Goal: Transaction & Acquisition: Purchase product/service

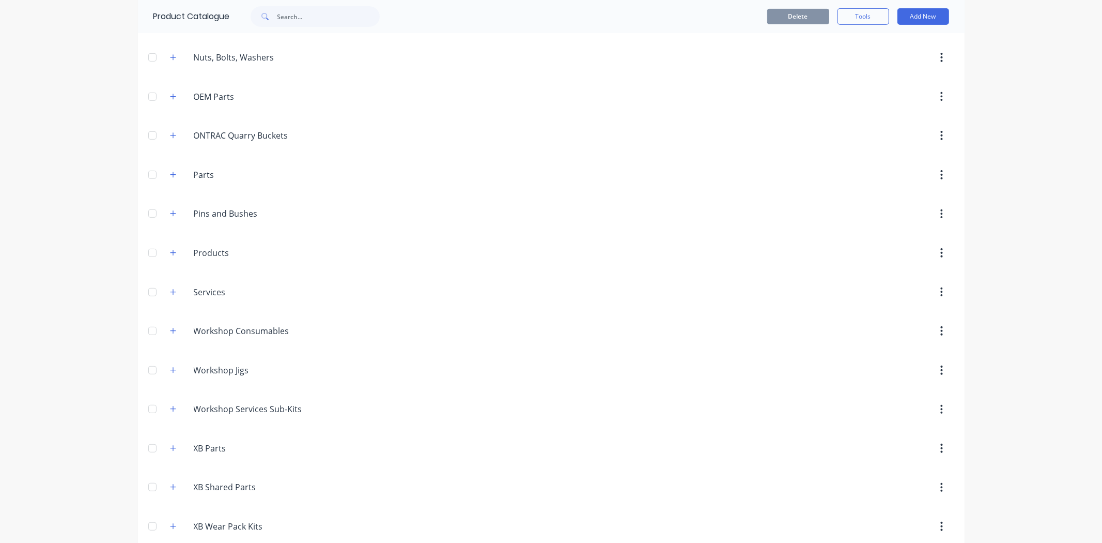
scroll to position [344, 0]
click at [171, 213] on icon "button" at bounding box center [173, 212] width 6 height 7
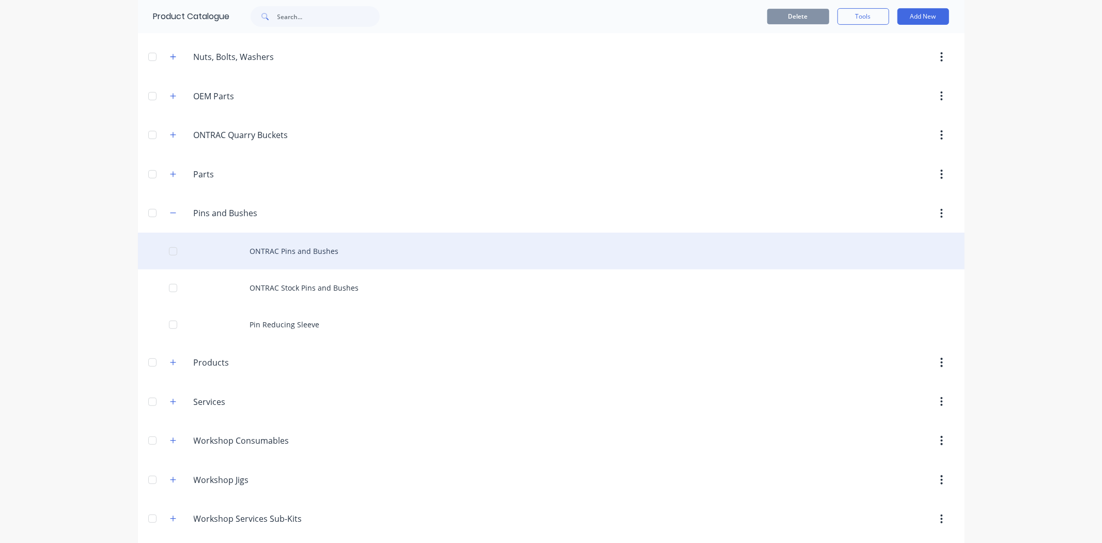
click at [292, 256] on div "ONTRAC Pins and Bushes" at bounding box center [551, 251] width 827 height 37
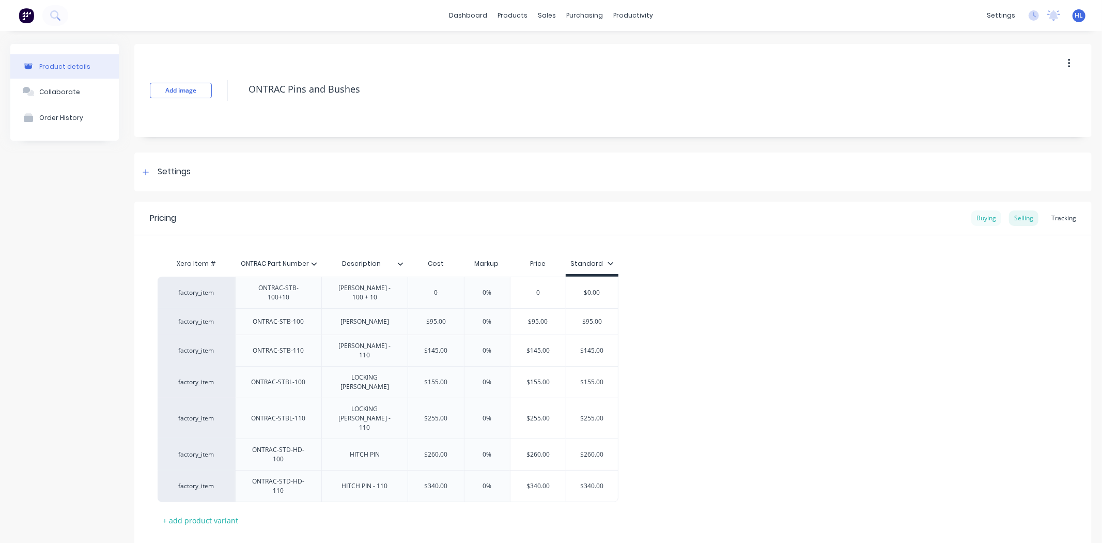
click at [980, 218] on div "Buying" at bounding box center [986, 218] width 30 height 16
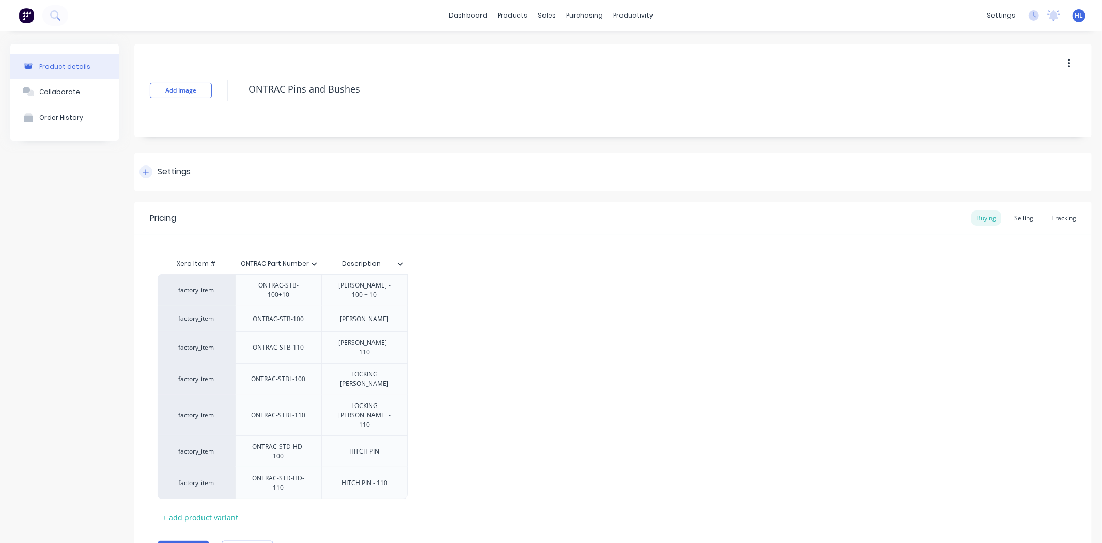
click at [179, 164] on div "Settings" at bounding box center [613, 171] width 958 height 39
type textarea "x"
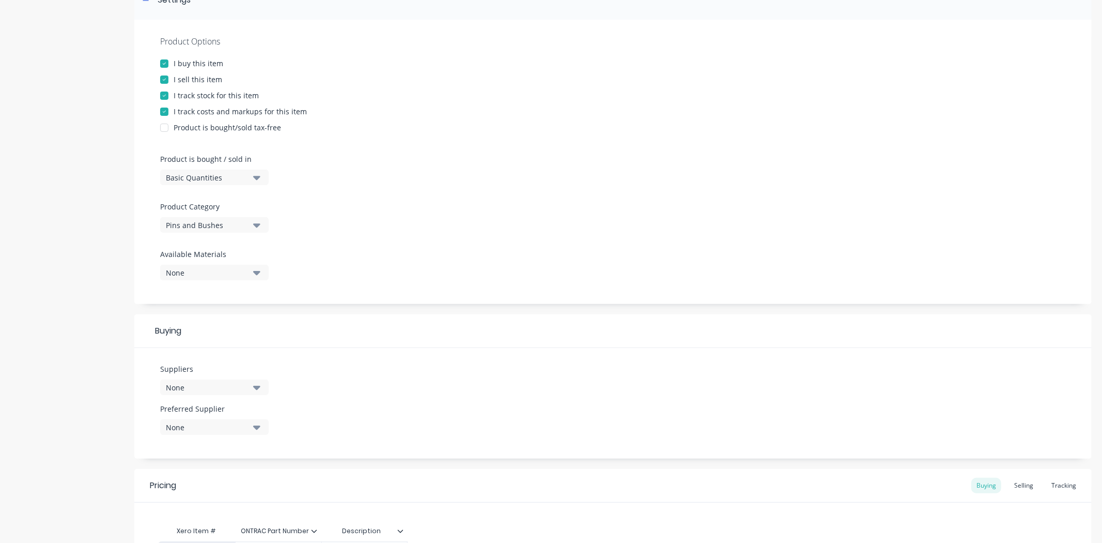
scroll to position [172, 0]
click at [229, 394] on button "None" at bounding box center [214, 387] width 109 height 16
click at [226, 250] on input "text" at bounding box center [245, 244] width 110 height 21
type input "[GEOGRAPHIC_DATA]"
click at [176, 269] on div "button" at bounding box center [177, 270] width 21 height 21
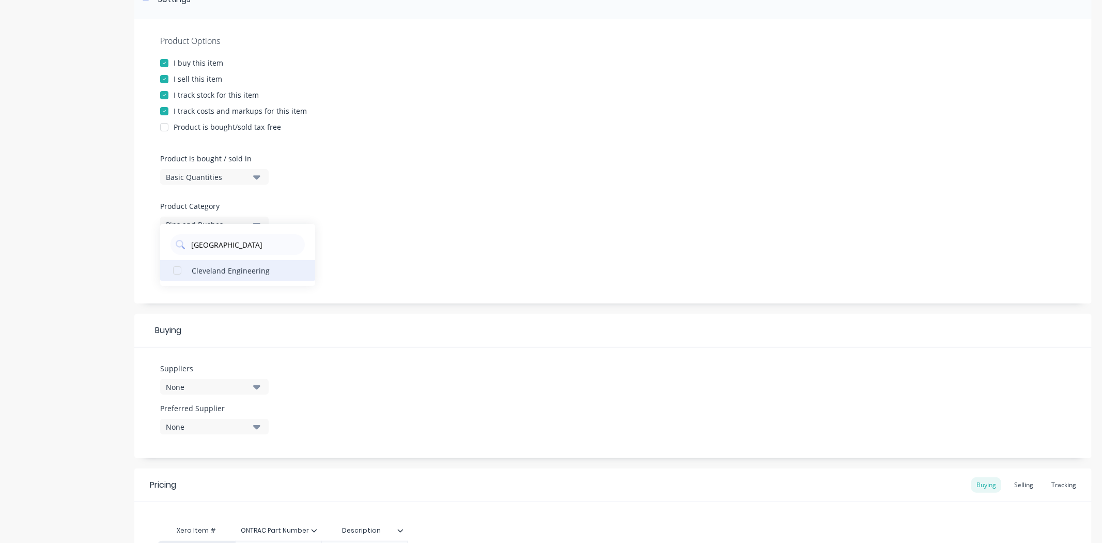
type textarea "x"
type input "[GEOGRAPHIC_DATA]"
click at [35, 314] on div "Product details Collaborate Order History" at bounding box center [64, 363] width 109 height 983
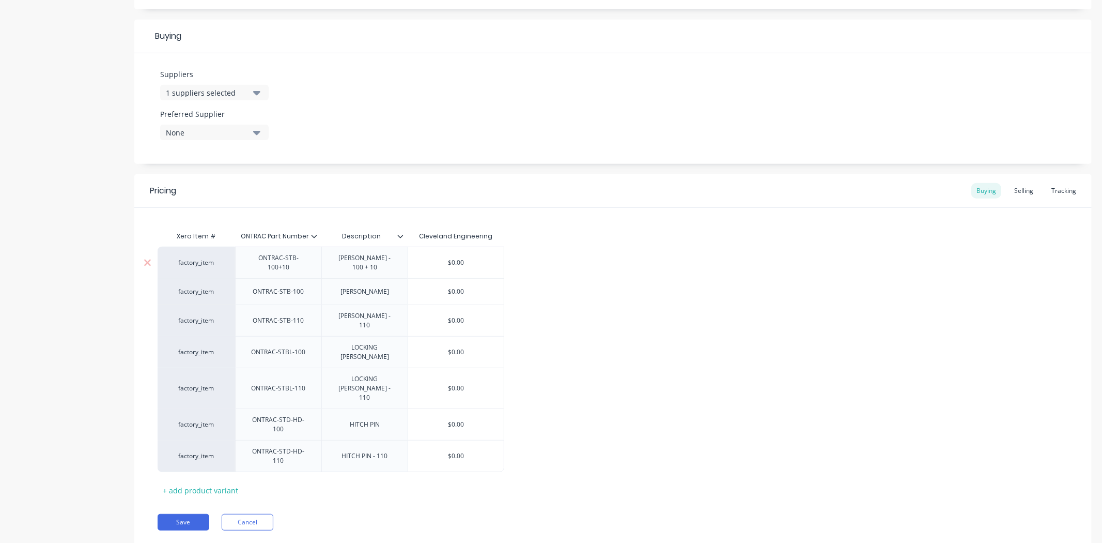
scroll to position [468, 0]
click at [218, 136] on button "None" at bounding box center [214, 131] width 109 height 16
click at [221, 183] on div "Cleveland Engineering" at bounding box center [243, 187] width 103 height 11
type textarea "x"
drag, startPoint x: 610, startPoint y: 362, endPoint x: 597, endPoint y: 361, distance: 13.0
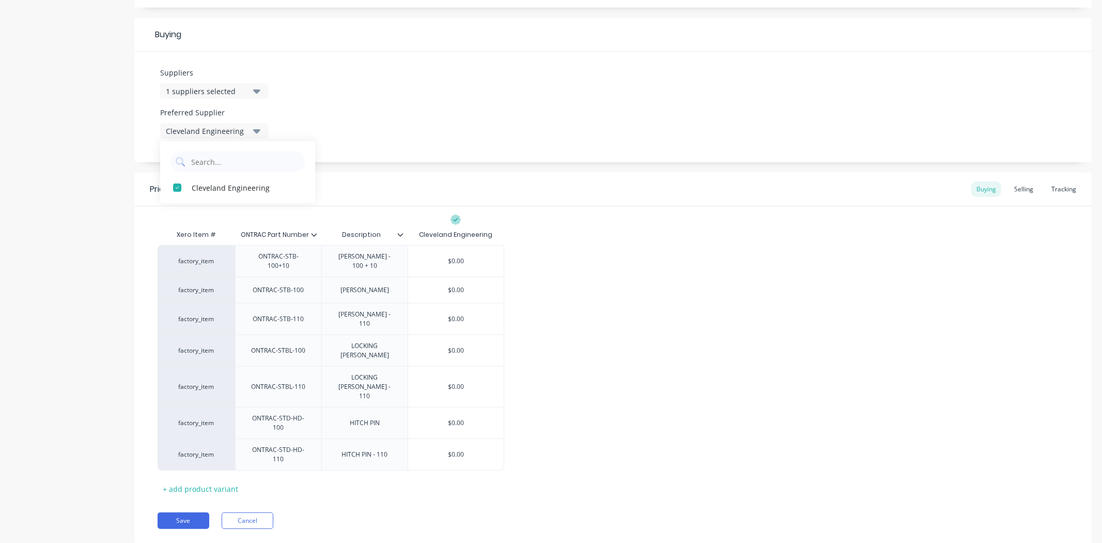
click at [611, 362] on div "factory_item ONTRAC-STB-100+10 BUSH - 100 + 10 $0.00 factory_item ONTRAC-STB-10…" at bounding box center [613, 357] width 911 height 225
type input "$0.00"
drag, startPoint x: 477, startPoint y: 364, endPoint x: 428, endPoint y: 367, distance: 49.2
click at [428, 382] on input "$0.00" at bounding box center [456, 386] width 96 height 9
click at [540, 348] on div "factory_item ONTRAC-STB-100+10 BUSH - 100 + 10 $0.00 factory_item ONTRAC-STB-10…" at bounding box center [613, 357] width 911 height 225
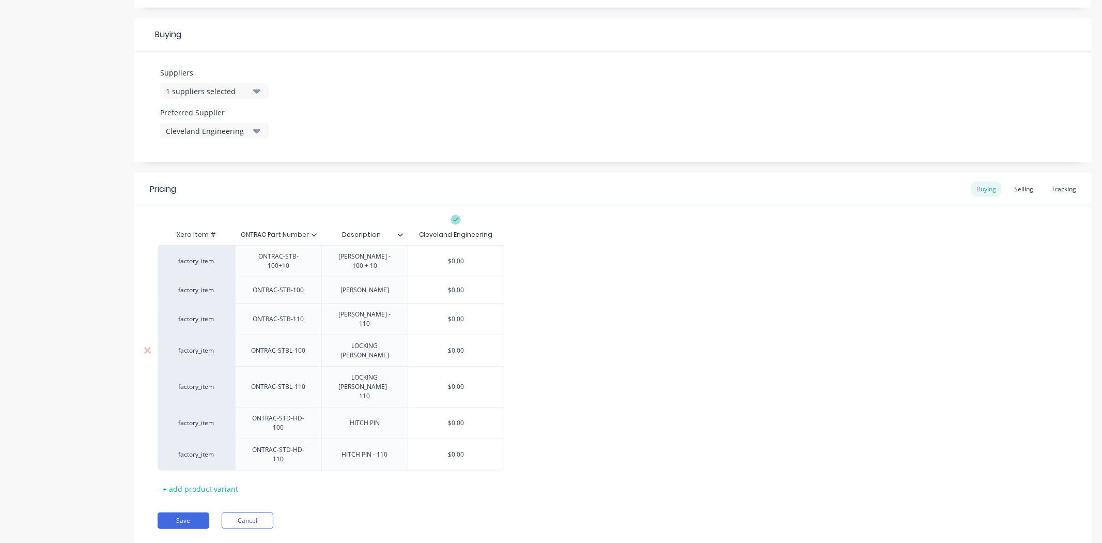
click at [388, 339] on div "LOCKING BUSH" at bounding box center [365, 350] width 78 height 23
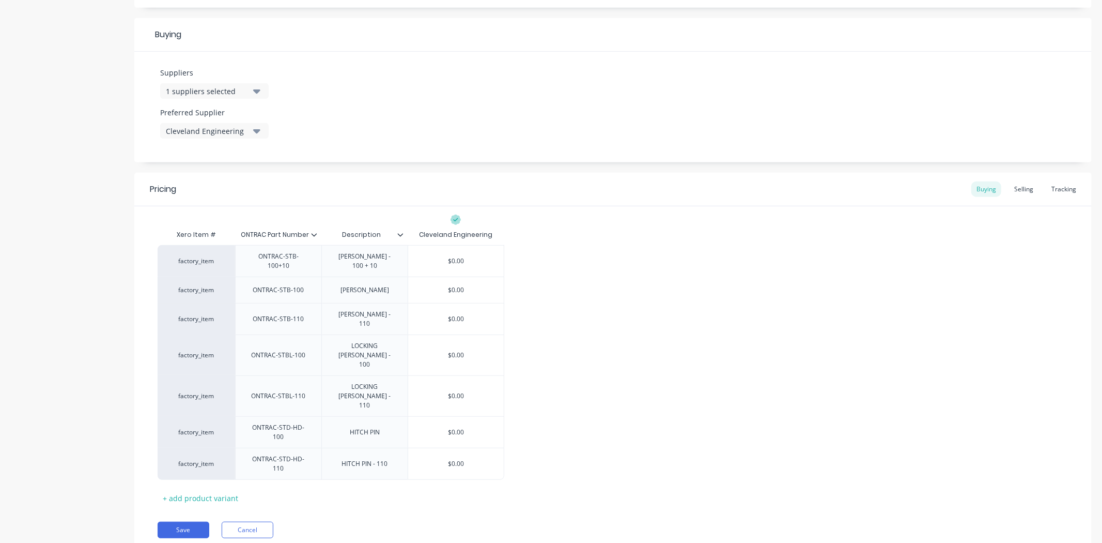
type textarea "x"
click at [584, 385] on div "factory_item ONTRAC-STB-100+10 BUSH - 100 + 10 $0.00 factory_item ONTRAC-STB-10…" at bounding box center [613, 362] width 911 height 235
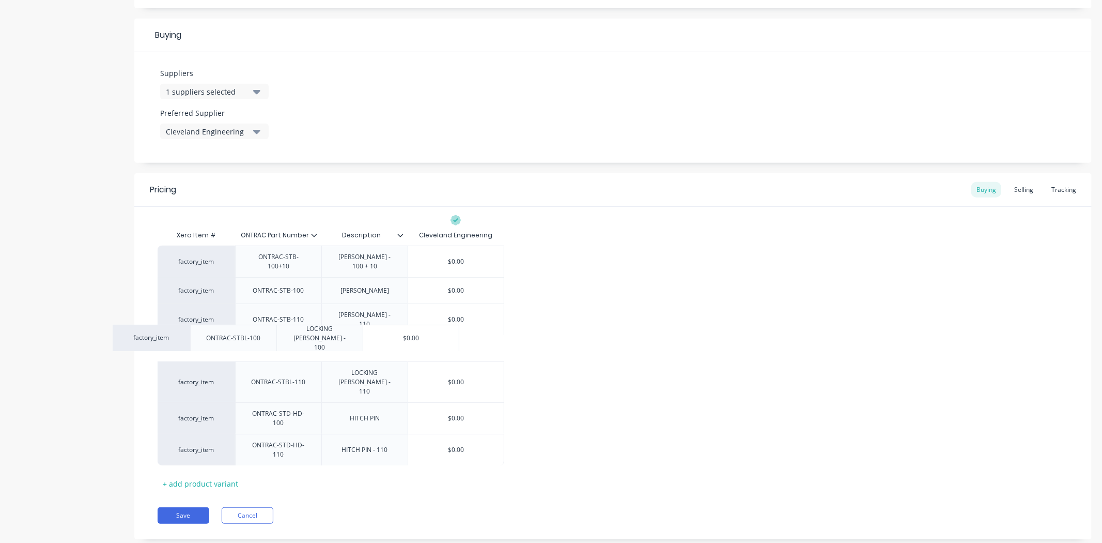
drag, startPoint x: 448, startPoint y: 331, endPoint x: 433, endPoint y: 331, distance: 14.5
click at [434, 331] on div "factory_item ONTRAC-STB-100+10 BUSH - 100 + 10 $0.00 factory_item ONTRAC-STB-10…" at bounding box center [613, 355] width 911 height 220
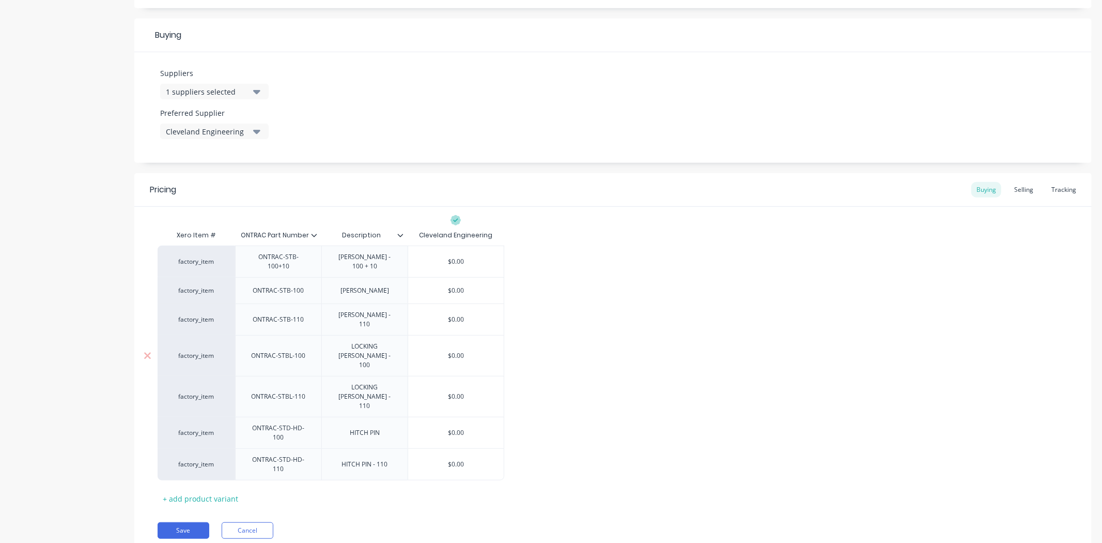
scroll to position [468, 0]
type input "$0.00"
click at [462, 350] on input "$0.00" at bounding box center [456, 354] width 96 height 9
drag, startPoint x: 467, startPoint y: 338, endPoint x: 452, endPoint y: 343, distance: 15.4
click at [452, 343] on div "$0.00 $0.00" at bounding box center [456, 355] width 96 height 26
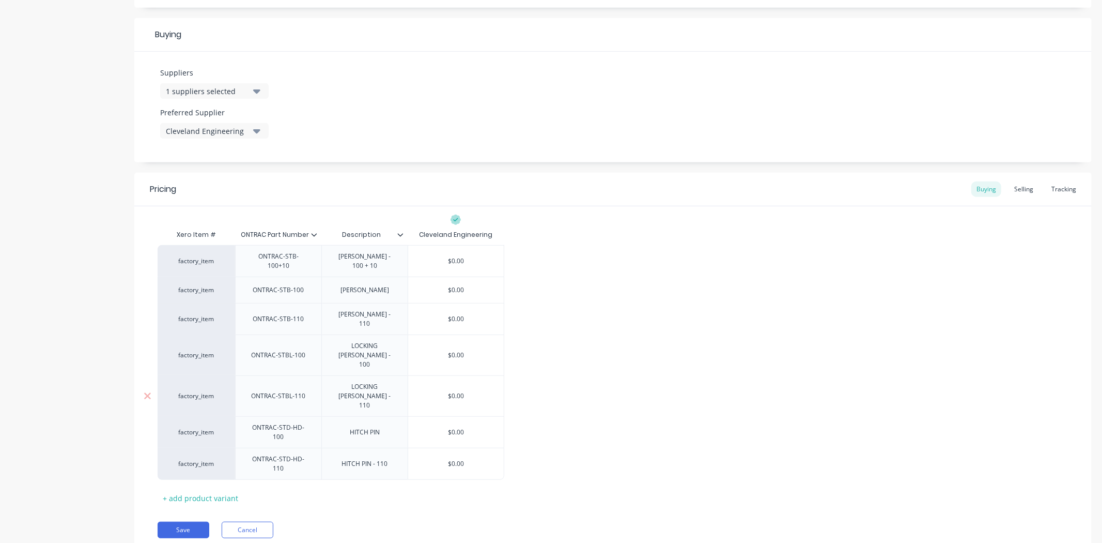
type textarea "x"
type input "1"
type textarea "x"
type input "19"
type textarea "x"
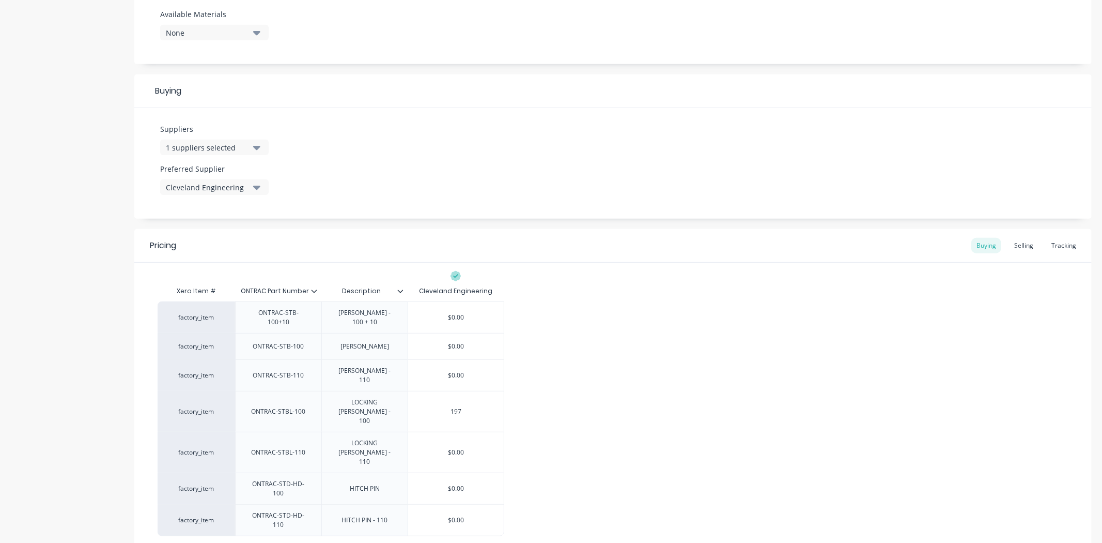
type input "197"
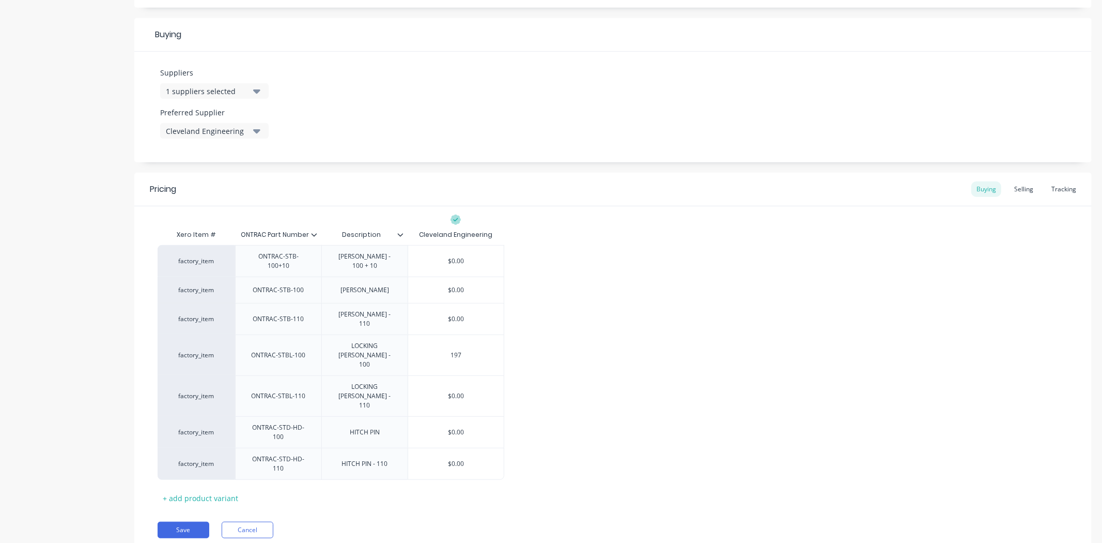
click at [559, 378] on div "factory_item ONTRAC-STB-100+10 BUSH - 100 + 10 $0.00 factory_item ONTRAC-STB-10…" at bounding box center [613, 362] width 911 height 235
click at [394, 286] on div "BUSH" at bounding box center [364, 289] width 86 height 26
click at [378, 286] on div "BUSH" at bounding box center [364, 289] width 65 height 13
type textarea "x"
click at [569, 286] on div "factory_item ONTRAC-STB-100+10 BUSH - 100 + 10 $0.00 factory_item ONTRAC-STB-10…" at bounding box center [613, 365] width 911 height 240
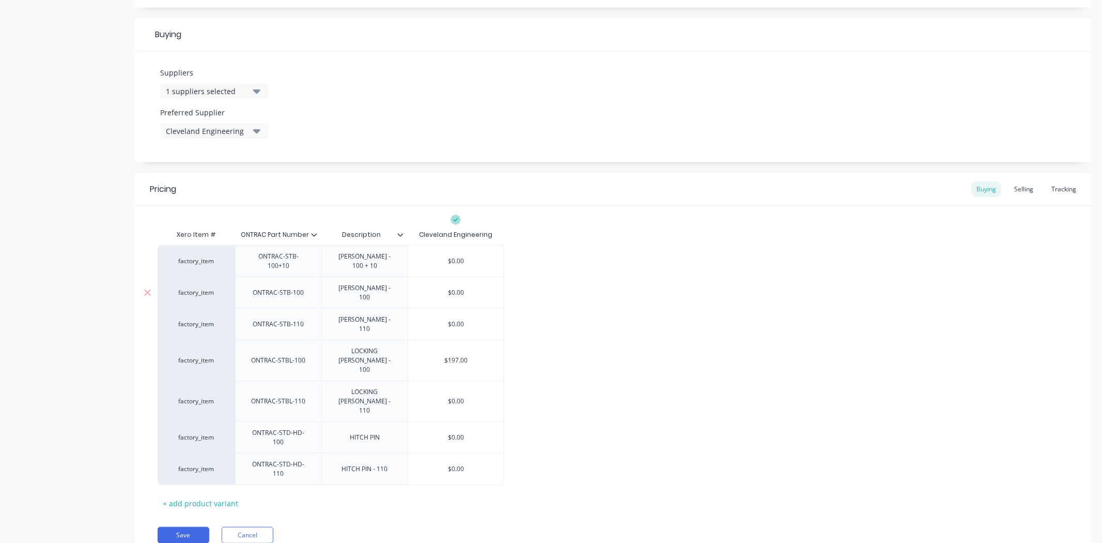
type input "$0.00"
click at [468, 288] on input "$0.00" at bounding box center [456, 292] width 96 height 9
type textarea "x"
type input "$0.0"
type textarea "x"
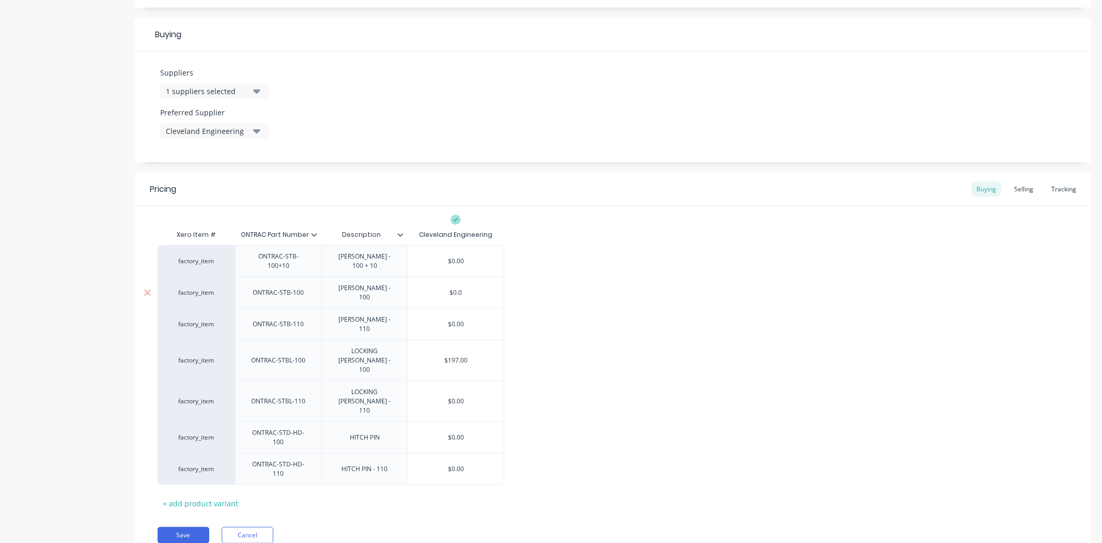
type input "$0."
type textarea "x"
type input "$0"
type textarea "x"
type input "$"
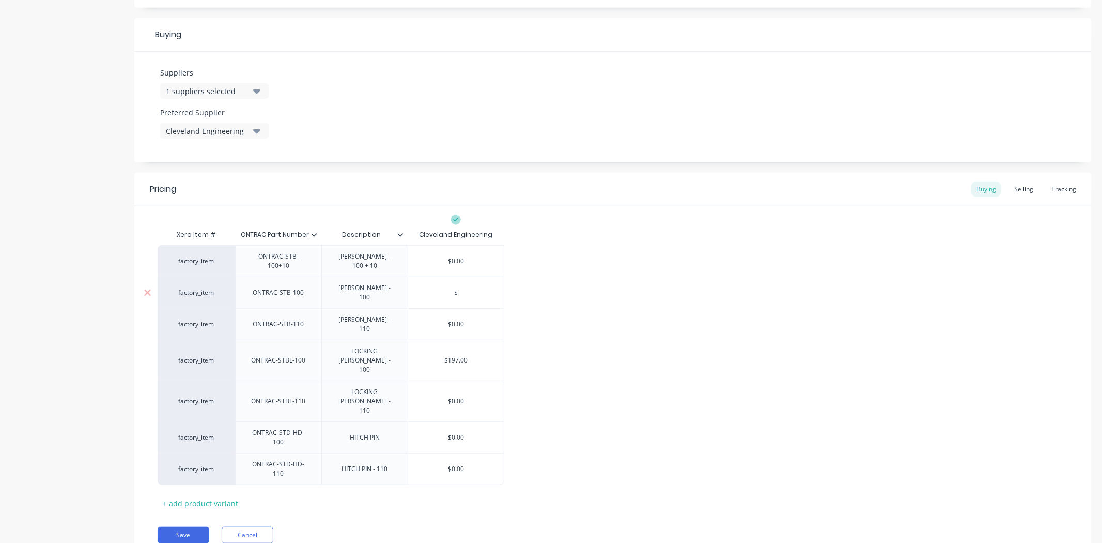
type textarea "x"
type input "$1"
type textarea "x"
type input "$11"
type textarea "x"
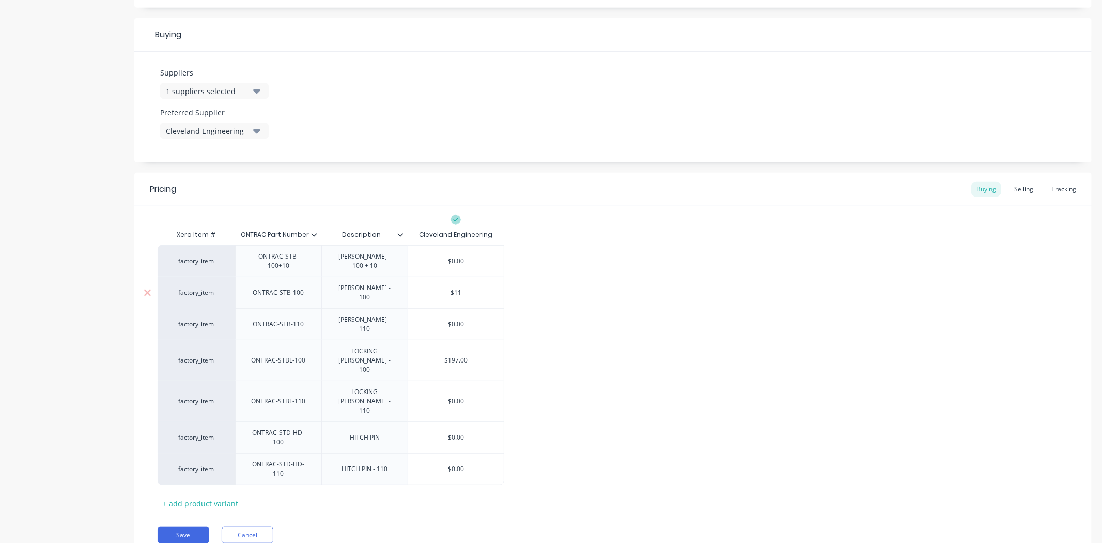
type input "$117"
type textarea "x"
type input "$117."
type textarea "x"
type input "$117.5"
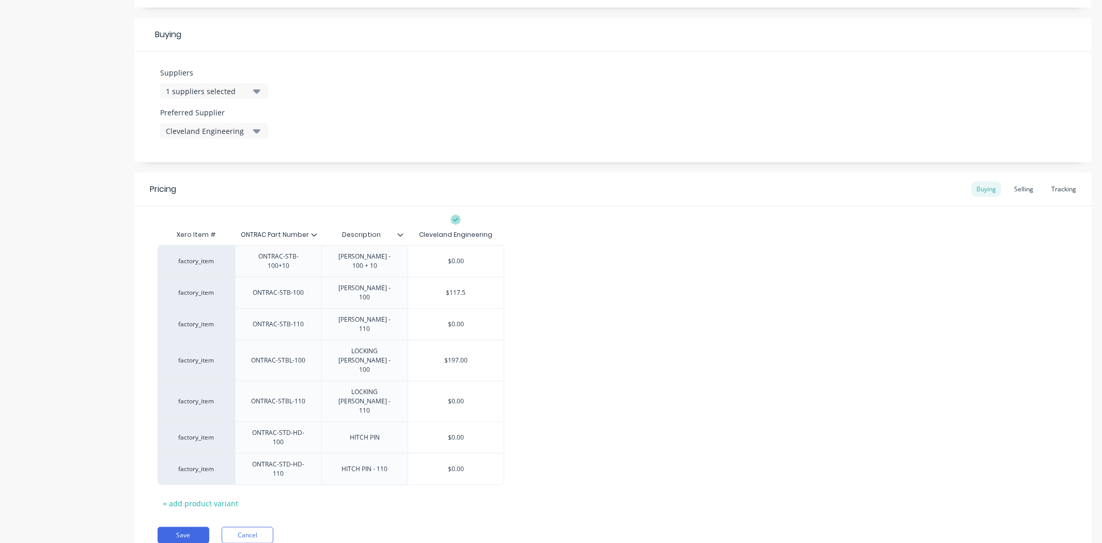
click at [706, 256] on div "factory_item ONTRAC-STB-100+10 BUSH - 100 + 10 $0.00 factory_item ONTRAC-STB-10…" at bounding box center [613, 365] width 911 height 240
click at [184, 527] on button "Save" at bounding box center [184, 535] width 52 height 17
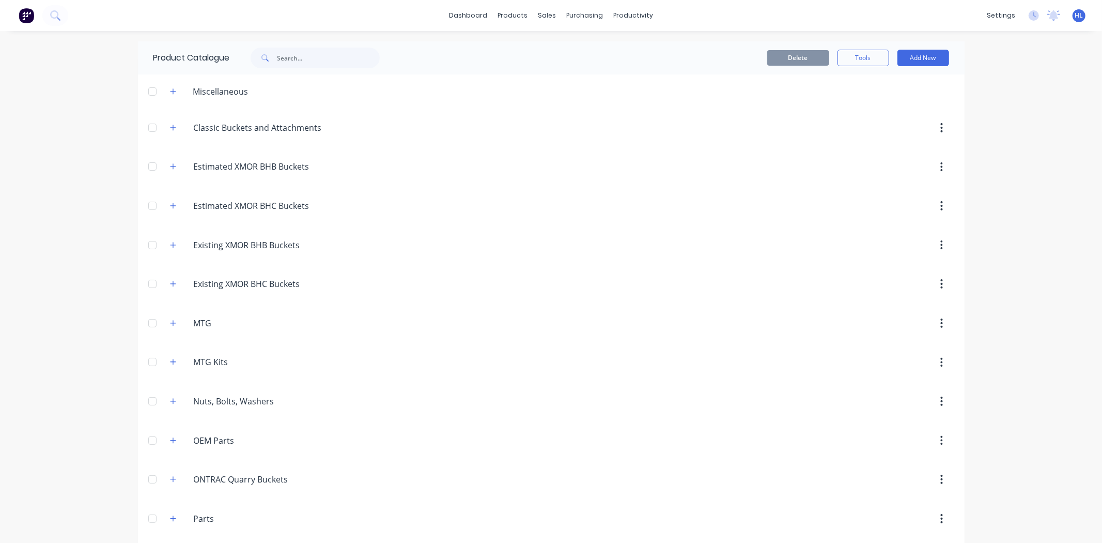
click at [167, 290] on span at bounding box center [173, 283] width 13 height 13
click at [170, 286] on icon "button" at bounding box center [173, 283] width 6 height 7
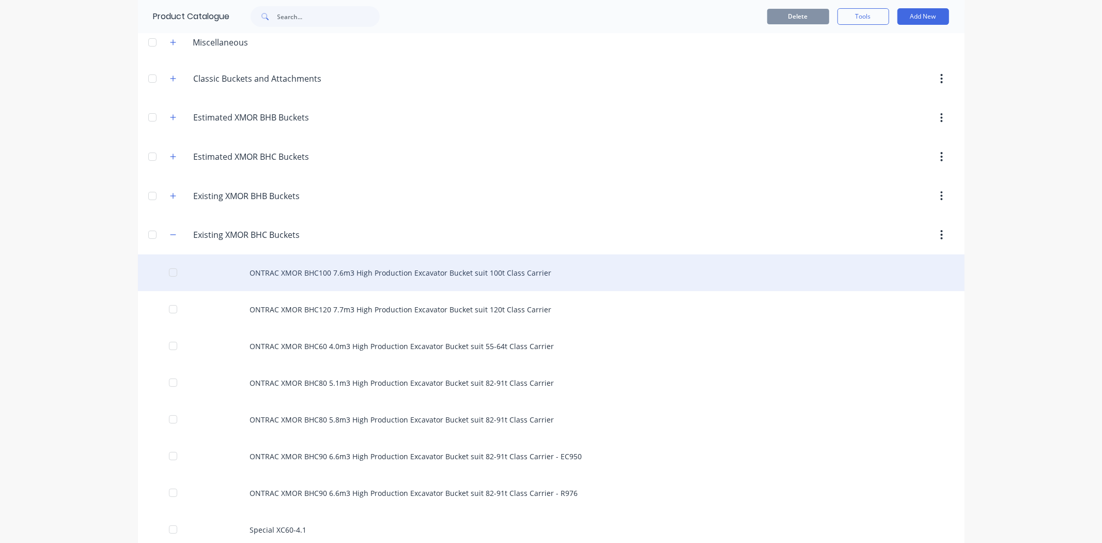
scroll to position [172, 0]
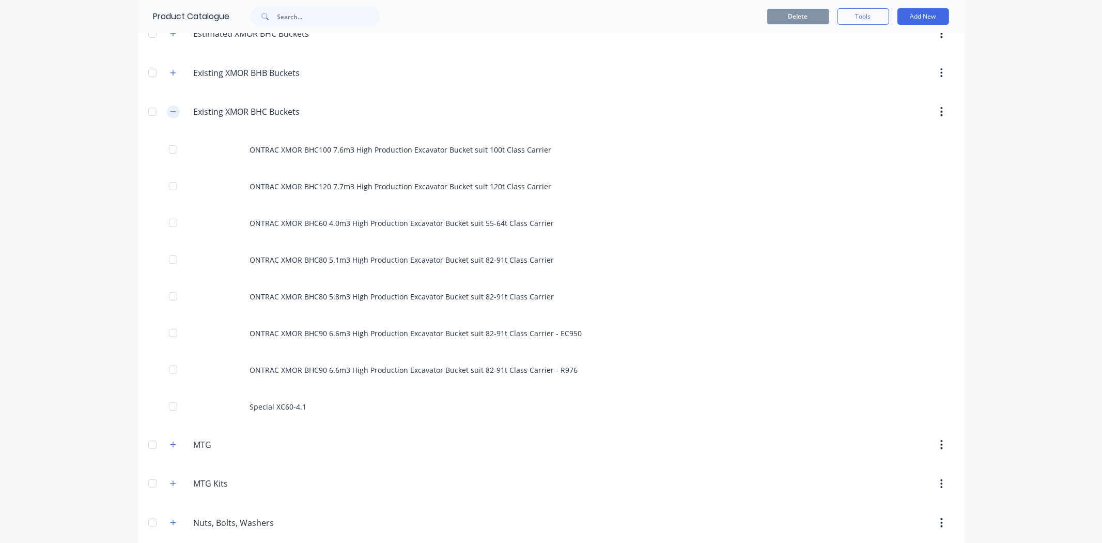
click at [172, 116] on button "button" at bounding box center [173, 111] width 13 height 13
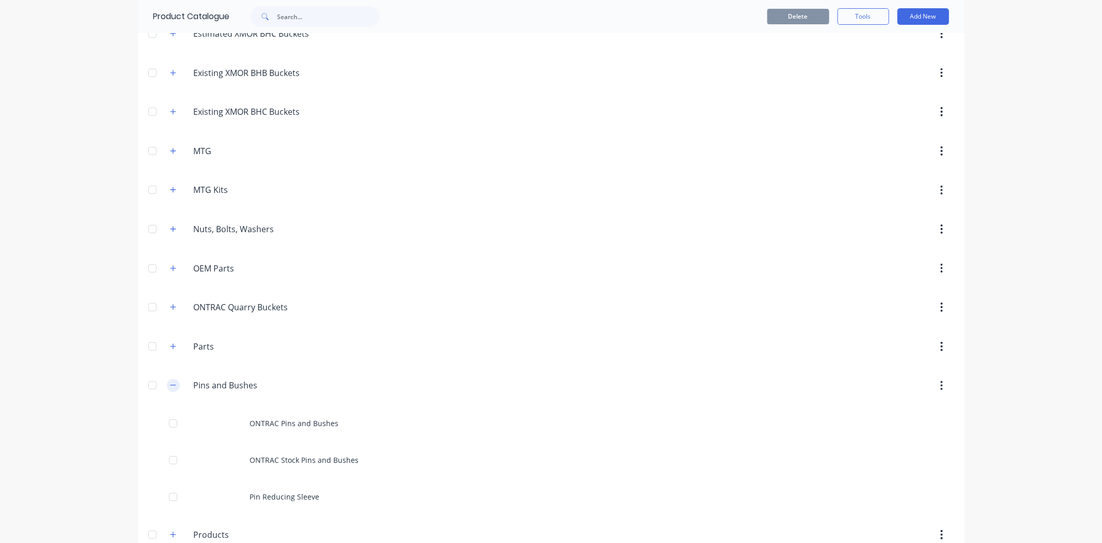
click at [171, 387] on icon "button" at bounding box center [173, 384] width 6 height 7
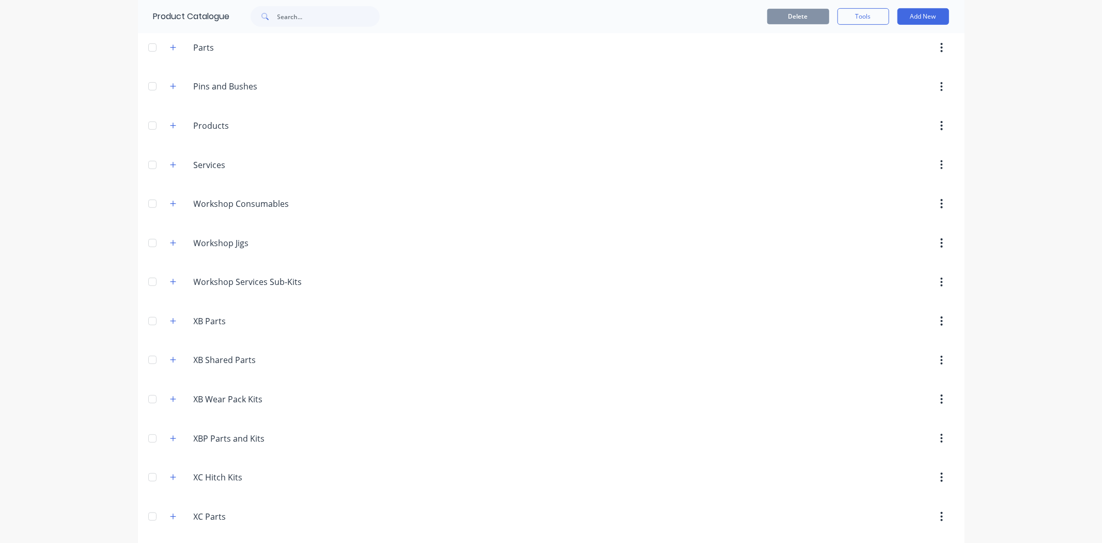
scroll to position [631, 0]
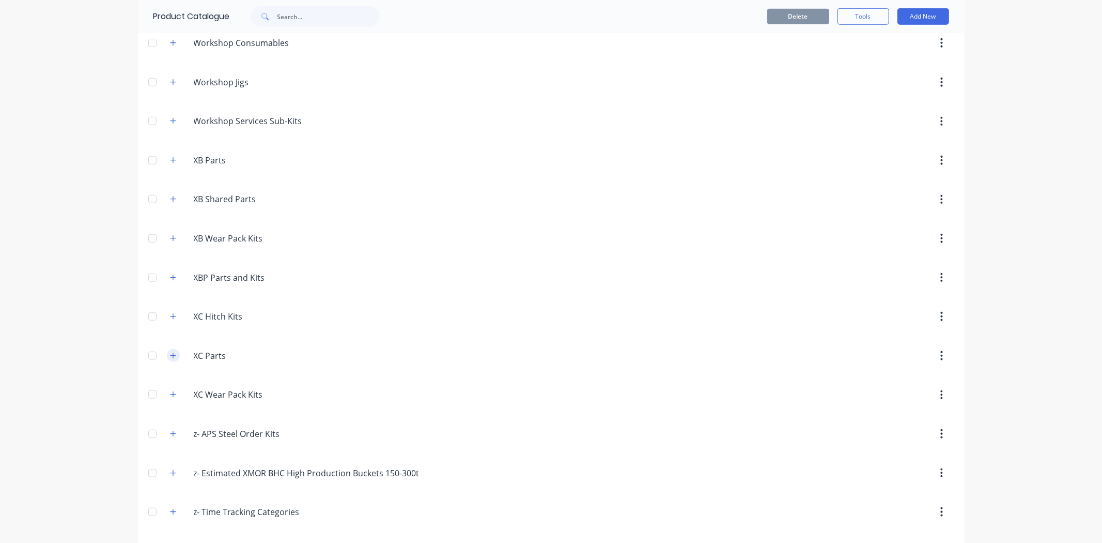
click at [170, 358] on icon "button" at bounding box center [173, 355] width 6 height 6
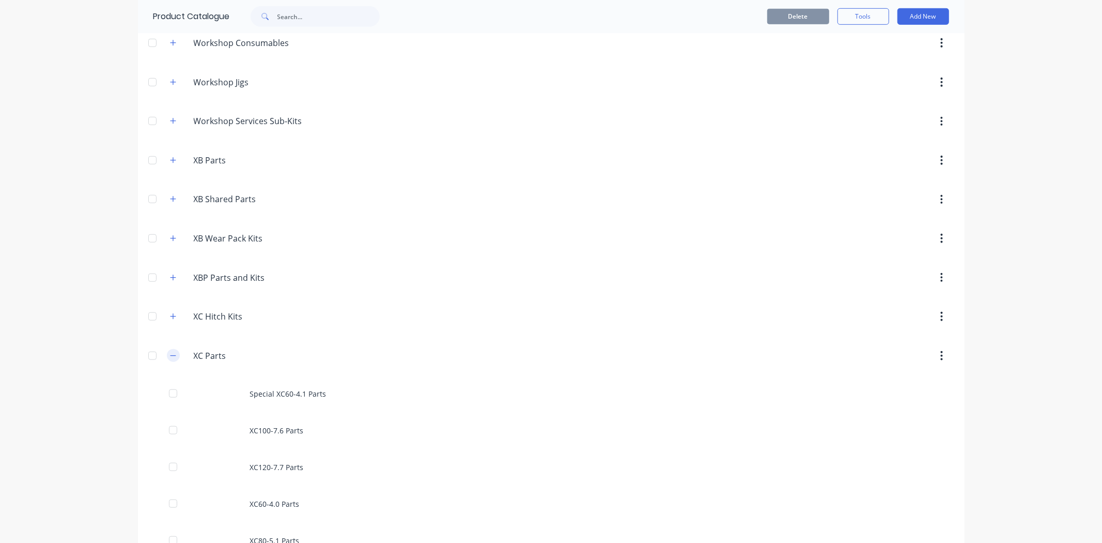
scroll to position [929, 0]
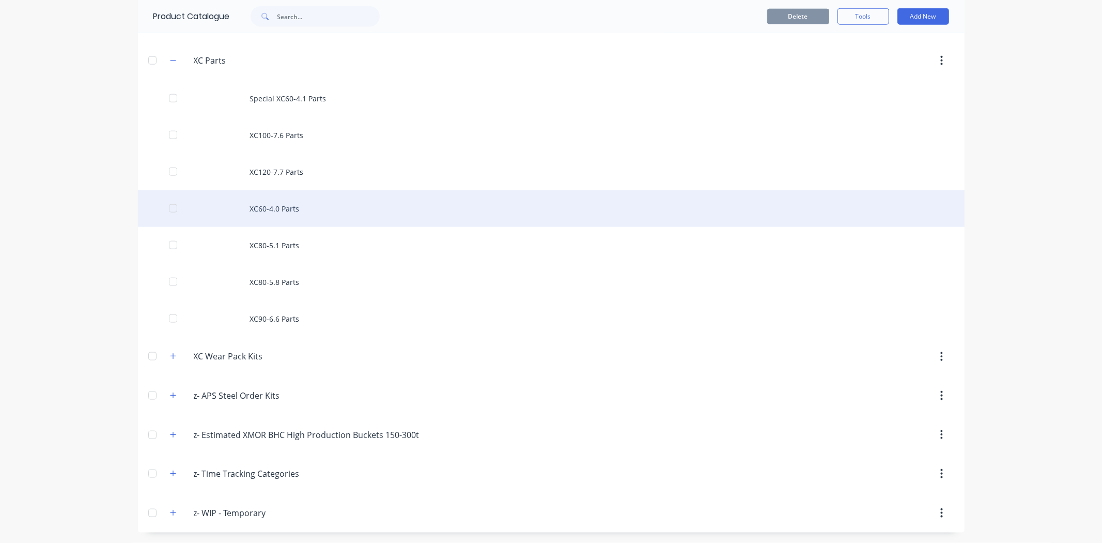
click at [336, 202] on div "XC60-4.0 Parts" at bounding box center [551, 208] width 827 height 37
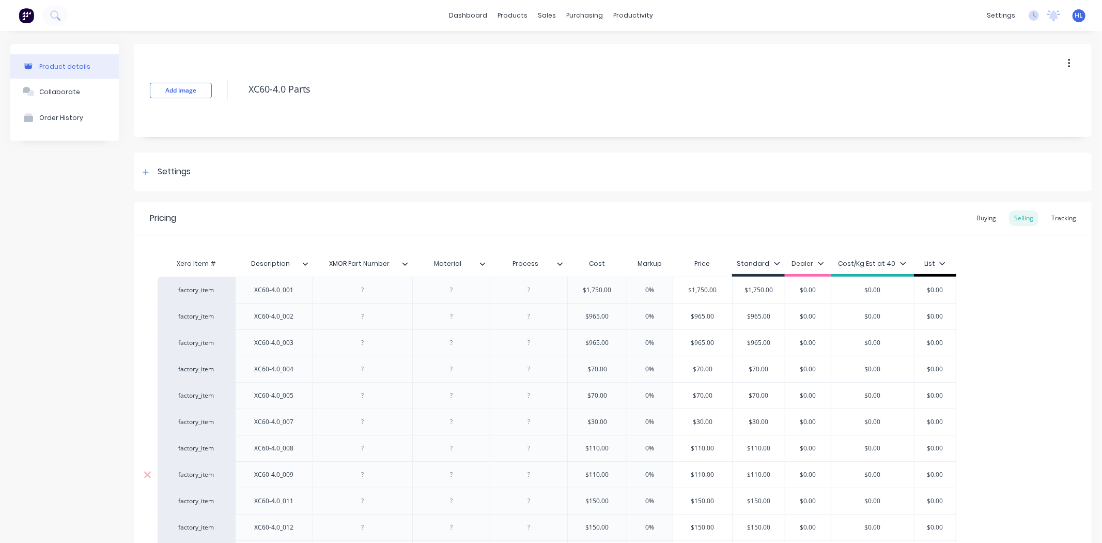
type textarea "x"
drag, startPoint x: 290, startPoint y: 260, endPoint x: 249, endPoint y: 262, distance: 41.4
click at [249, 262] on input "Description" at bounding box center [270, 263] width 71 height 9
type input "ONTRAC Part Number"
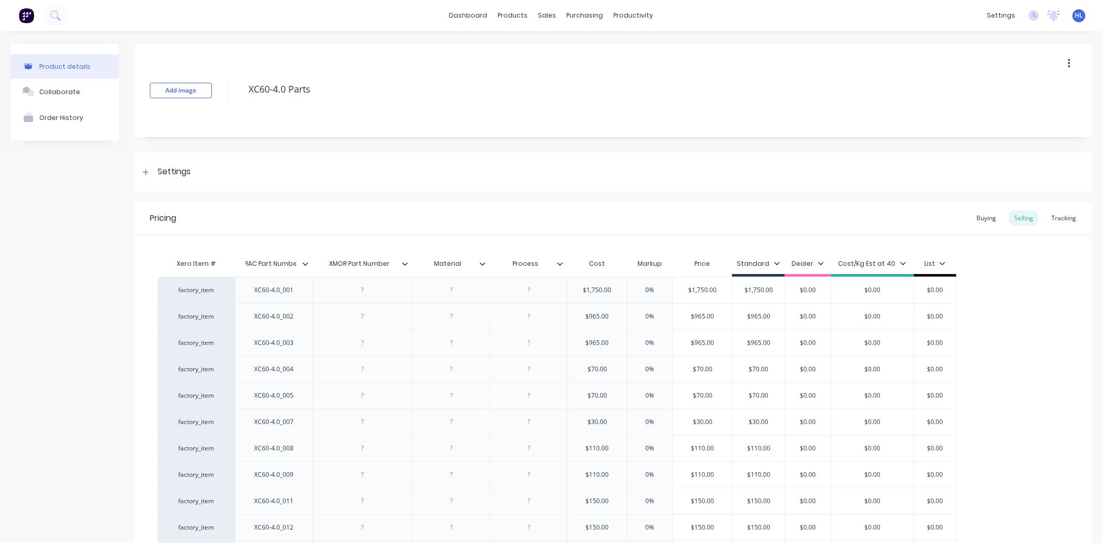
click at [340, 212] on div "Pricing Buying Selling Tracking" at bounding box center [613, 219] width 958 height 34
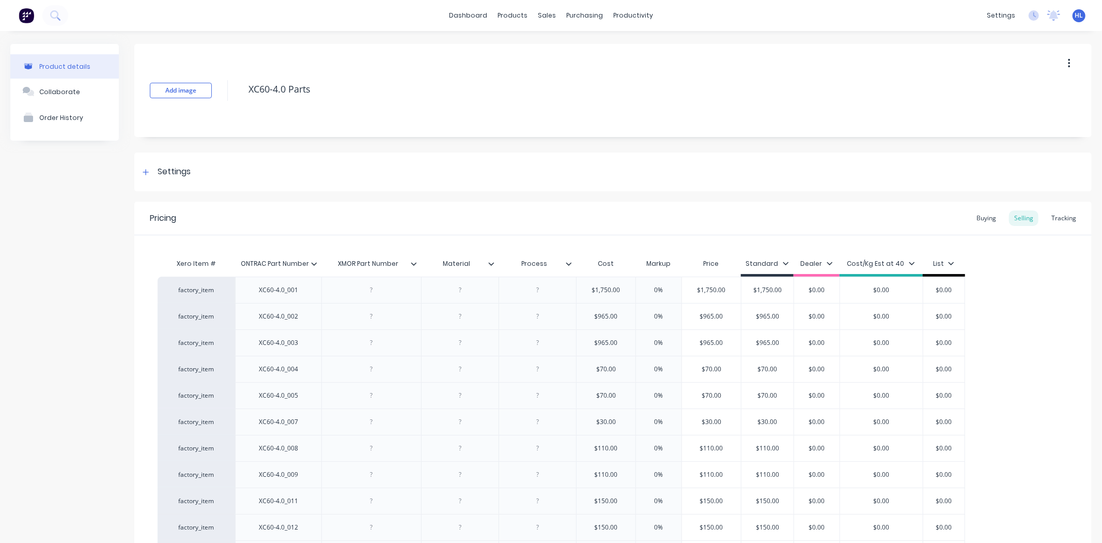
click at [311, 262] on icon at bounding box center [314, 263] width 6 height 6
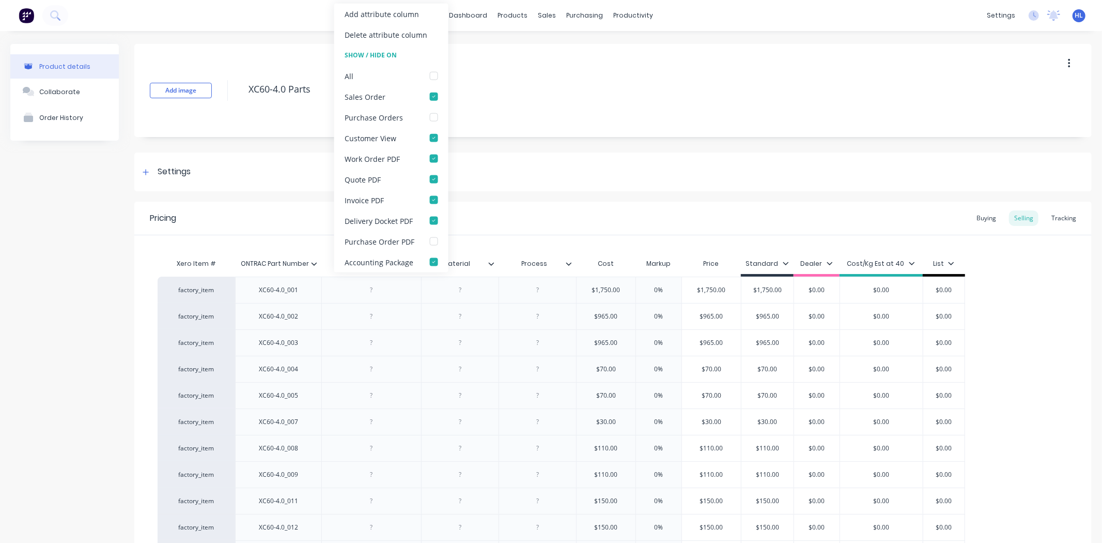
click at [487, 190] on div "Settings" at bounding box center [613, 171] width 958 height 39
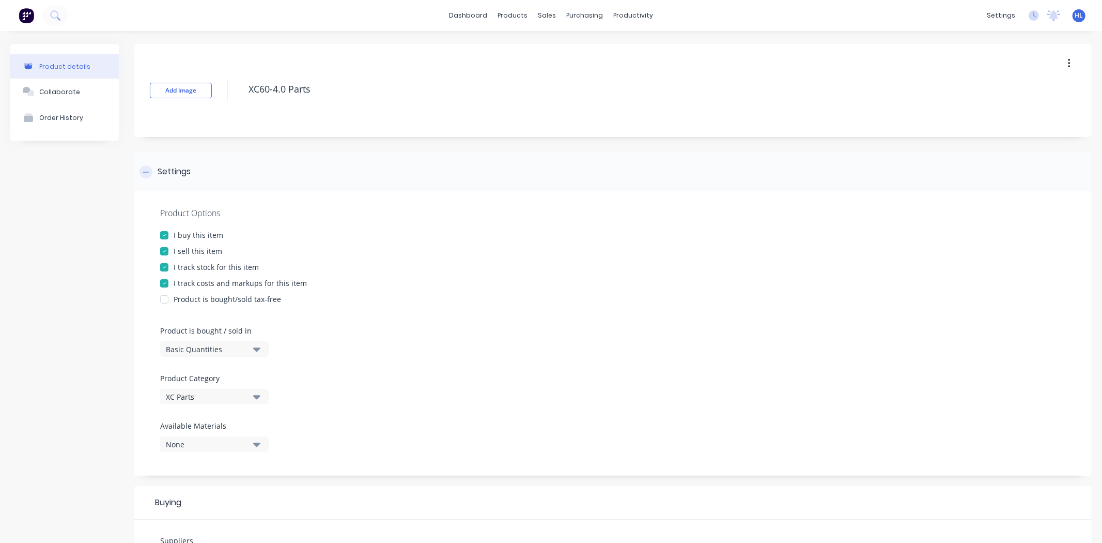
click at [471, 185] on div "Settings" at bounding box center [613, 171] width 958 height 39
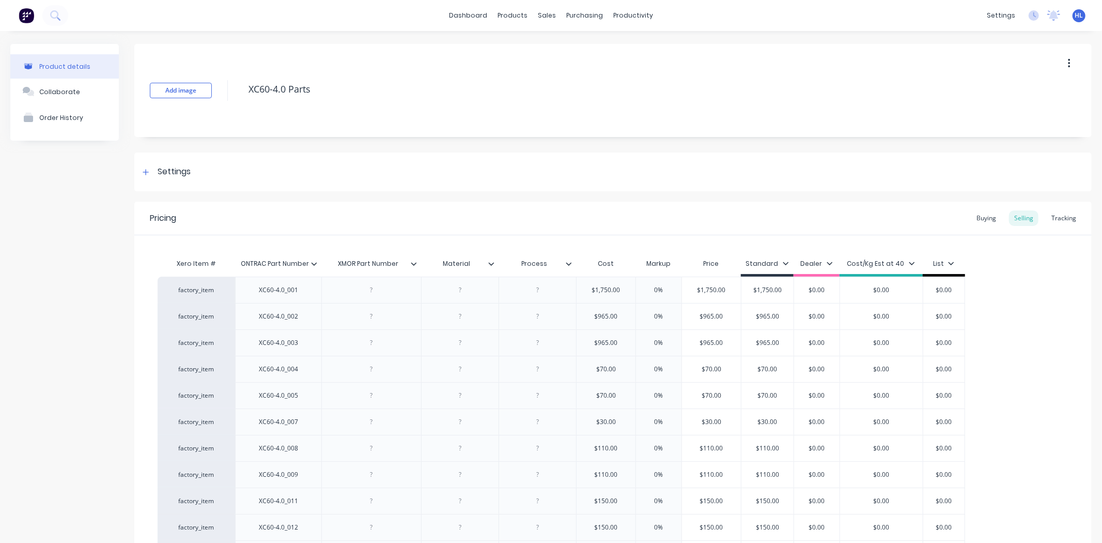
click at [412, 266] on icon at bounding box center [414, 263] width 6 height 6
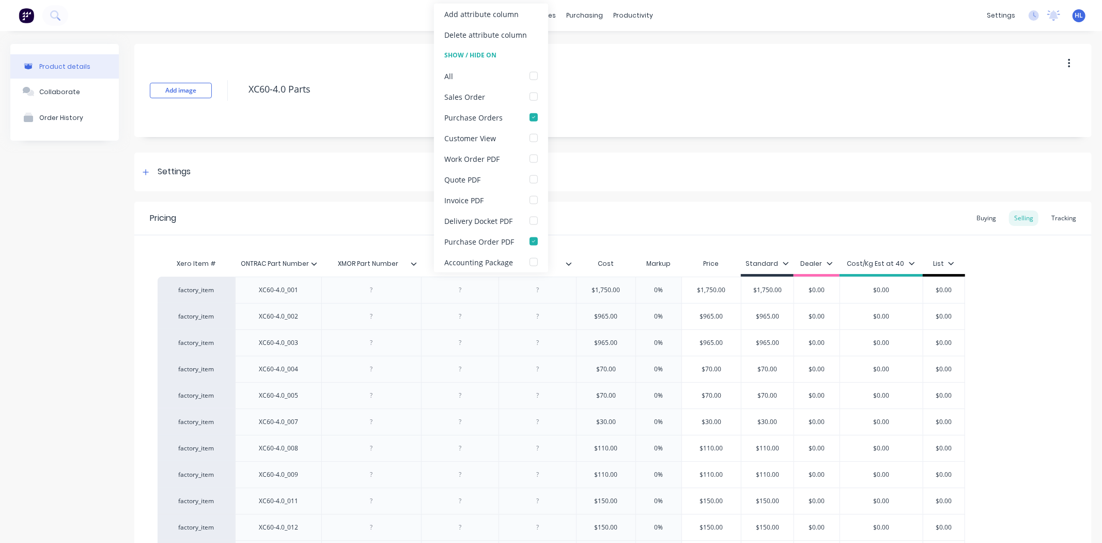
click at [412, 265] on icon at bounding box center [414, 263] width 6 height 6
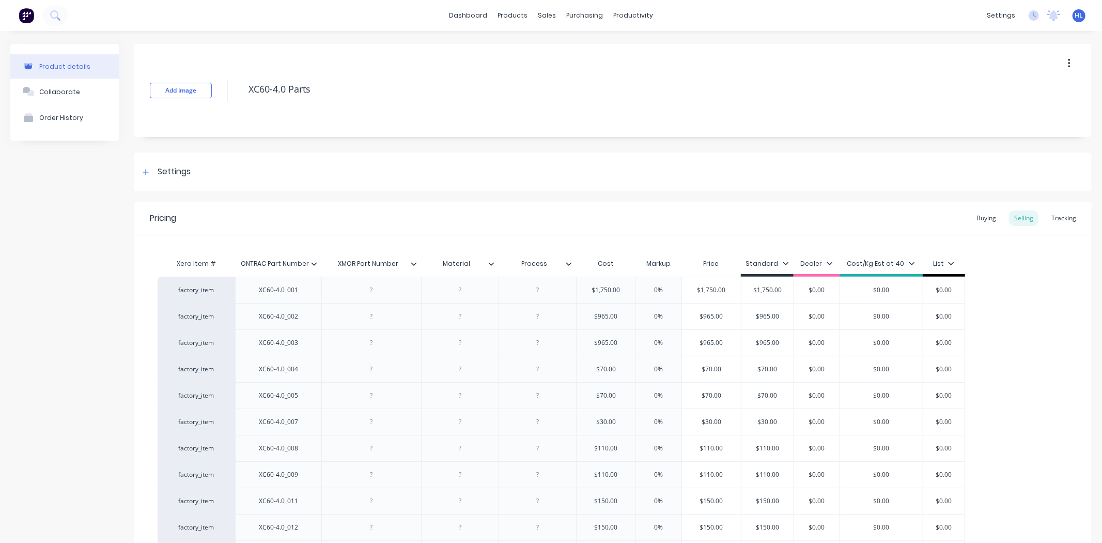
click at [495, 266] on div at bounding box center [495, 263] width 6 height 9
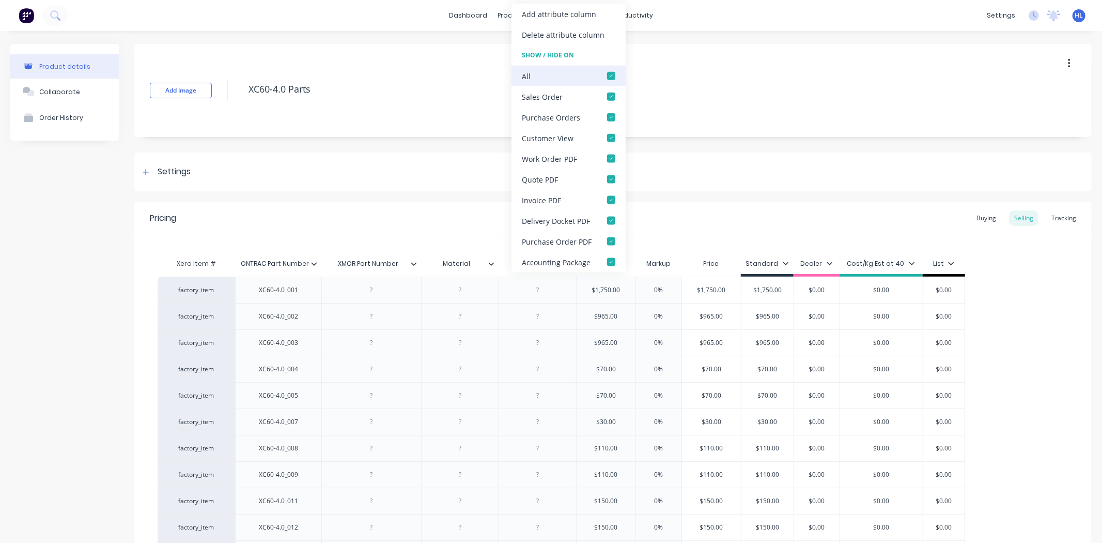
click at [609, 79] on div at bounding box center [611, 76] width 21 height 21
click at [735, 171] on div "Settings" at bounding box center [613, 171] width 958 height 39
type textarea "x"
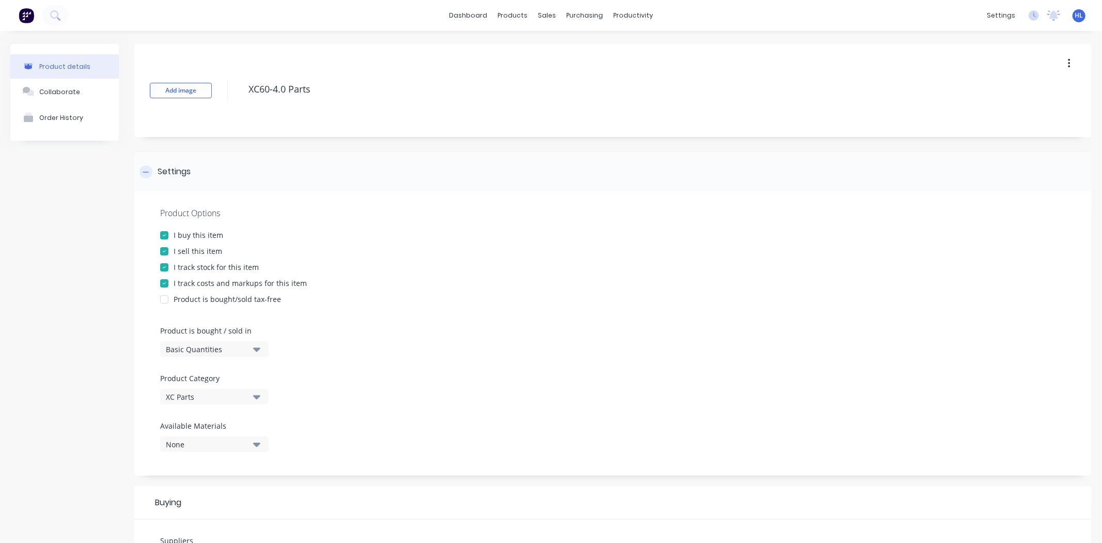
click at [720, 172] on div "Settings" at bounding box center [613, 171] width 958 height 39
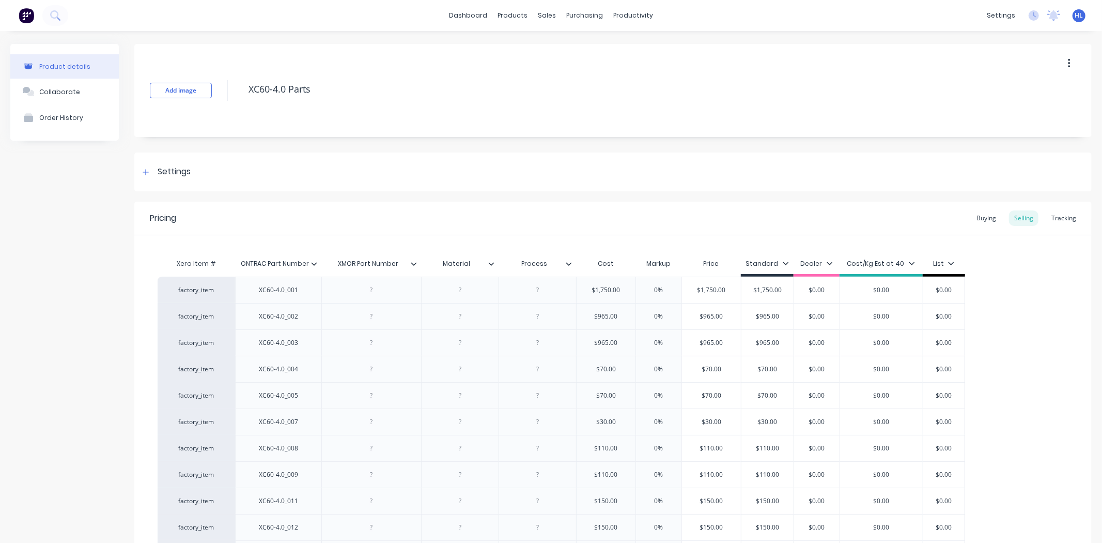
type input "Process"
click at [565, 261] on input "Process" at bounding box center [534, 263] width 71 height 9
click at [571, 262] on icon at bounding box center [569, 263] width 6 height 3
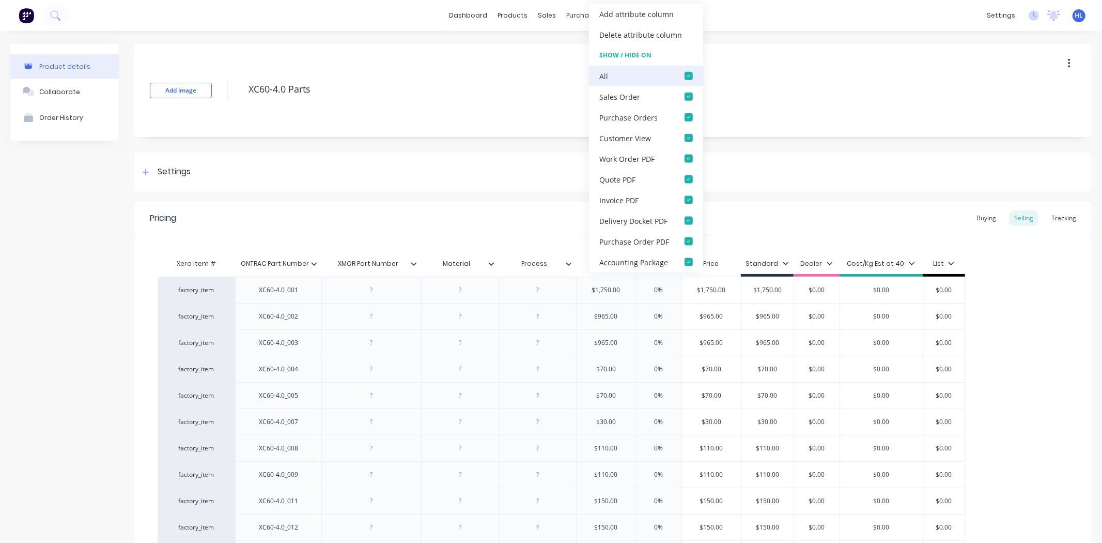
click at [686, 76] on div at bounding box center [688, 76] width 21 height 21
click at [685, 117] on div at bounding box center [688, 117] width 21 height 21
click at [686, 243] on div at bounding box center [688, 241] width 21 height 21
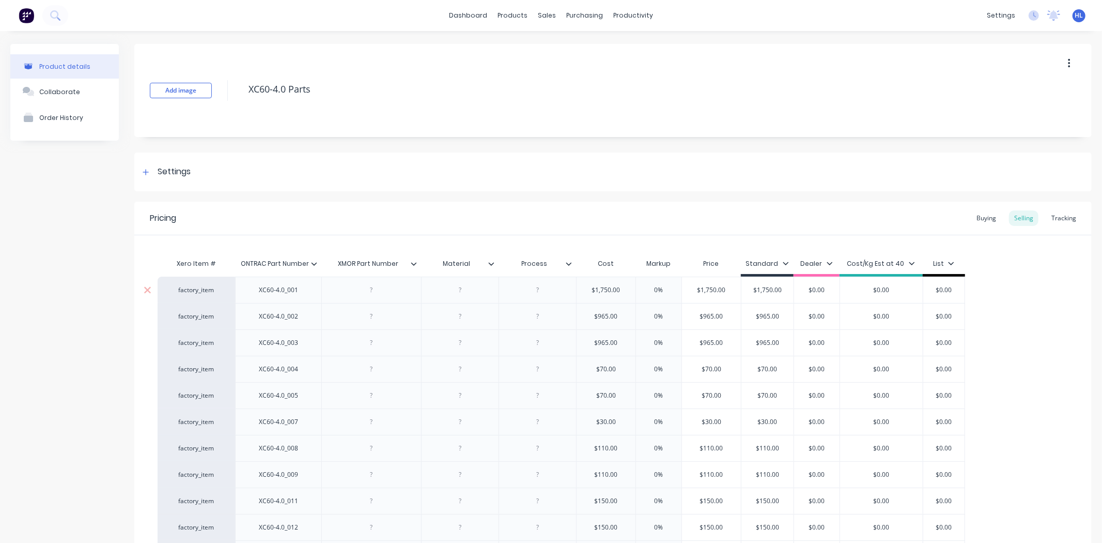
scroll to position [115, 0]
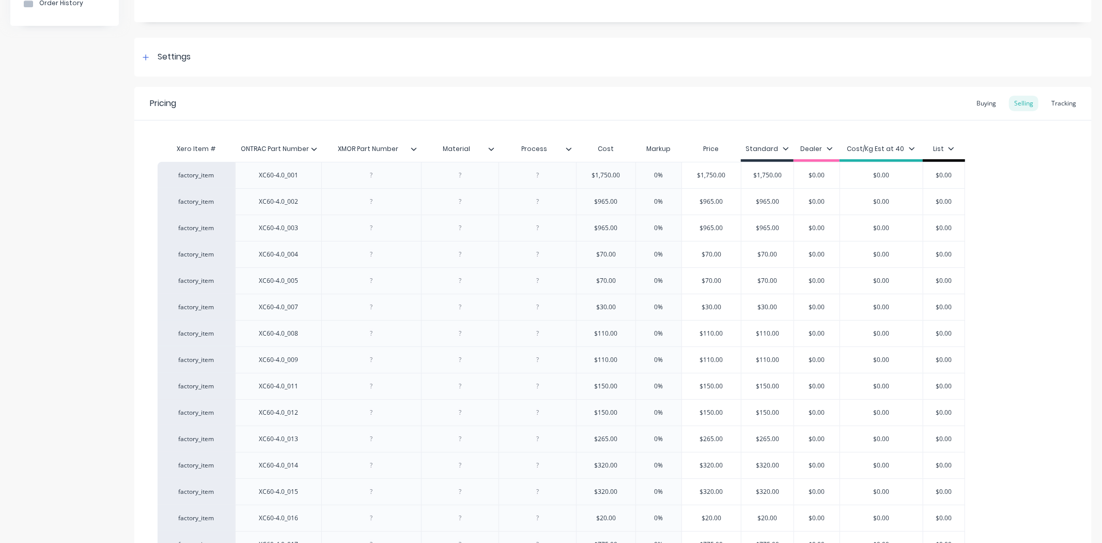
click at [491, 147] on icon at bounding box center [491, 149] width 6 height 6
click at [566, 146] on icon at bounding box center [569, 149] width 6 height 6
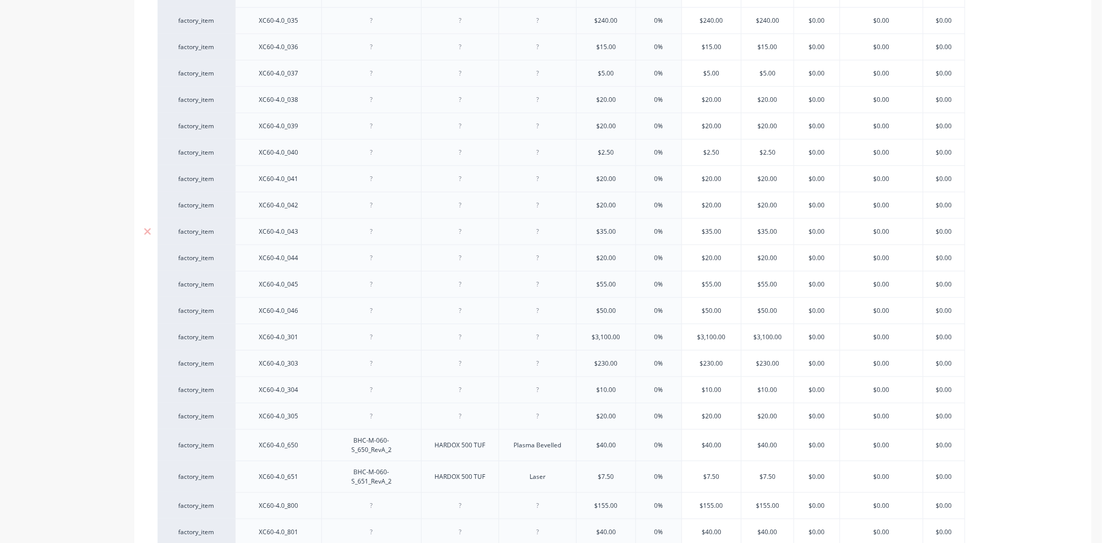
scroll to position [1368, 0]
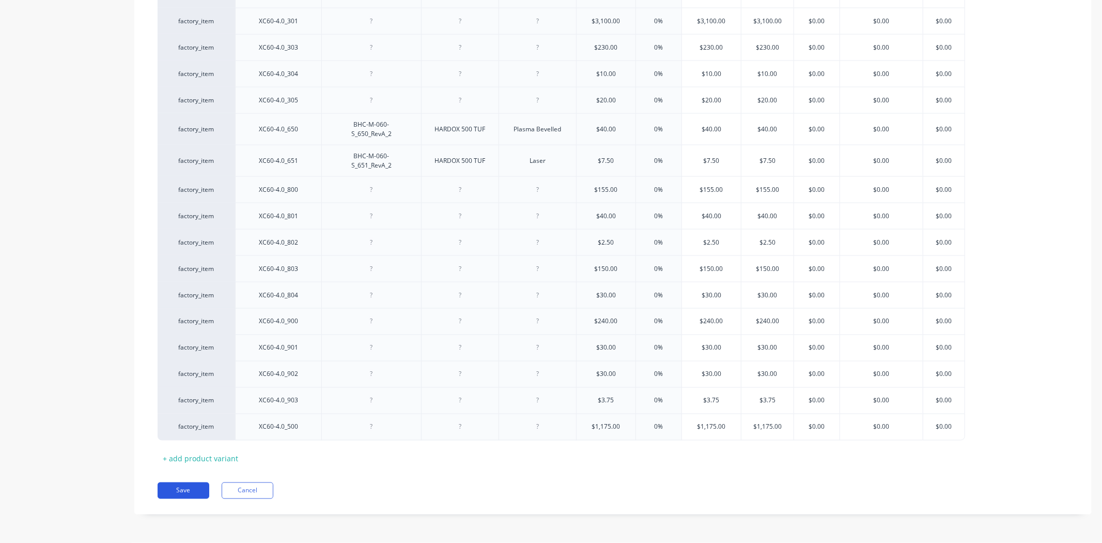
click at [174, 491] on button "Save" at bounding box center [184, 490] width 52 height 17
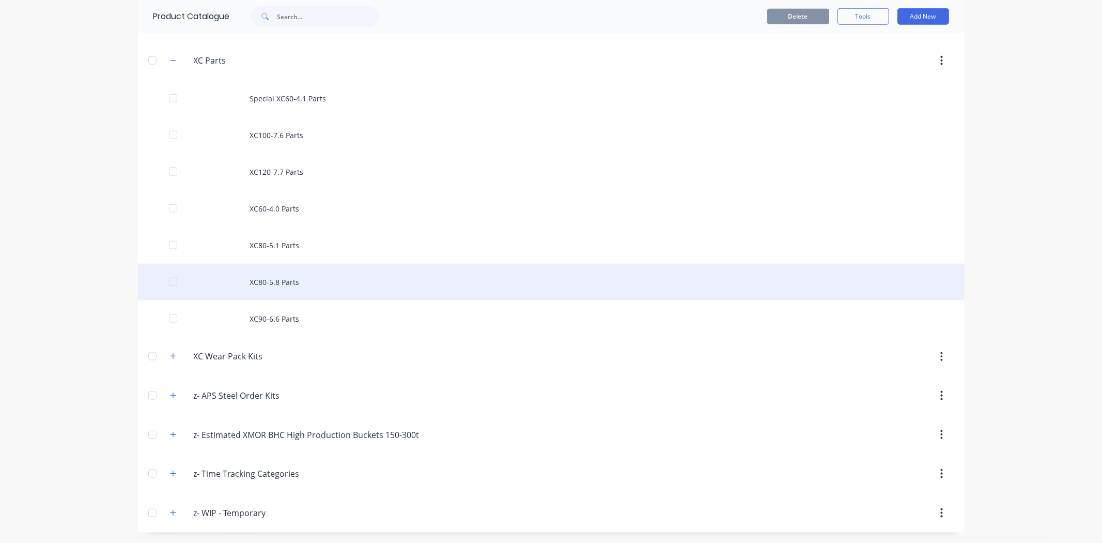
scroll to position [814, 0]
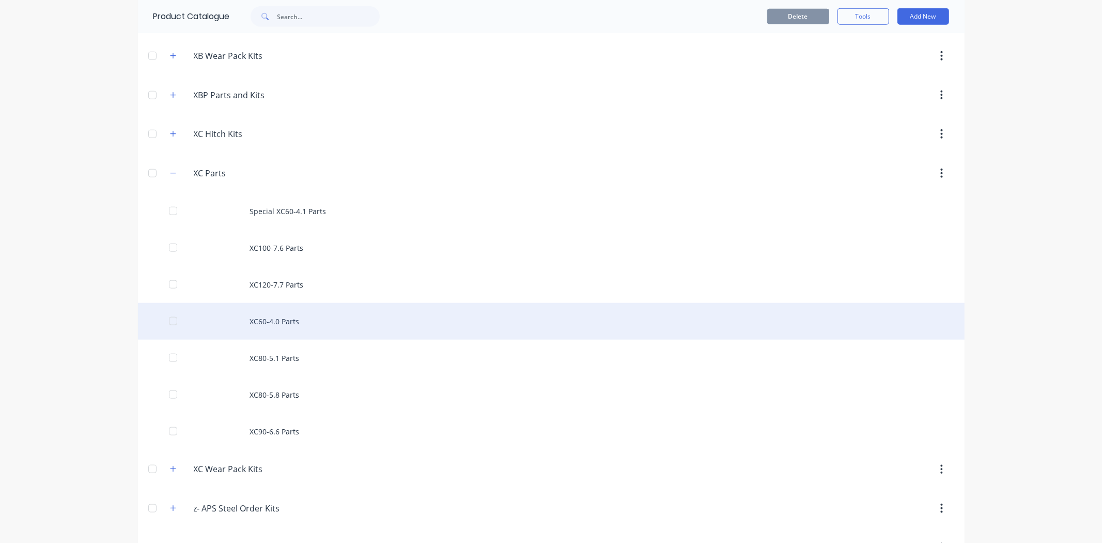
click at [311, 330] on div "XC60-4.0 Parts" at bounding box center [551, 321] width 827 height 37
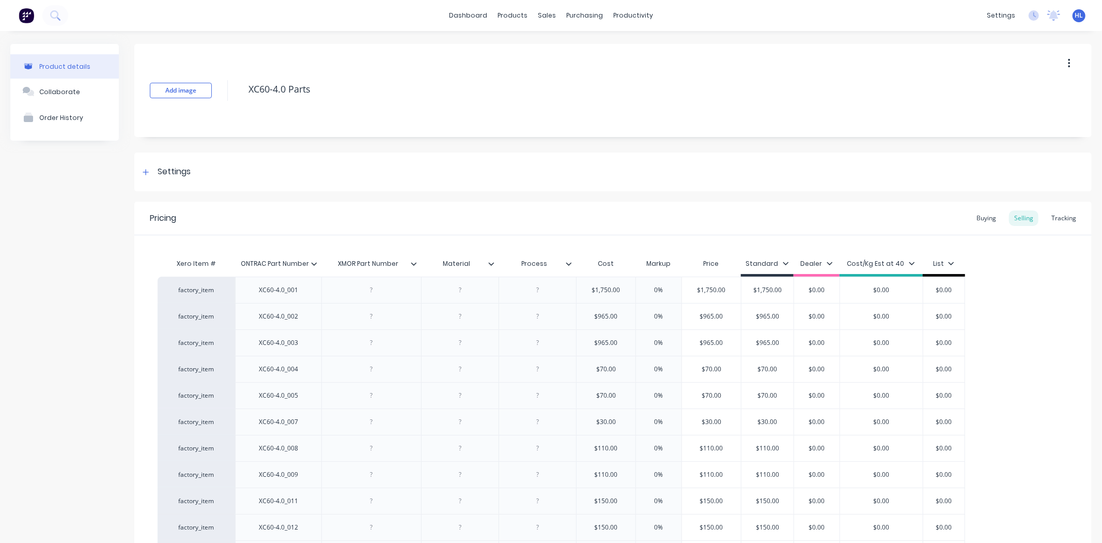
click at [491, 263] on icon at bounding box center [491, 263] width 6 height 6
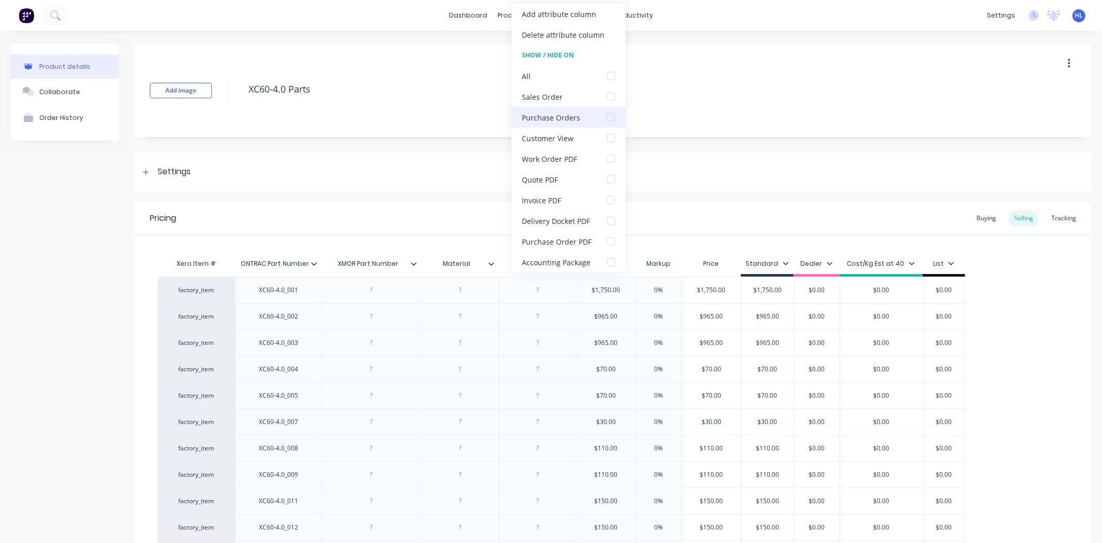
click at [610, 123] on div at bounding box center [611, 117] width 21 height 21
click at [611, 236] on div at bounding box center [611, 241] width 21 height 21
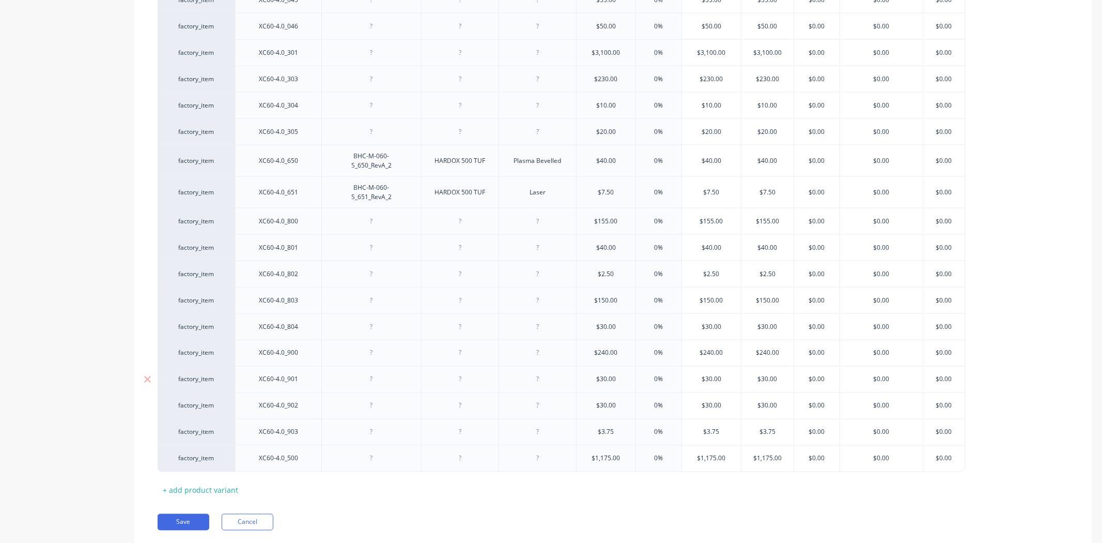
scroll to position [1368, 0]
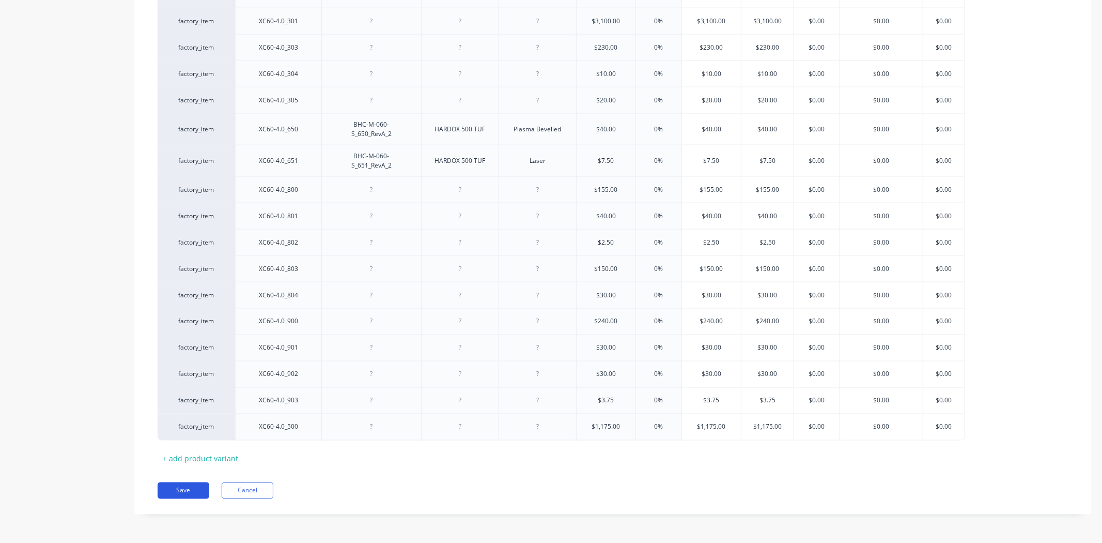
click at [190, 489] on button "Save" at bounding box center [184, 490] width 52 height 17
type textarea "x"
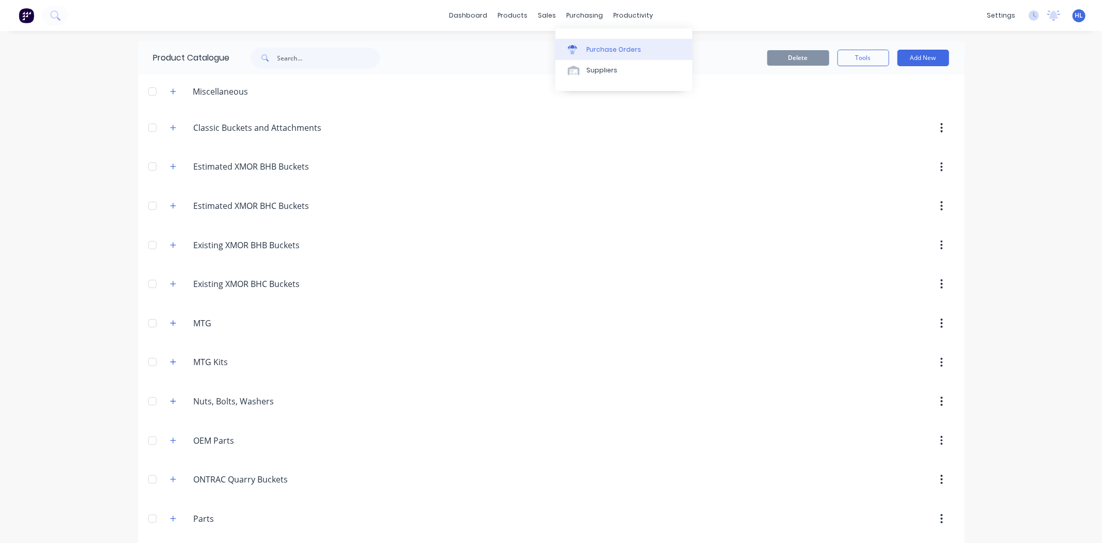
click at [614, 55] on link "Purchase Orders" at bounding box center [624, 49] width 137 height 21
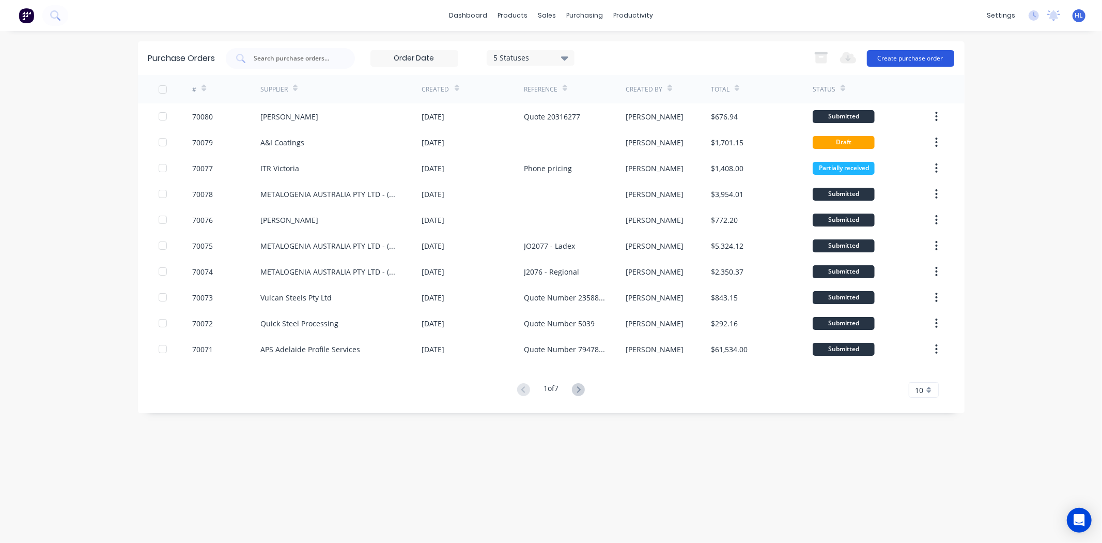
click at [919, 57] on button "Create purchase order" at bounding box center [910, 58] width 87 height 17
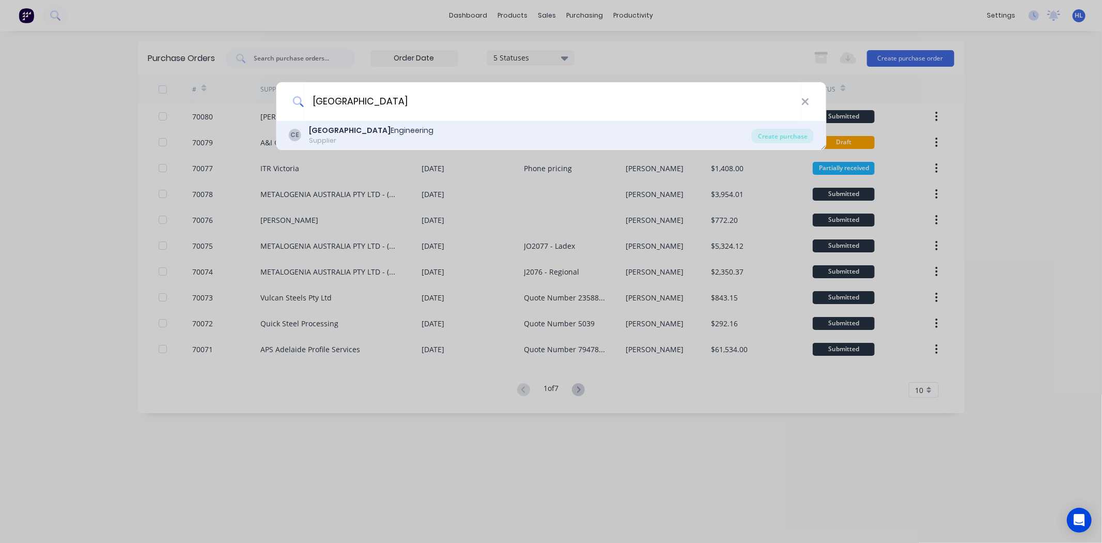
type input "[GEOGRAPHIC_DATA]"
click at [397, 133] on div "[PERSON_NAME] Engineering Supplier" at bounding box center [520, 135] width 464 height 20
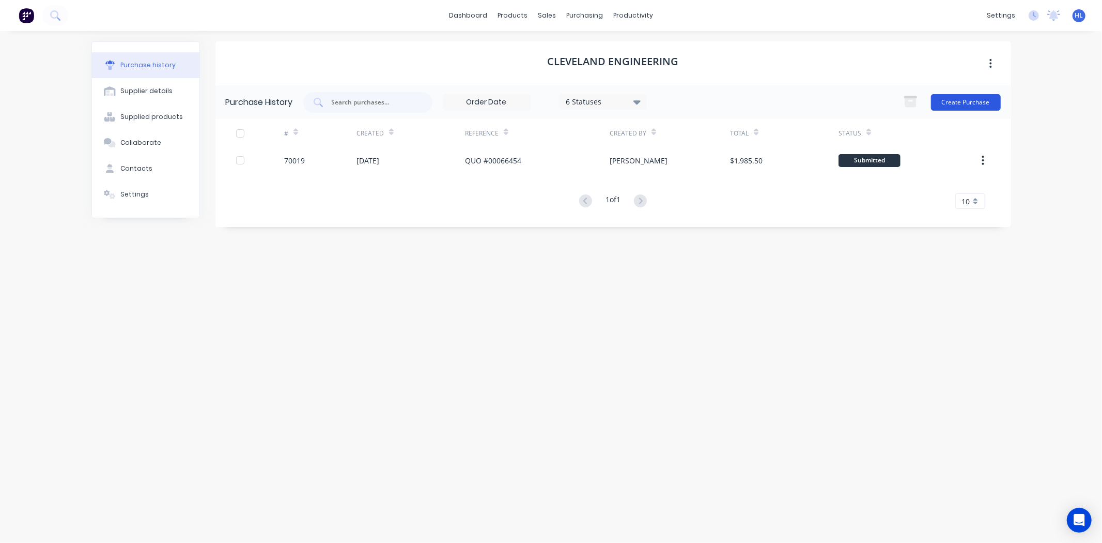
click at [957, 97] on button "Create Purchase" at bounding box center [966, 102] width 70 height 17
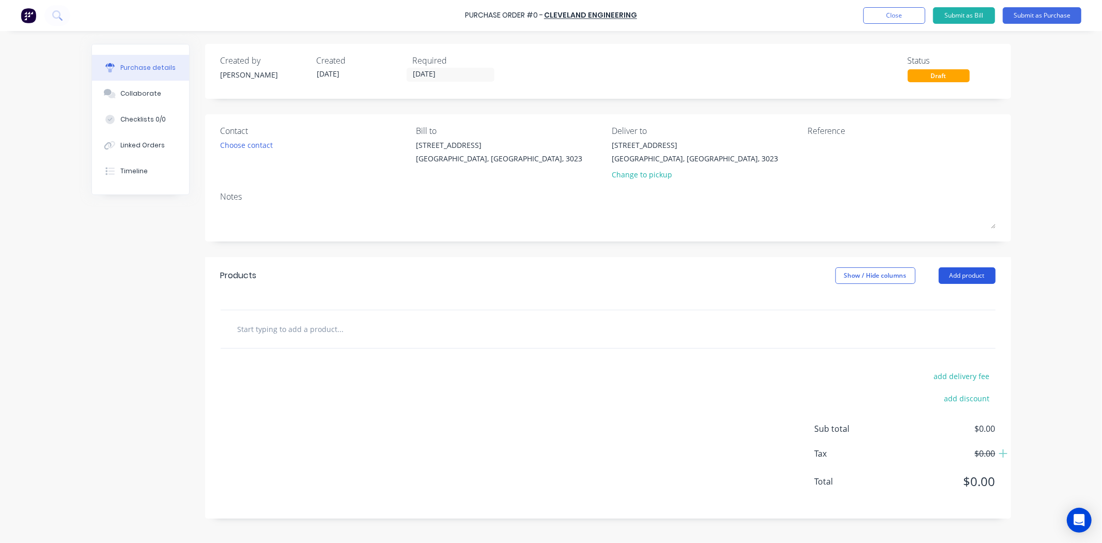
click at [986, 276] on button "Add product" at bounding box center [967, 275] width 57 height 17
click at [938, 308] on div "Product catalogue" at bounding box center [947, 302] width 80 height 15
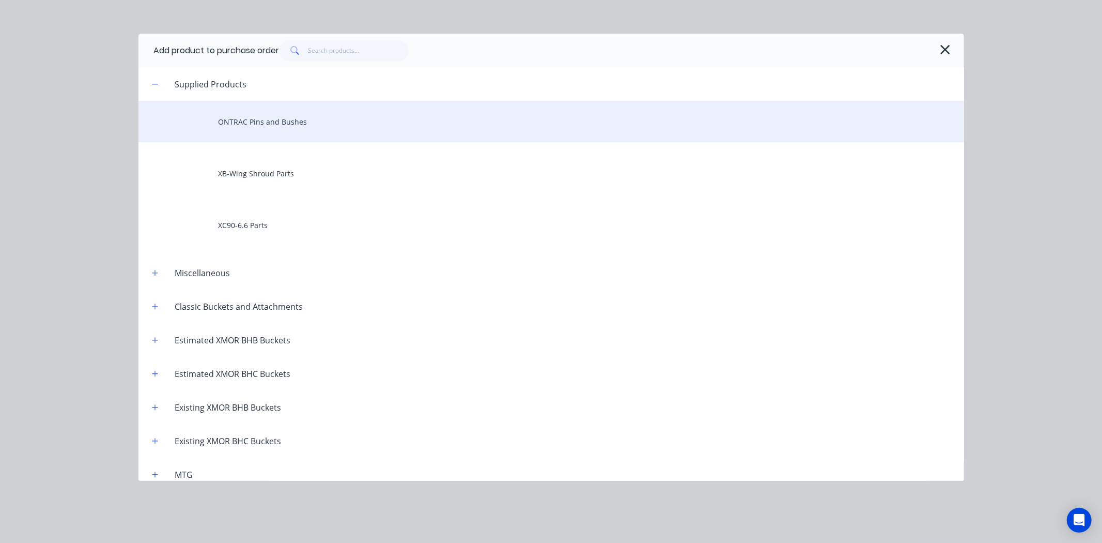
click at [257, 125] on div "ONTRAC Pins and Bushes" at bounding box center [551, 121] width 826 height 41
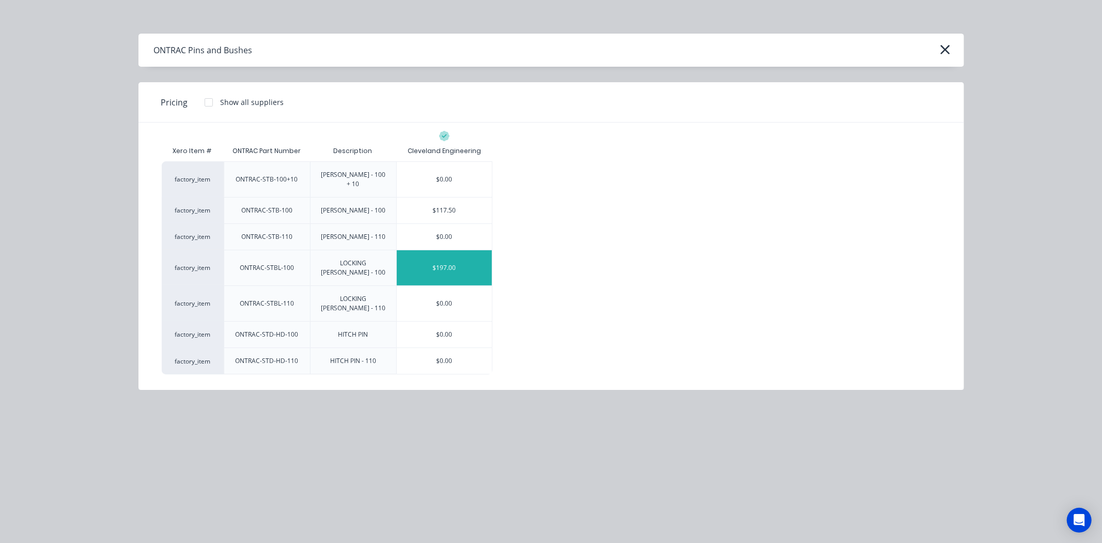
click at [467, 250] on div "$197.00" at bounding box center [445, 267] width 96 height 35
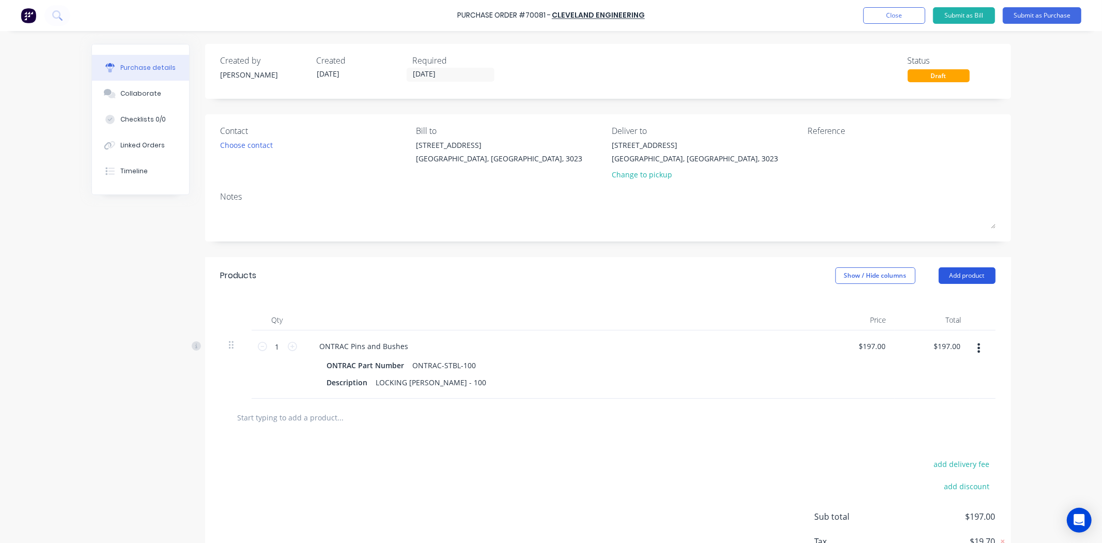
click at [966, 280] on button "Add product" at bounding box center [967, 275] width 57 height 17
click at [955, 301] on div "Product catalogue" at bounding box center [947, 302] width 80 height 15
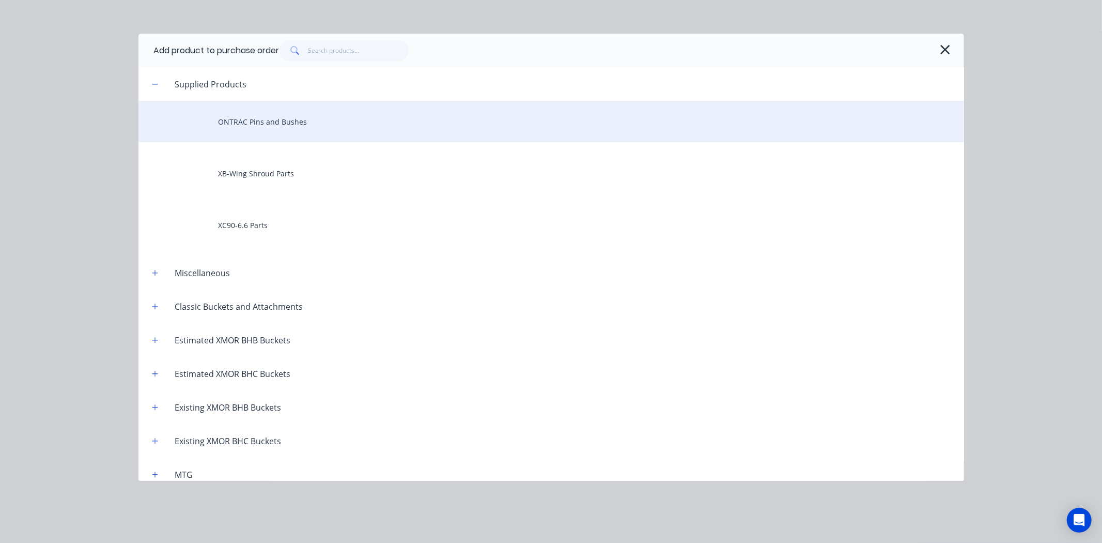
click at [276, 126] on div "ONTRAC Pins and Bushes" at bounding box center [551, 121] width 826 height 41
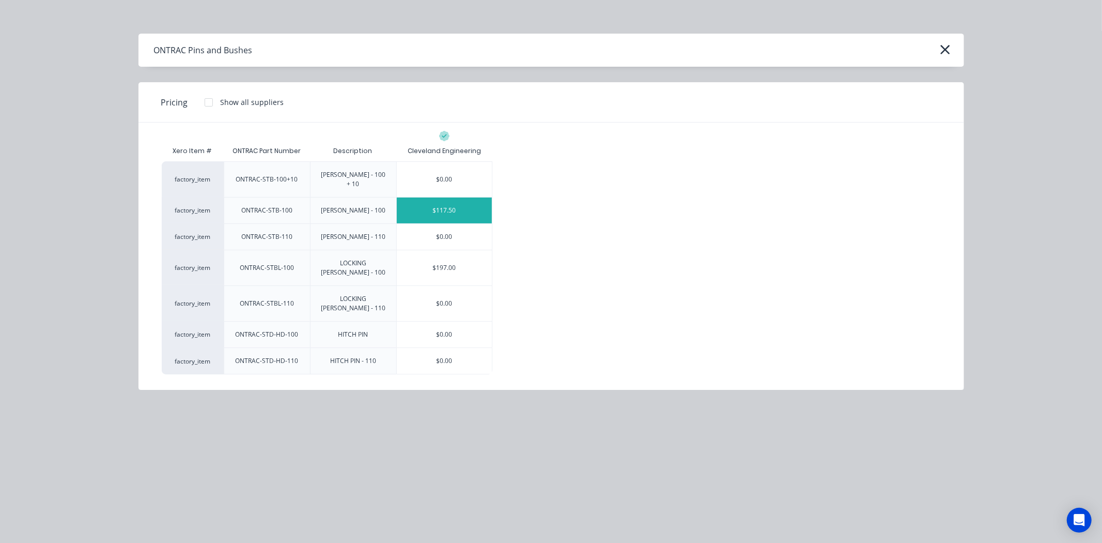
click at [475, 199] on div "$117.50" at bounding box center [445, 210] width 96 height 26
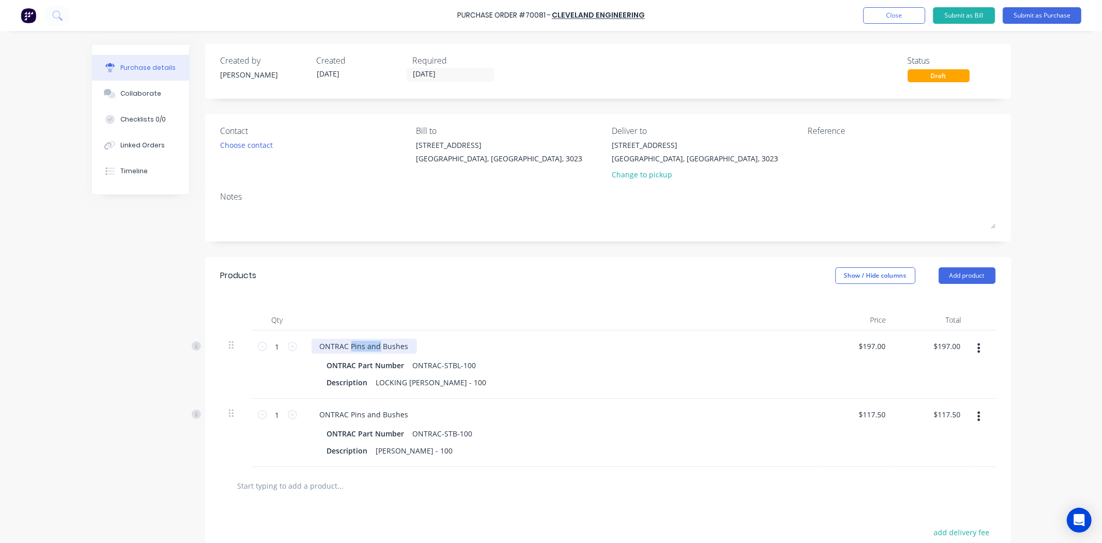
drag, startPoint x: 374, startPoint y: 347, endPoint x: 348, endPoint y: 349, distance: 25.9
click at [347, 349] on div "ONTRAC Pins and Bushes" at bounding box center [364, 345] width 105 height 15
click at [371, 346] on div "ONTRAC Bushes" at bounding box center [348, 345] width 73 height 15
drag, startPoint x: 375, startPoint y: 415, endPoint x: 345, endPoint y: 418, distance: 30.1
click at [344, 416] on div "ONTRAC Pins and Bushes" at bounding box center [364, 414] width 105 height 15
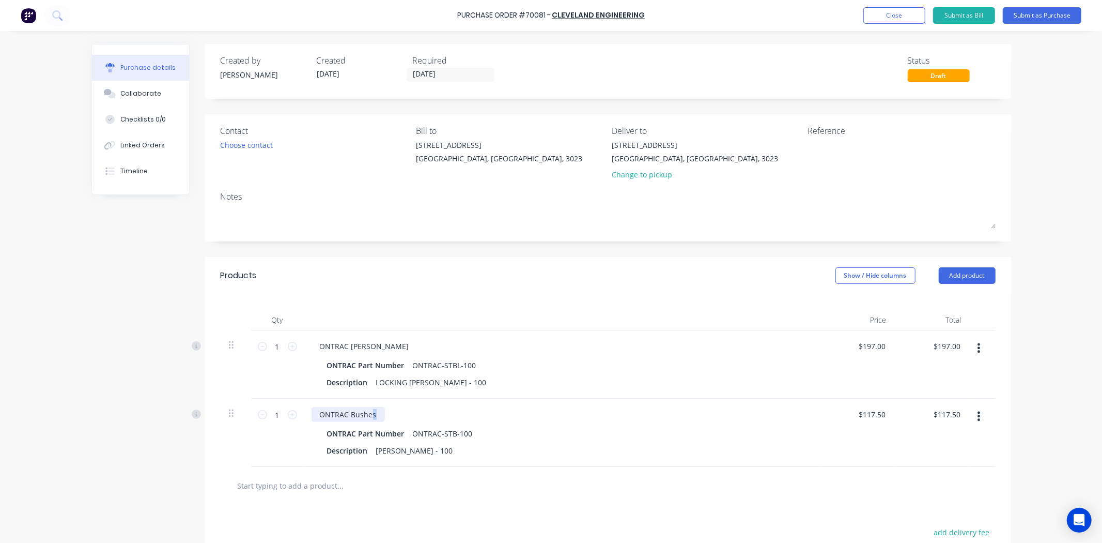
click at [368, 412] on div "ONTRAC Bushes" at bounding box center [348, 414] width 73 height 15
click at [446, 405] on div "ONTRAC [PERSON_NAME] ONTRAC Part Number ONTRAC-STB-100 Description [PERSON_NAME…" at bounding box center [561, 432] width 517 height 68
click at [272, 350] on input "1" at bounding box center [277, 346] width 21 height 16
type input "15"
type input "$2,955.00"
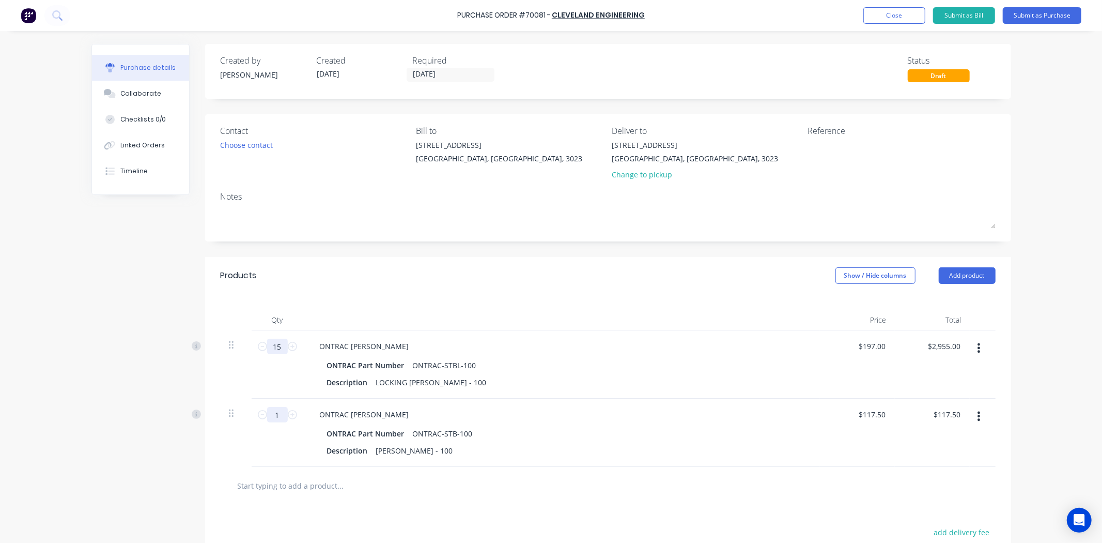
type input "15"
click at [277, 417] on input "1" at bounding box center [277, 415] width 21 height 16
type input "15"
type input "$1,762.50"
type input "15"
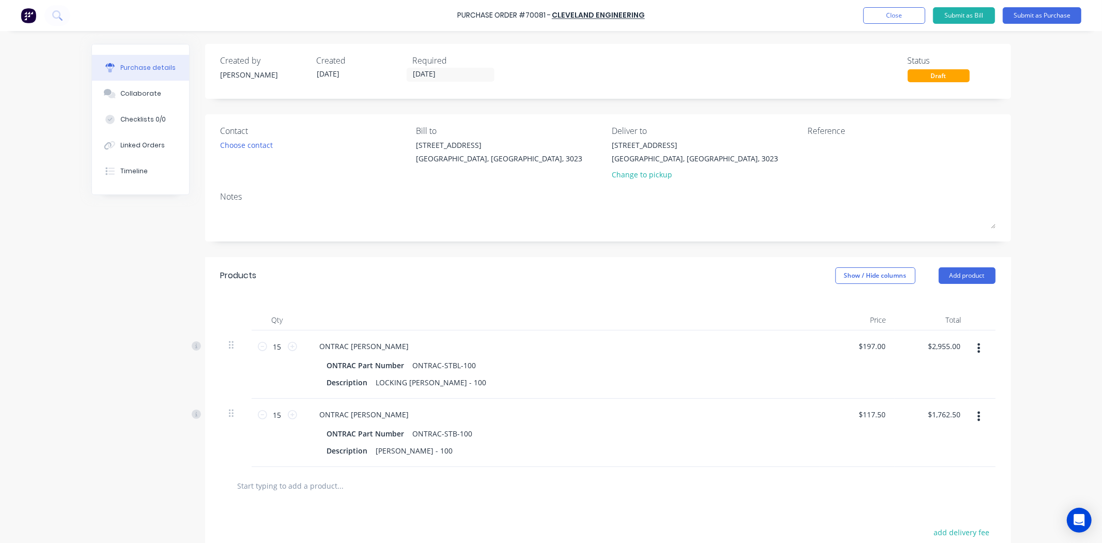
click at [287, 450] on div "15 15" at bounding box center [278, 432] width 52 height 68
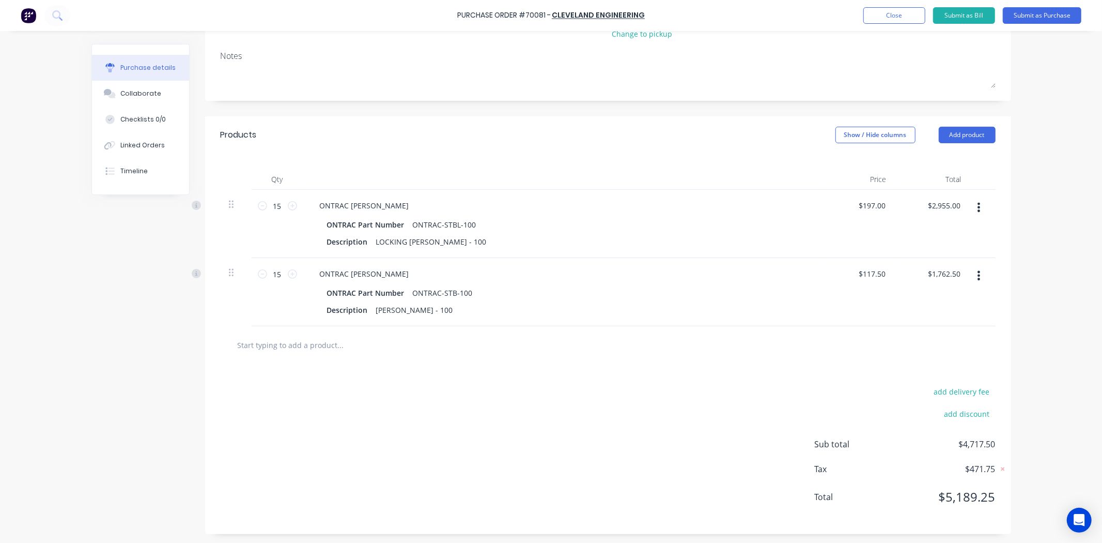
scroll to position [143, 0]
click at [326, 351] on input "text" at bounding box center [340, 343] width 207 height 21
click at [288, 337] on input "text" at bounding box center [340, 343] width 207 height 21
paste input "BHC-80T HEEL BLOX INSERT"
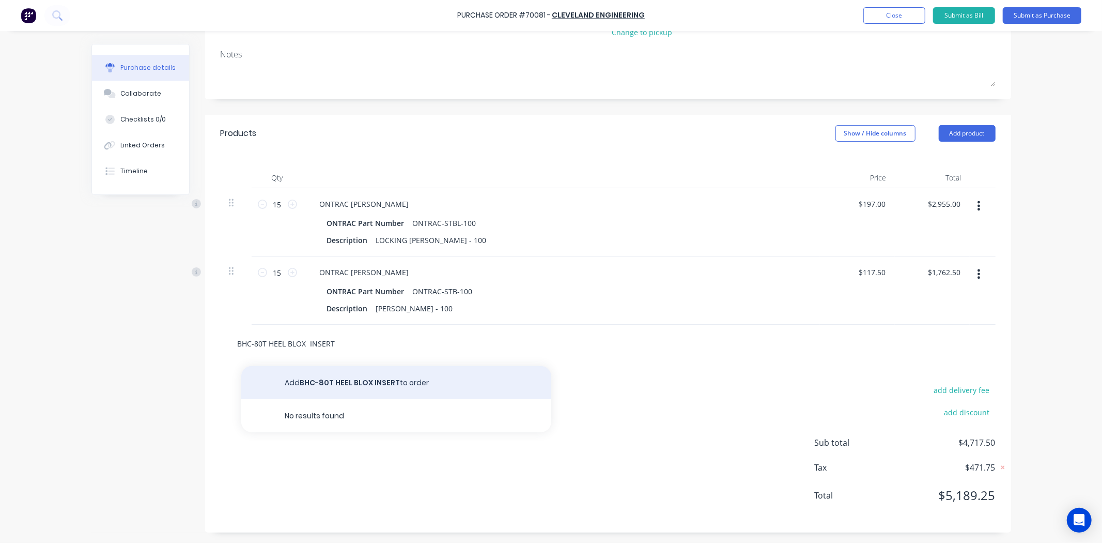
type input "BHC-80T HEEL BLOX INSERT"
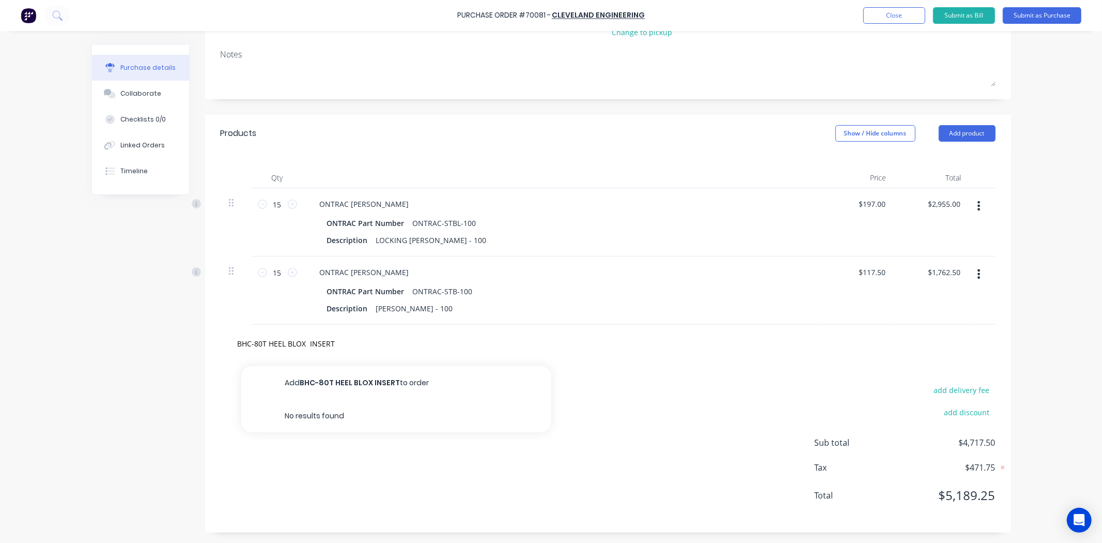
click at [342, 384] on button "Add BHC-80T HEEL BLOX INSERT to order" at bounding box center [396, 382] width 310 height 33
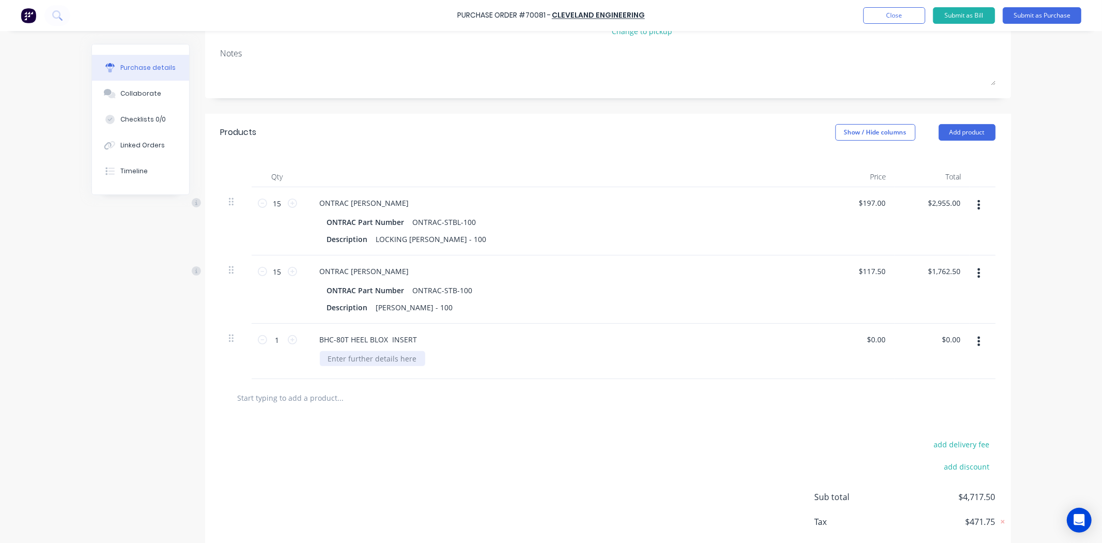
click at [344, 359] on div at bounding box center [372, 358] width 105 height 15
click at [352, 371] on div "BHC-80T HEEL BLOX INSERT" at bounding box center [561, 350] width 517 height 55
click at [364, 360] on div at bounding box center [372, 358] width 105 height 15
paste div
click at [431, 363] on div "BHC-SK850-C128_652" at bounding box center [566, 358] width 492 height 15
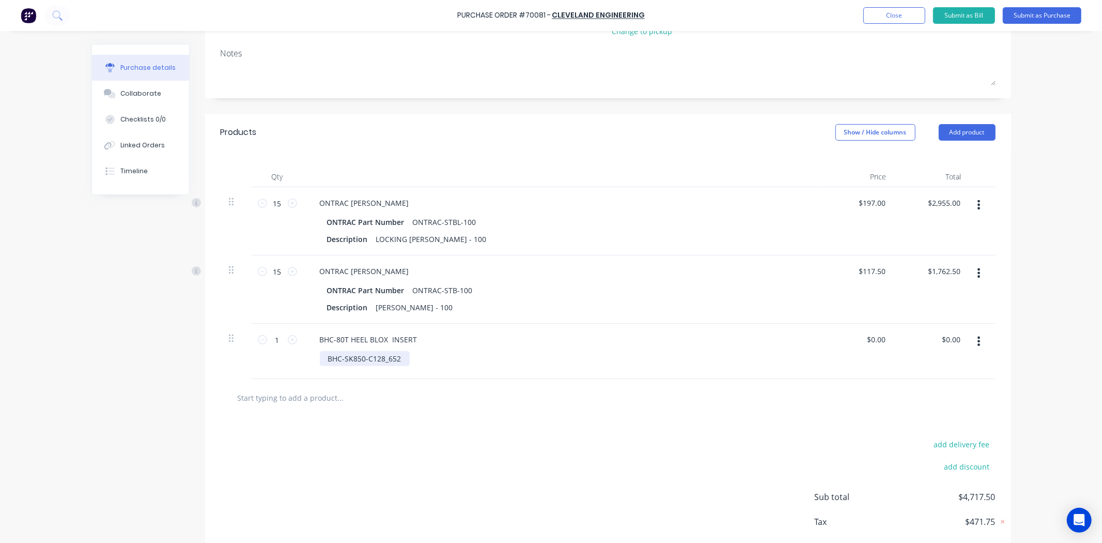
click at [398, 353] on div "BHC-SK850-C128_652" at bounding box center [365, 358] width 90 height 15
click at [419, 377] on div "BHC-80T HEEL BLOX INSERT BHC-SK850-C128_652" at bounding box center [561, 350] width 517 height 55
click at [276, 395] on input "text" at bounding box center [340, 397] width 207 height 21
paste input "BHC-80T HEEL BLOX THD INSERT"
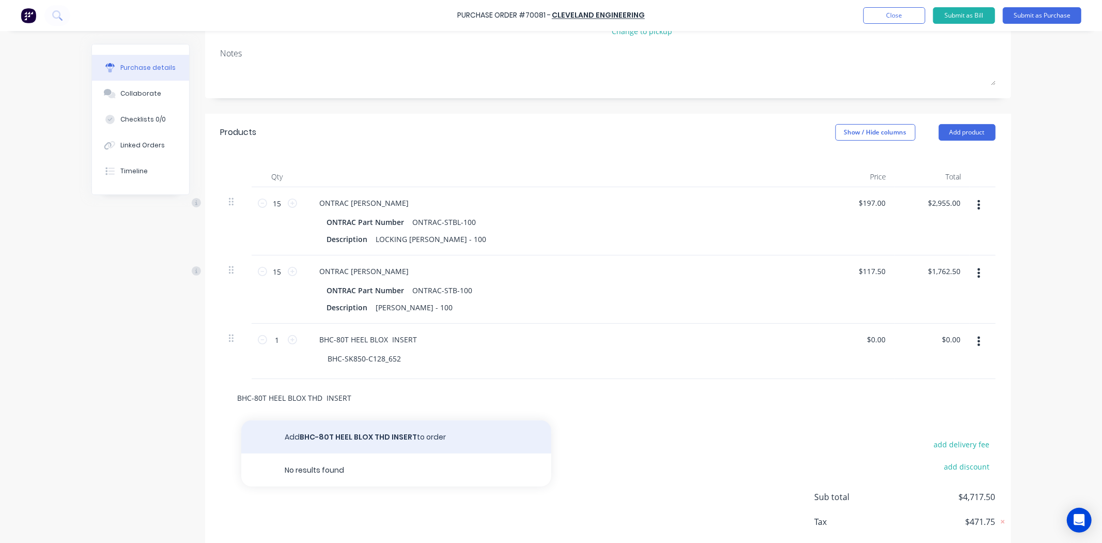
type input "BHC-80T HEEL BLOX THD INSERT"
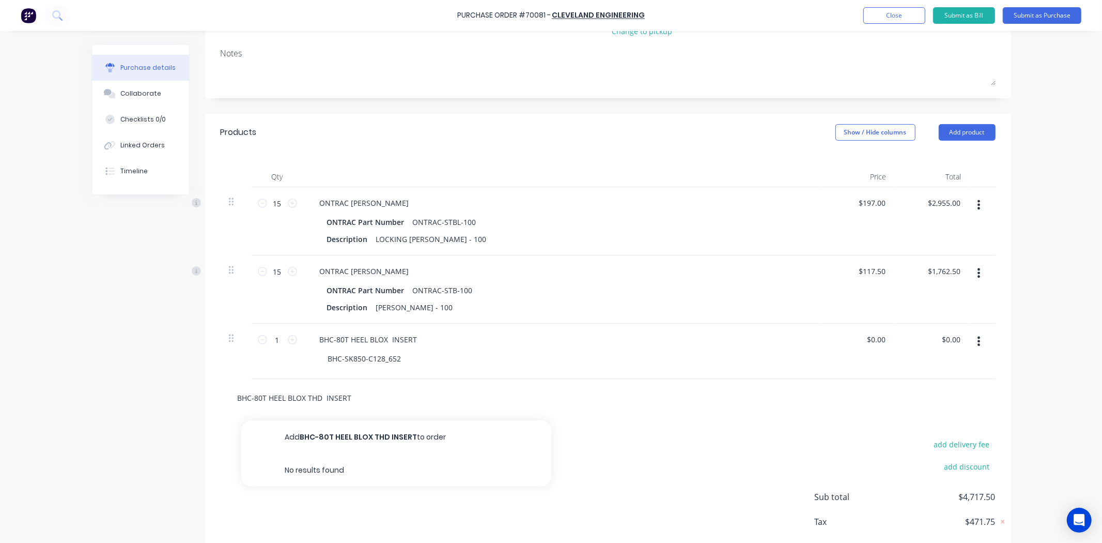
drag, startPoint x: 323, startPoint y: 400, endPoint x: 318, endPoint y: 401, distance: 5.2
click at [321, 400] on input "BHC-80T HEEL BLOX THD INSERT" at bounding box center [340, 397] width 207 height 21
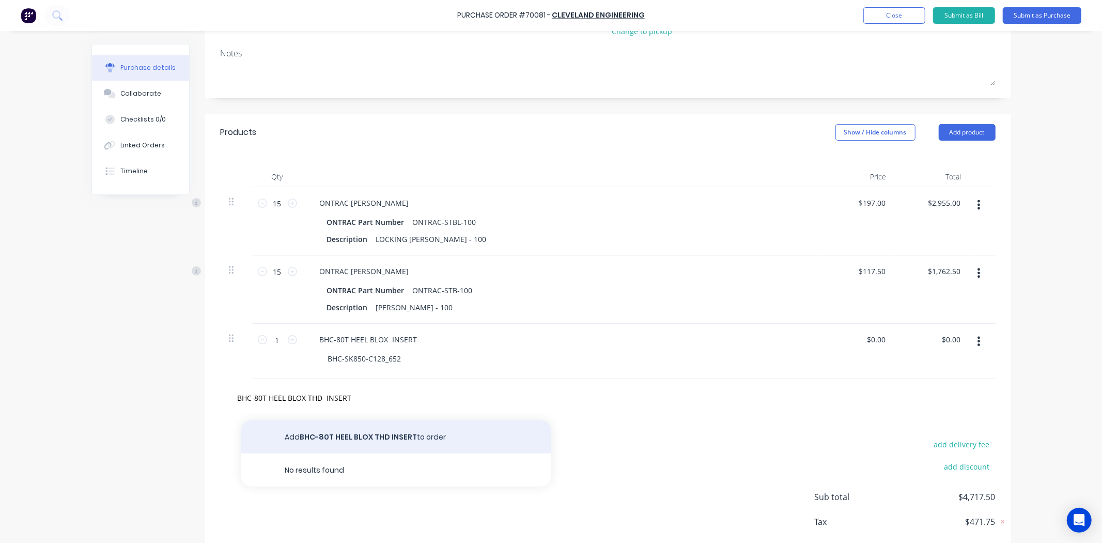
click at [345, 433] on button "Add BHC-80T HEEL BLOX THD INSERT to order" at bounding box center [396, 436] width 310 height 33
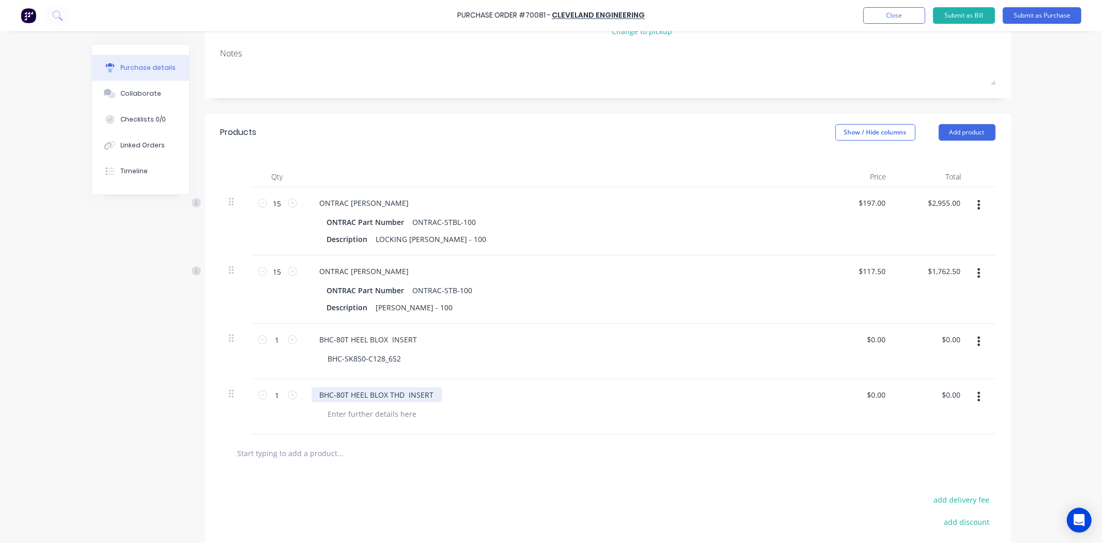
click at [402, 395] on div "BHC-80T HEEL BLOX THD INSERT" at bounding box center [377, 394] width 131 height 15
click at [419, 413] on div at bounding box center [566, 413] width 492 height 15
click at [395, 416] on div at bounding box center [372, 413] width 105 height 15
click at [396, 409] on div at bounding box center [372, 413] width 105 height 15
paste div
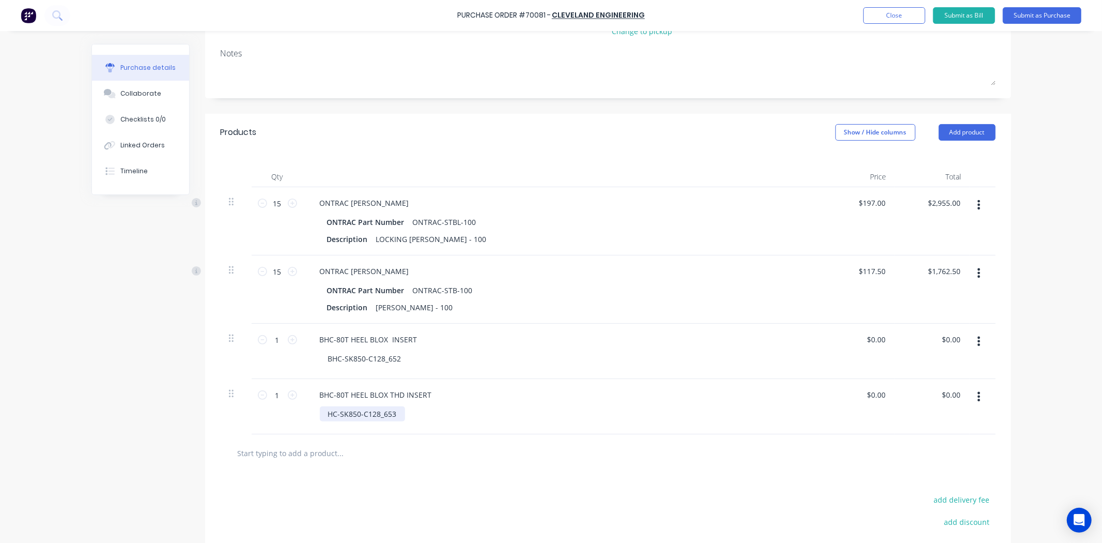
click at [320, 414] on div "HC-SK850-C128_653" at bounding box center [362, 413] width 85 height 15
click at [424, 415] on div "BHC-SK850-C128_653" at bounding box center [566, 413] width 492 height 15
click at [867, 348] on div "$0.00 $0.00" at bounding box center [857, 350] width 75 height 55
click at [872, 341] on input "0.00" at bounding box center [876, 339] width 24 height 15
click at [877, 338] on input "0.00" at bounding box center [878, 339] width 20 height 15
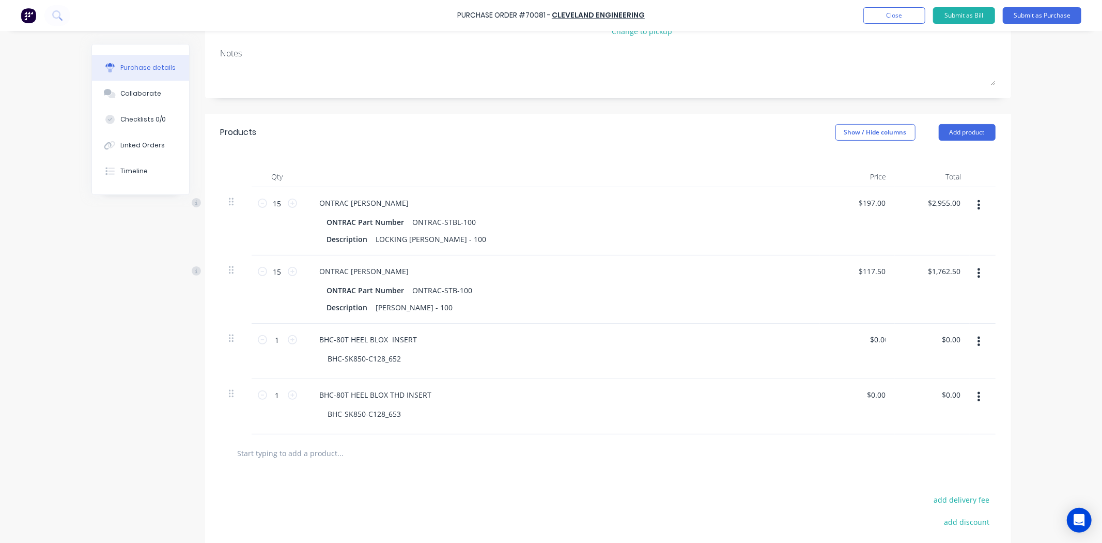
click at [811, 347] on div "BHC-80T HEEL BLOX INSERT BHC-SK850-C128_652" at bounding box center [561, 350] width 517 height 55
drag, startPoint x: 811, startPoint y: 347, endPoint x: 842, endPoint y: 352, distance: 31.5
click at [834, 358] on div "$0.00 $0.00" at bounding box center [857, 350] width 75 height 55
drag, startPoint x: 882, startPoint y: 338, endPoint x: 847, endPoint y: 337, distance: 34.1
click at [847, 337] on div "0 0" at bounding box center [857, 350] width 75 height 55
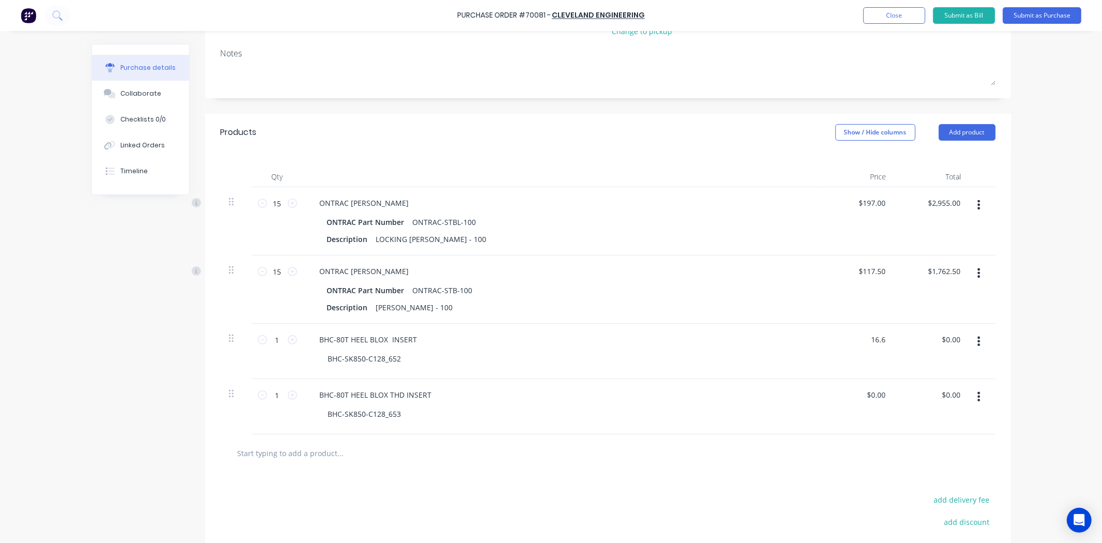
type input "$16.60"
click at [847, 337] on div "$16.60 16.6" at bounding box center [857, 350] width 75 height 55
drag, startPoint x: 881, startPoint y: 389, endPoint x: 885, endPoint y: 396, distance: 8.3
click at [881, 390] on input "0.00" at bounding box center [876, 394] width 24 height 15
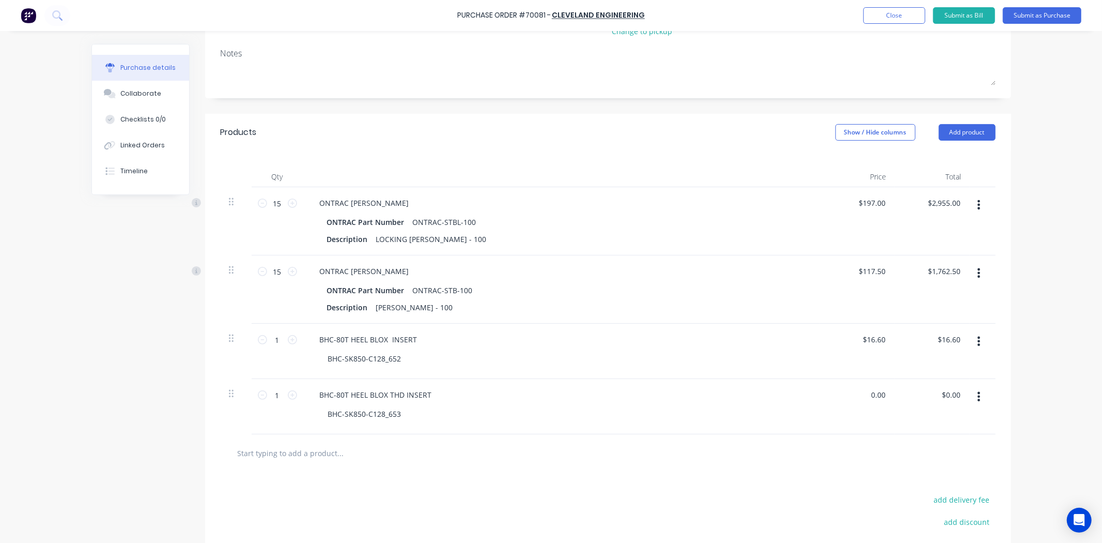
drag, startPoint x: 882, startPoint y: 395, endPoint x: 839, endPoint y: 396, distance: 43.4
click at [839, 396] on div "0.00 0.00" at bounding box center [857, 406] width 75 height 55
type input "$19.50"
click at [846, 404] on div "$19.50 $19.50" at bounding box center [857, 406] width 75 height 55
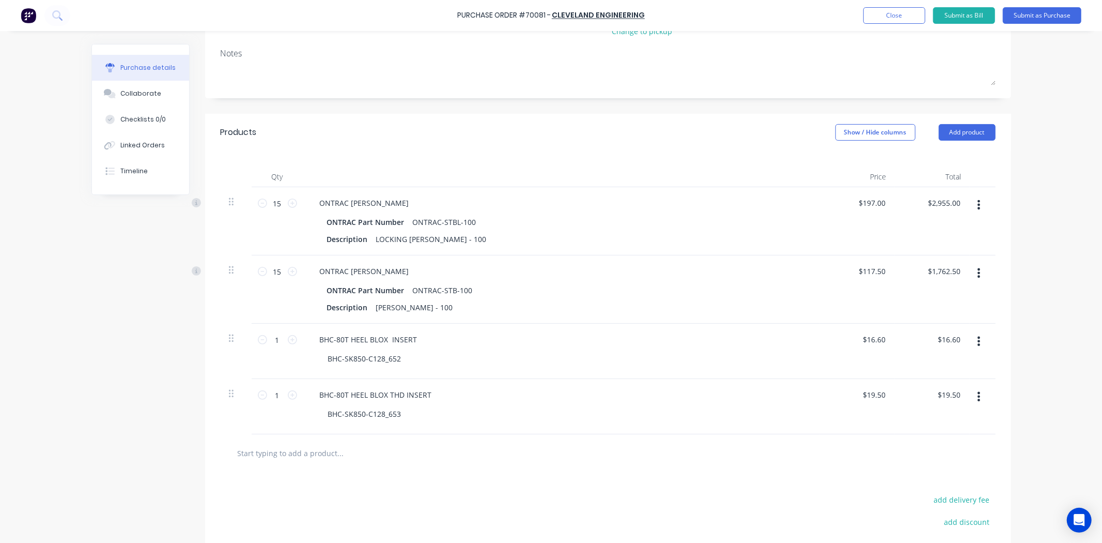
click at [285, 440] on div at bounding box center [608, 453] width 775 height 38
click at [285, 456] on input "text" at bounding box center [340, 452] width 207 height 21
paste input "BHC-R976- C118_652"
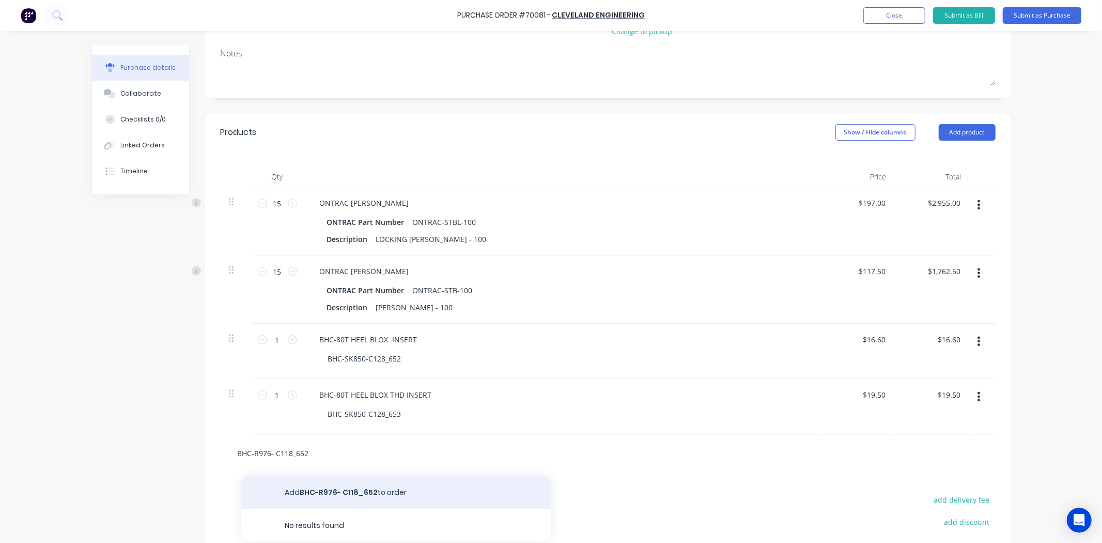
type input "BHC-R976- C118_652"
click at [344, 489] on button "Add BHC-R976- C118_652 to order" at bounding box center [396, 491] width 310 height 33
type input "BHC-R976- C118_652"
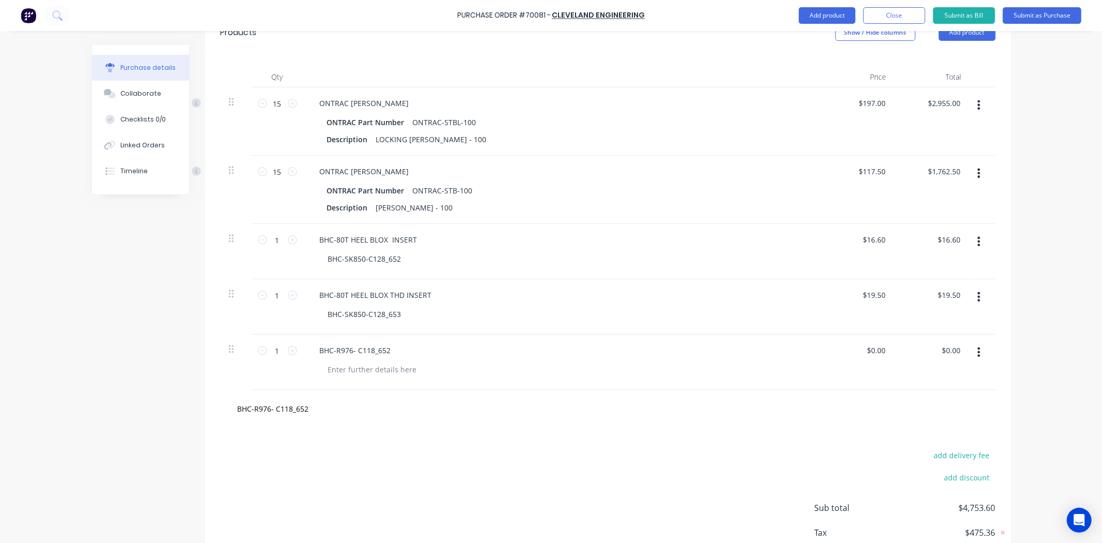
scroll to position [258, 0]
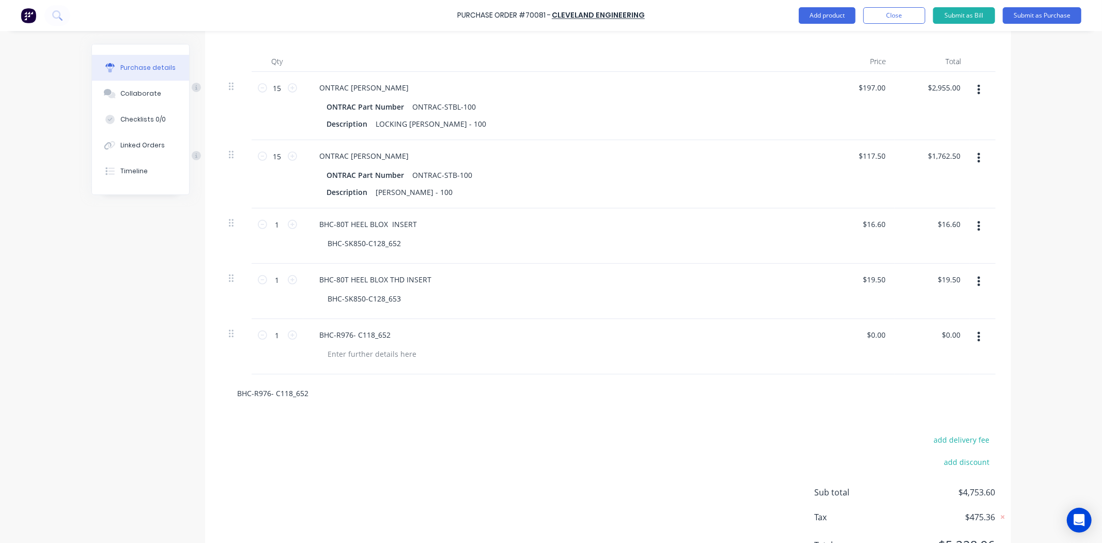
click at [365, 389] on input "BHC-R976- C118_652" at bounding box center [340, 392] width 207 height 21
click at [367, 361] on div at bounding box center [372, 353] width 105 height 15
paste div
click at [395, 367] on div "BHC-R976- C118_652 HEEL BLOX INSERT" at bounding box center [561, 346] width 517 height 55
drag, startPoint x: 316, startPoint y: 395, endPoint x: 194, endPoint y: 400, distance: 122.6
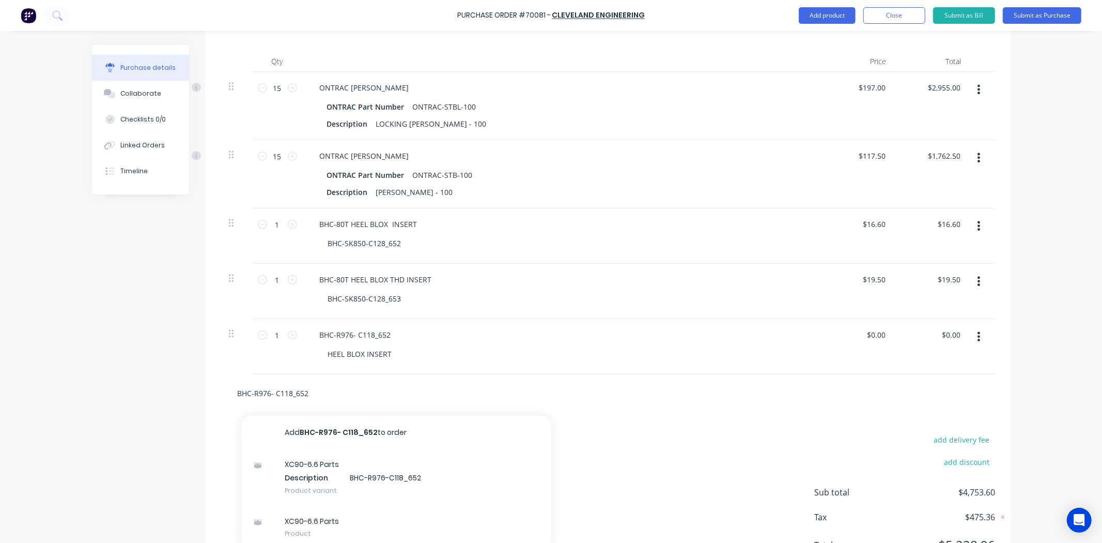
click at [194, 400] on div "Created by [PERSON_NAME] Created [DATE] Required [DATE] Status Draft Contact Ch…" at bounding box center [551, 184] width 920 height 796
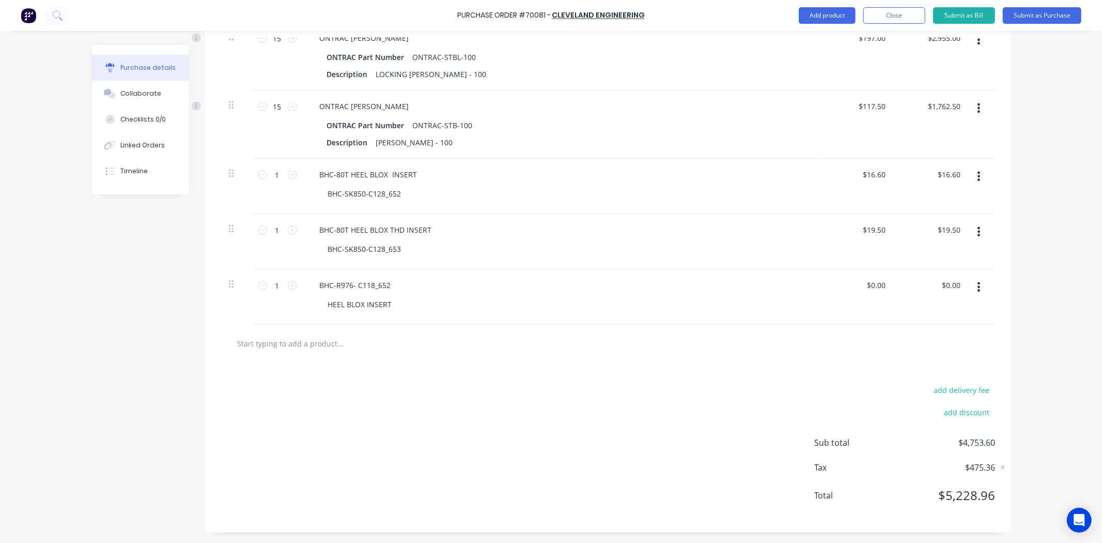
scroll to position [309, 0]
click at [880, 285] on input "0.00" at bounding box center [878, 284] width 20 height 15
drag, startPoint x: 867, startPoint y: 286, endPoint x: 902, endPoint y: 288, distance: 35.7
click at [902, 288] on div "1 1 BHC-R976- C118_652 HEEL BLOX INSERT 0.00 0.00 $0.00 $0.00" at bounding box center [608, 296] width 775 height 55
type input "$16.60"
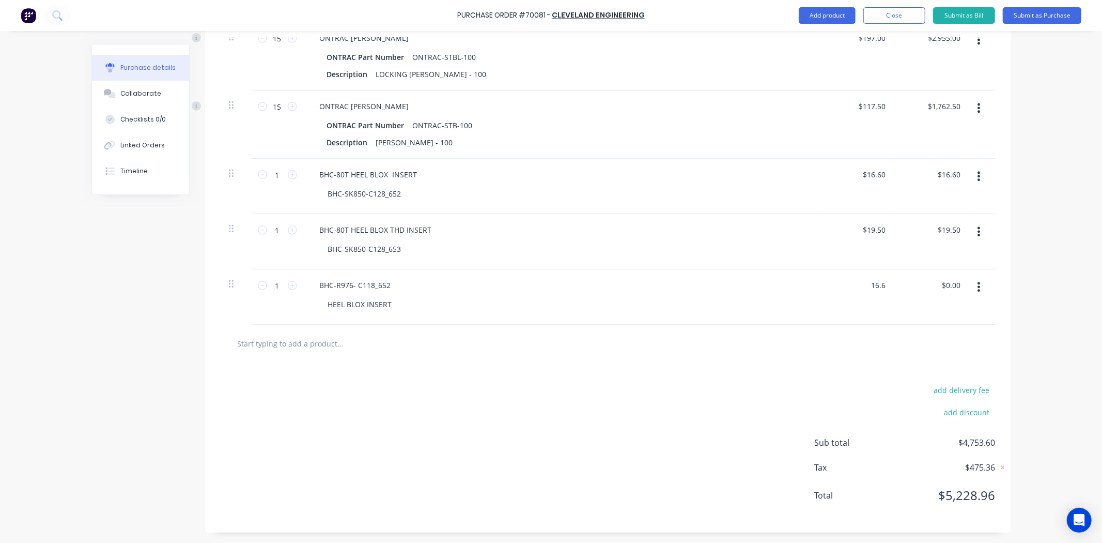
type input "$16.60"
click at [881, 327] on div at bounding box center [608, 344] width 775 height 38
click at [321, 341] on input "text" at bounding box center [340, 343] width 207 height 21
paste input "BHC-R976- C118_653"
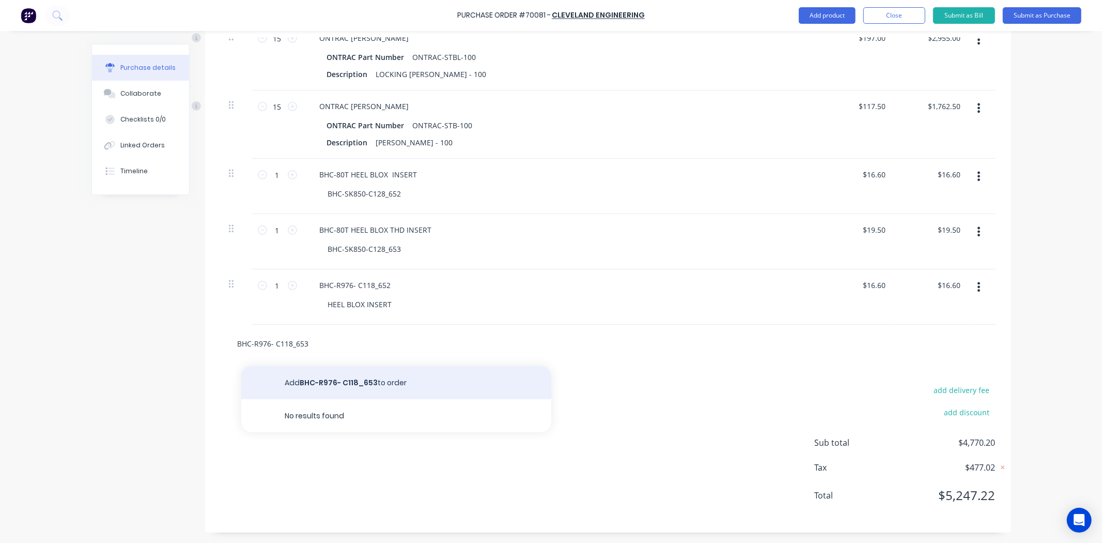
type input "BHC-R976- C118_653"
click at [326, 382] on button "Add BHC-R976- C118_653 to order" at bounding box center [396, 382] width 310 height 33
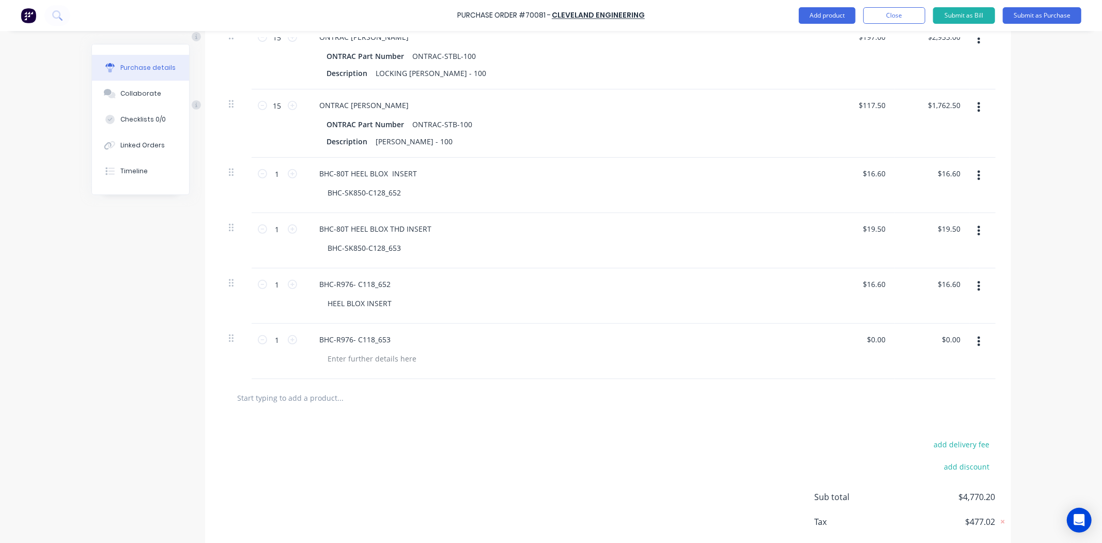
click at [440, 384] on div at bounding box center [608, 398] width 775 height 38
click at [377, 363] on div at bounding box center [372, 358] width 105 height 15
paste div
click at [386, 381] on div at bounding box center [608, 398] width 775 height 38
click at [364, 375] on div "BHC-R976- C118_653 HEEL BLOX THREADED INSERT" at bounding box center [561, 350] width 517 height 55
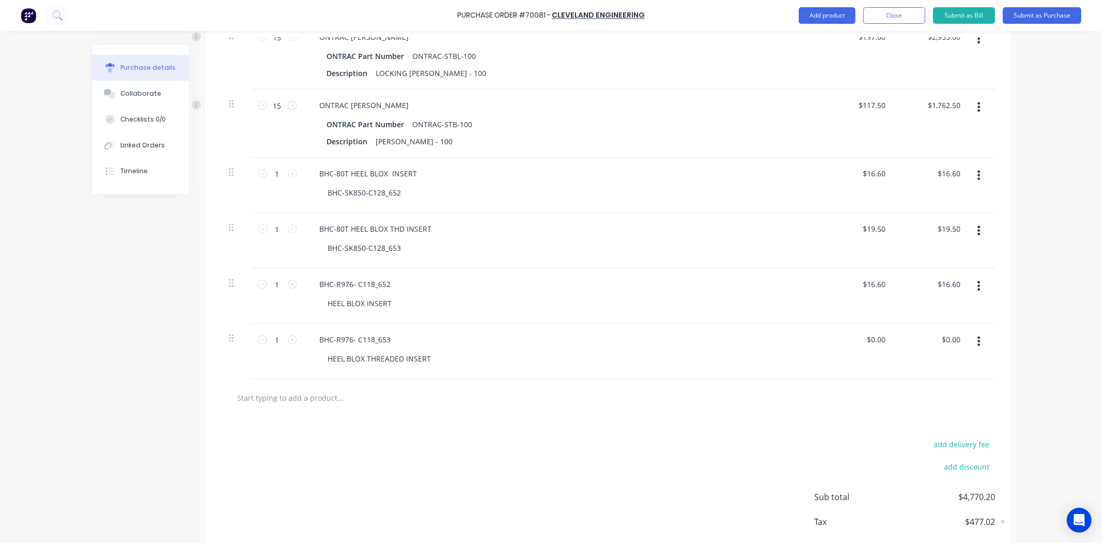
click at [296, 405] on input "text" at bounding box center [340, 397] width 207 height 21
paste input "BHCM-060- S_652"
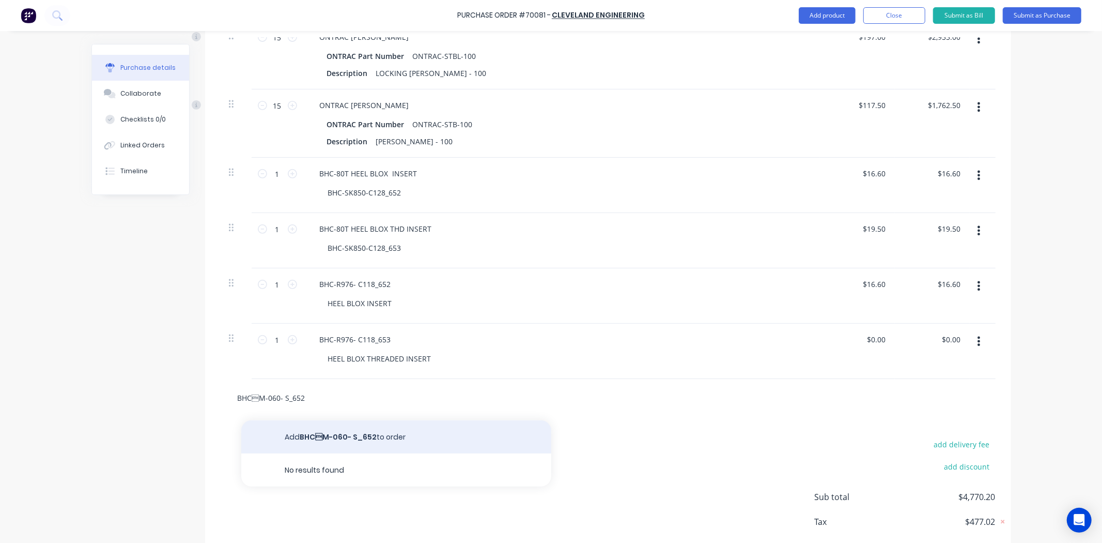
type input "BHCM-060- S_652"
click at [378, 436] on button "Add BHCM-060- S_652 to order" at bounding box center [396, 436] width 310 height 33
type input "BHCM-060- S_652"
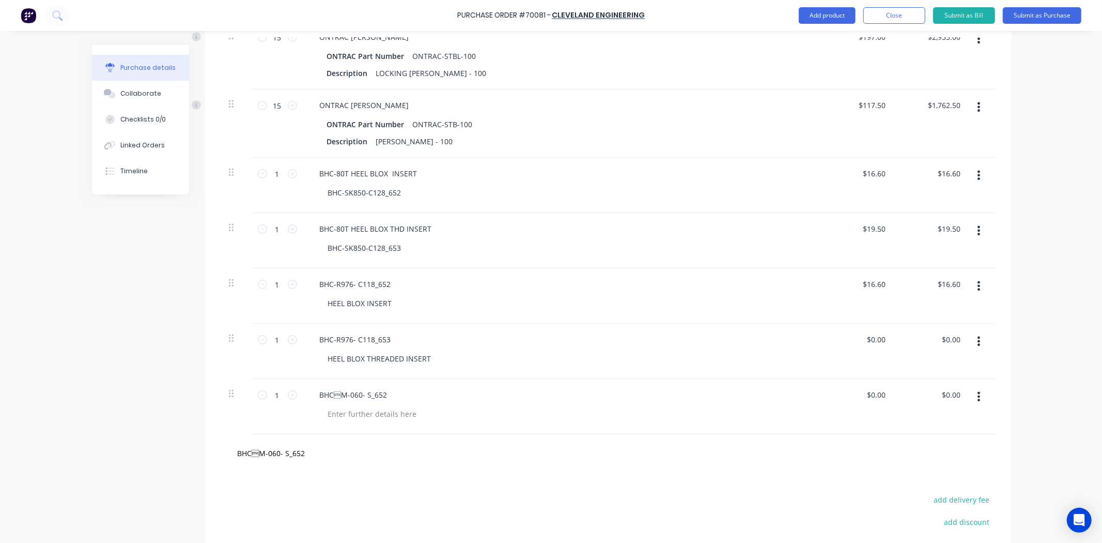
click at [345, 404] on div "BHCM-060- S_652" at bounding box center [561, 406] width 517 height 55
click at [347, 406] on div "BHCM-060- S_652" at bounding box center [561, 406] width 517 height 55
click at [349, 415] on div at bounding box center [372, 413] width 105 height 15
paste div
click at [389, 436] on div "BHCM-060- S_652" at bounding box center [608, 453] width 775 height 38
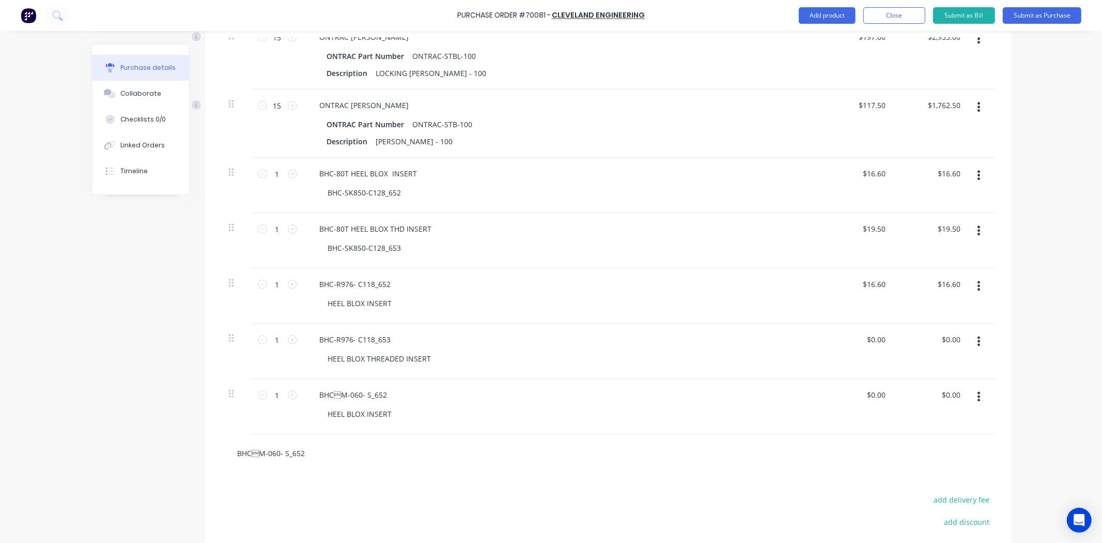
click at [269, 461] on input "BHCM-060- S_652" at bounding box center [340, 452] width 207 height 21
drag, startPoint x: 300, startPoint y: 453, endPoint x: 149, endPoint y: 461, distance: 151.1
click at [149, 461] on div "Created by [PERSON_NAME] Created [DATE] Required [DATE] Status Draft Contact Ch…" at bounding box center [551, 188] width 920 height 907
click at [153, 460] on div "Created by [PERSON_NAME] Created [DATE] Required [DATE] Status Draft Contact Ch…" at bounding box center [551, 188] width 920 height 907
drag, startPoint x: 332, startPoint y: 395, endPoint x: 336, endPoint y: 399, distance: 5.8
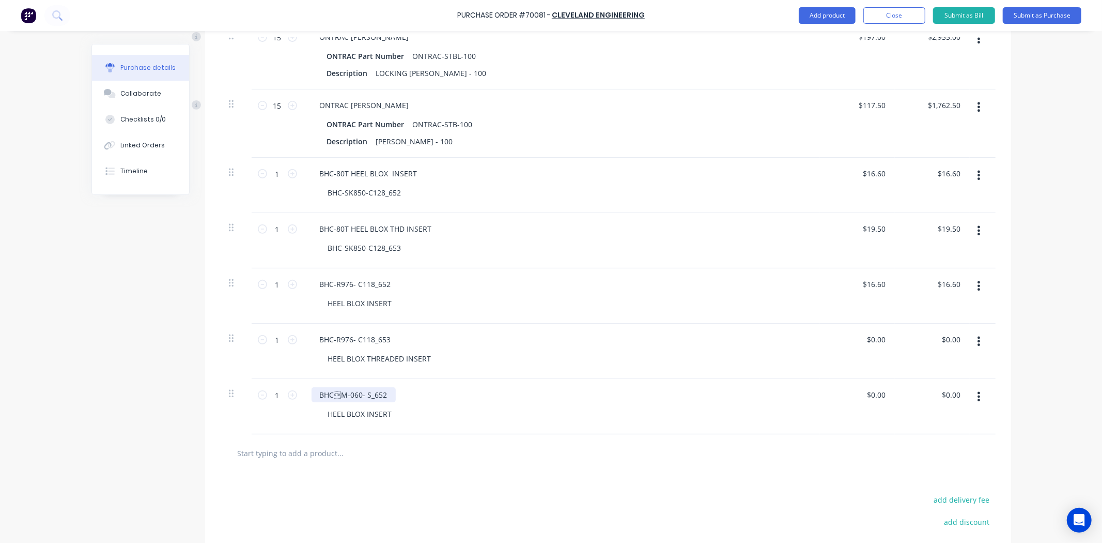
click at [333, 395] on div "BHCM-060- S_652" at bounding box center [354, 394] width 84 height 15
click at [270, 452] on input "text" at bounding box center [340, 452] width 207 height 21
paste input "BHCM-060- S_653"
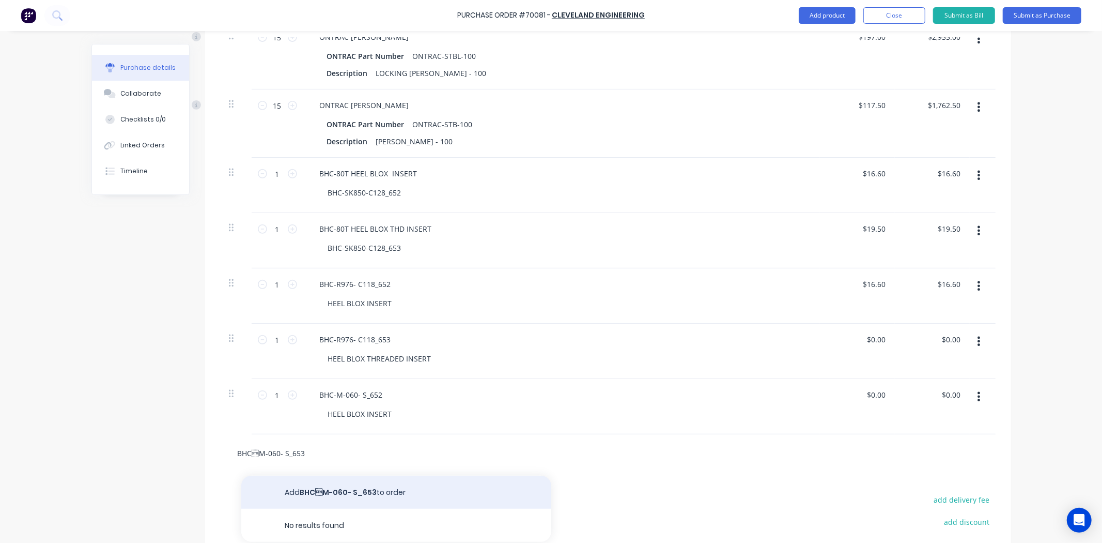
type input "BHCM-060- S_653"
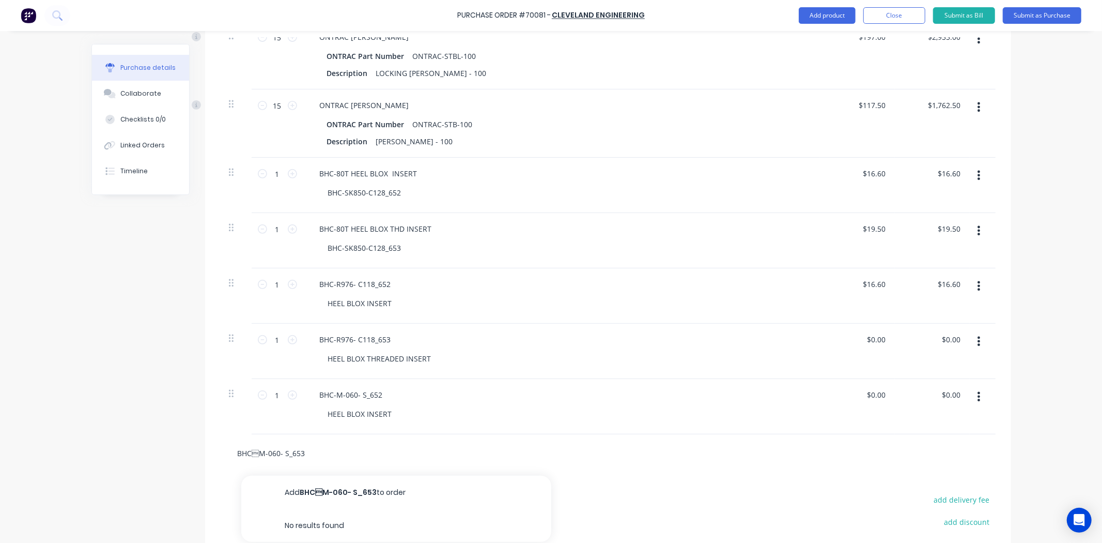
click at [250, 456] on input "BHCM-060- S_653" at bounding box center [340, 452] width 207 height 21
click at [342, 495] on button "Add BHCM-060- S_653 to order" at bounding box center [396, 491] width 310 height 33
click at [332, 455] on div "BHCM-060- S_653" at bounding box center [354, 449] width 84 height 15
click at [359, 488] on div "BHC-M-060- S_653" at bounding box center [561, 461] width 517 height 55
click at [363, 470] on div at bounding box center [372, 468] width 105 height 15
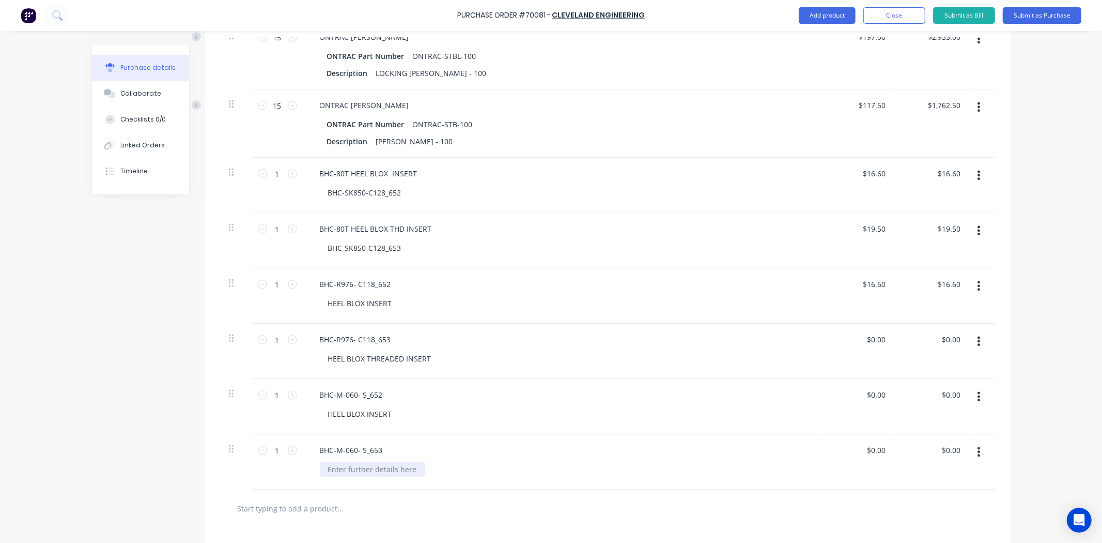
paste div
click at [467, 474] on div "HEEL BLOX THD INSERT" at bounding box center [566, 468] width 492 height 15
click at [881, 460] on div "$0.00 $0.00" at bounding box center [857, 461] width 75 height 55
click at [880, 447] on input "0.00" at bounding box center [878, 449] width 20 height 15
drag, startPoint x: 880, startPoint y: 451, endPoint x: 829, endPoint y: 453, distance: 51.2
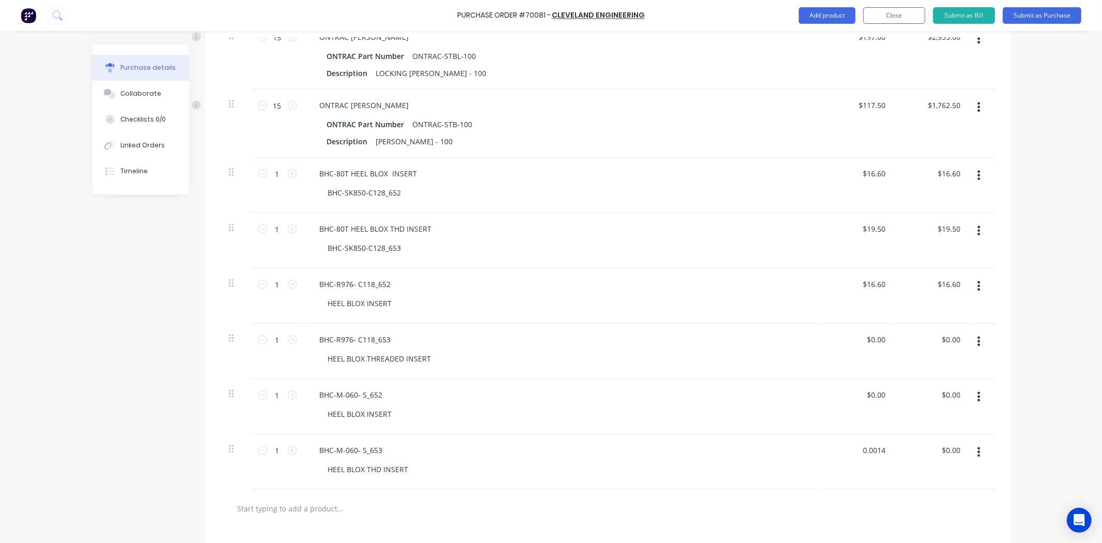
click at [829, 453] on div "0.0014 0.0014" at bounding box center [857, 461] width 75 height 55
type input "14.1"
type input "0.00"
type input "$14.10"
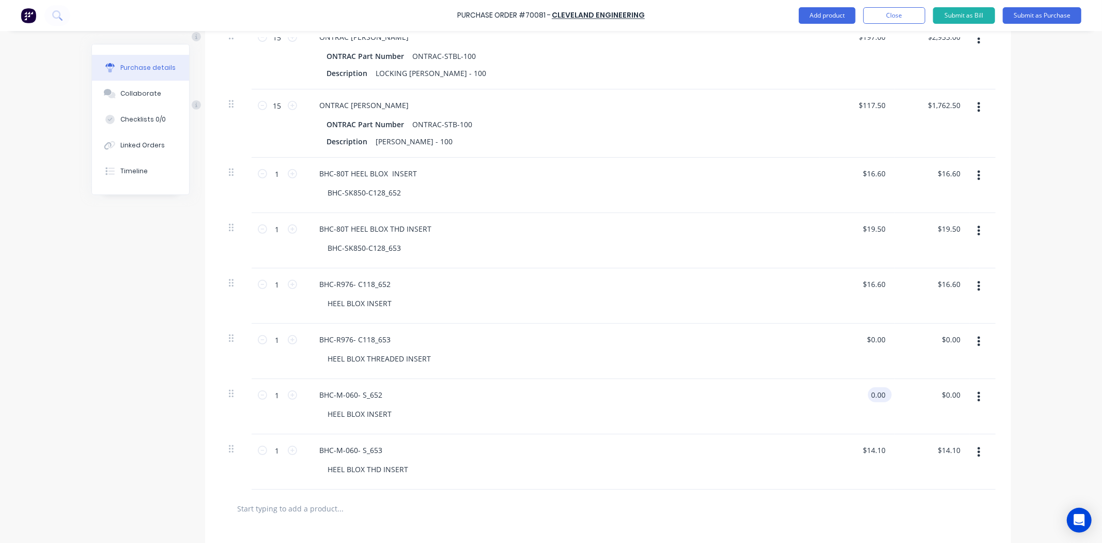
click at [870, 398] on input "0.00" at bounding box center [878, 394] width 20 height 15
click at [875, 399] on input "0.00" at bounding box center [878, 394] width 20 height 15
drag, startPoint x: 867, startPoint y: 398, endPoint x: 903, endPoint y: 398, distance: 36.2
click at [903, 398] on div "1 1 BHC-M-060- S_652 HEEL BLOX INSERT 0.00 0.00 $0.00 $0.00" at bounding box center [608, 406] width 775 height 55
type input "$16.40"
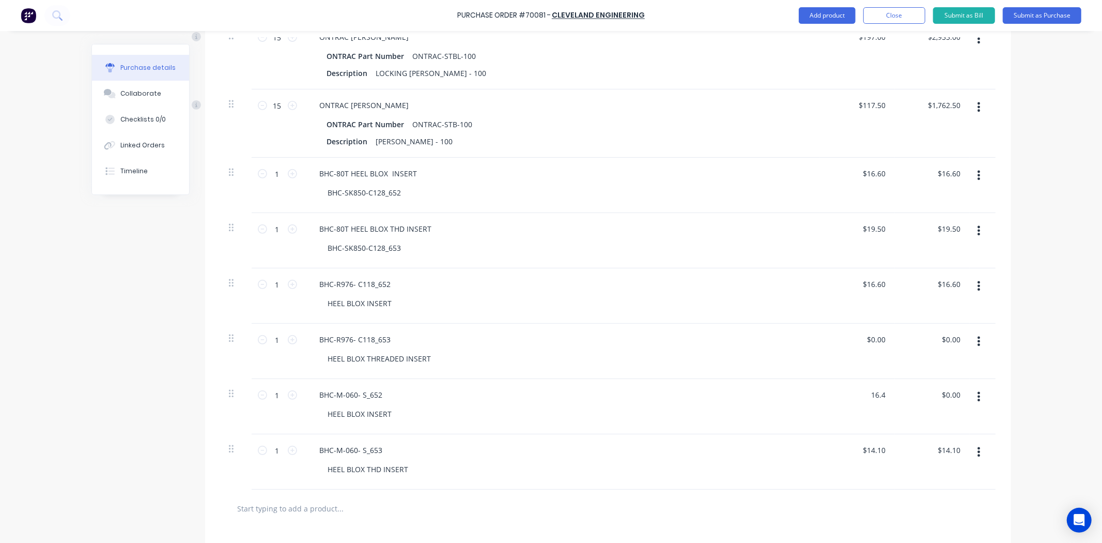
type input "$16.40"
click at [903, 398] on div "$16.40 $16.40" at bounding box center [932, 406] width 75 height 55
drag, startPoint x: 863, startPoint y: 342, endPoint x: 896, endPoint y: 344, distance: 32.7
click at [896, 344] on div "1 1 BHC-R976- C118_653 HEEL BLOX THREADED INSERT 0.00 0.00 $0.00 $0.00" at bounding box center [608, 350] width 775 height 55
type input "$19.50"
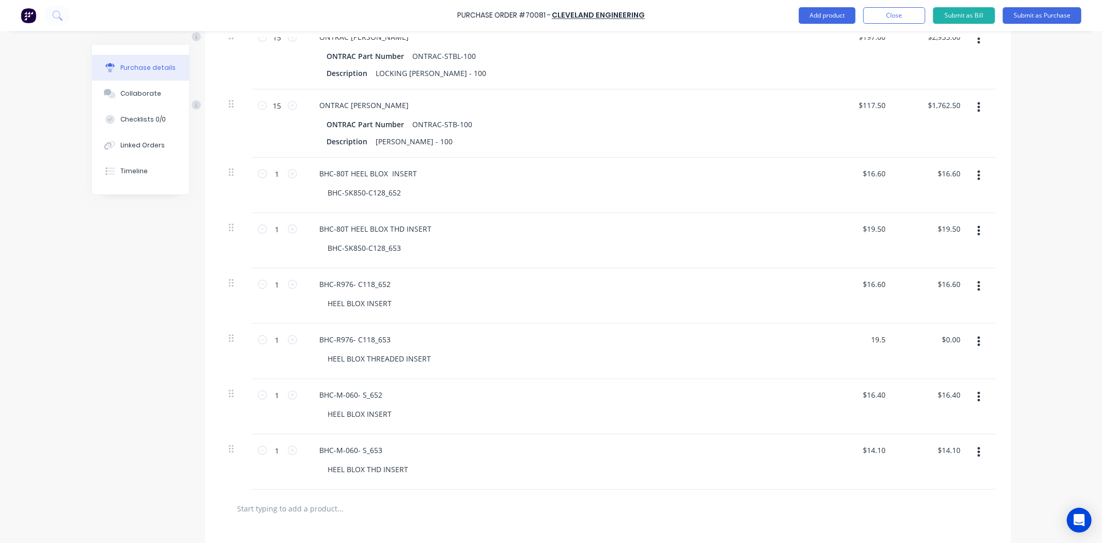
type input "$19.50"
click at [896, 344] on div "$19.50 $19.50" at bounding box center [932, 350] width 75 height 55
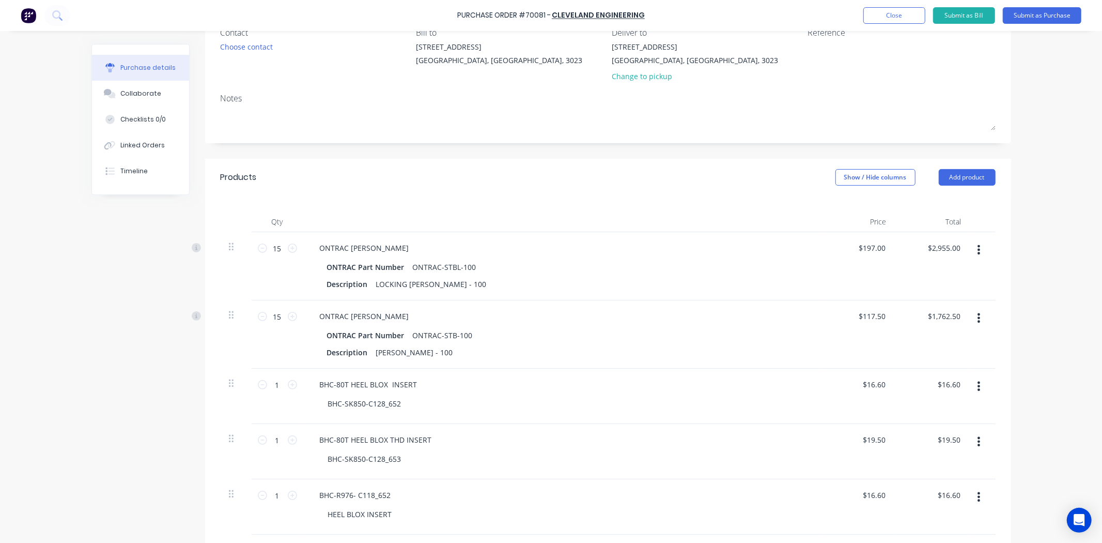
scroll to position [115, 0]
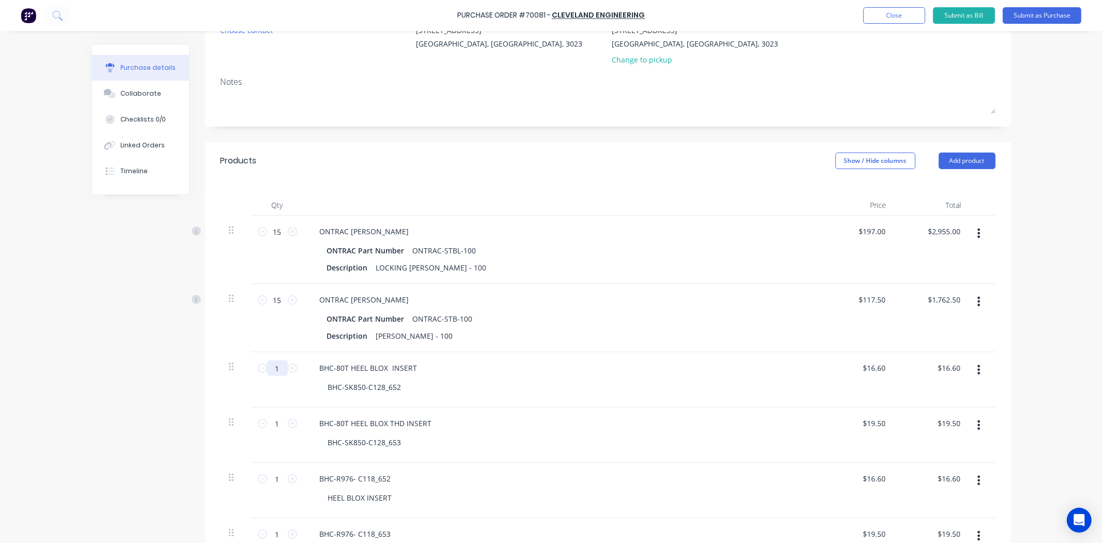
click at [275, 368] on input "1" at bounding box center [277, 368] width 21 height 16
type input "5"
type input "$83.00"
type input "50"
type input "$830.00"
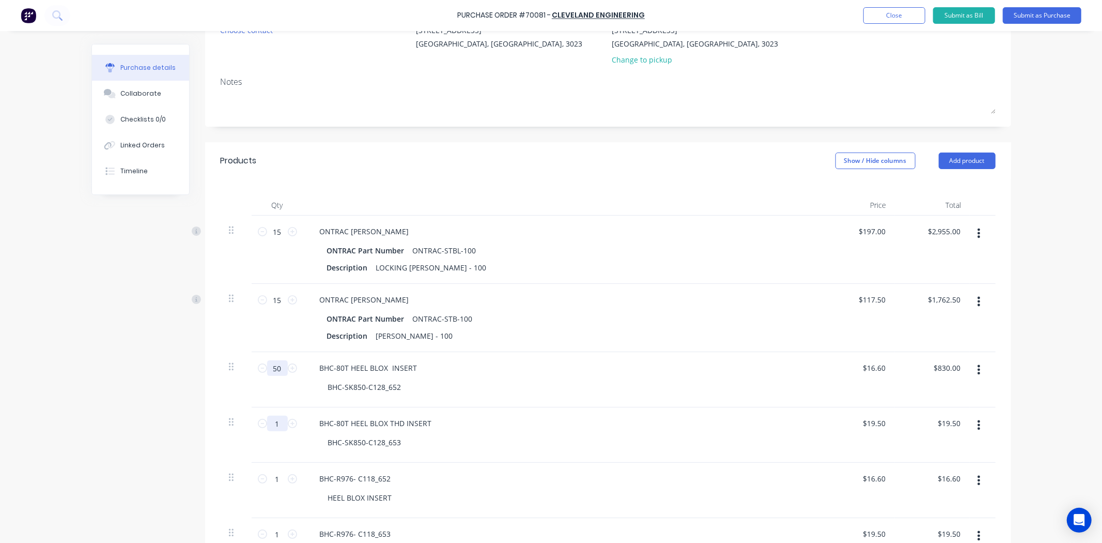
type input "50"
click at [273, 425] on input "1" at bounding box center [277, 423] width 21 height 16
type input "5"
type input "$97.50"
type input "50"
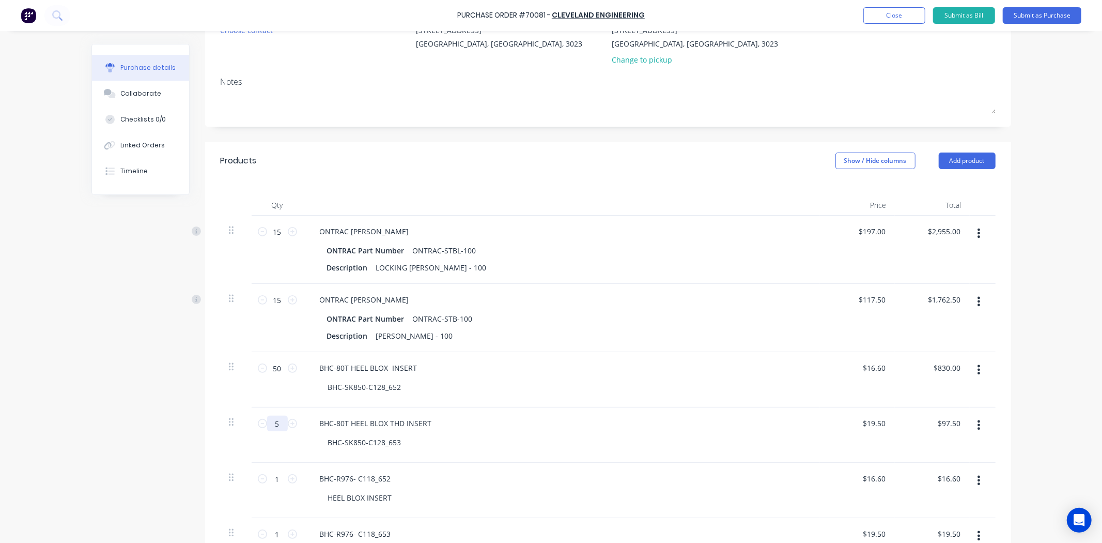
type input "$975.00"
type input "50"
click at [147, 438] on div "Created by [PERSON_NAME] Created [DATE] Required [DATE] Status Draft Contact Ch…" at bounding box center [551, 410] width 920 height 962
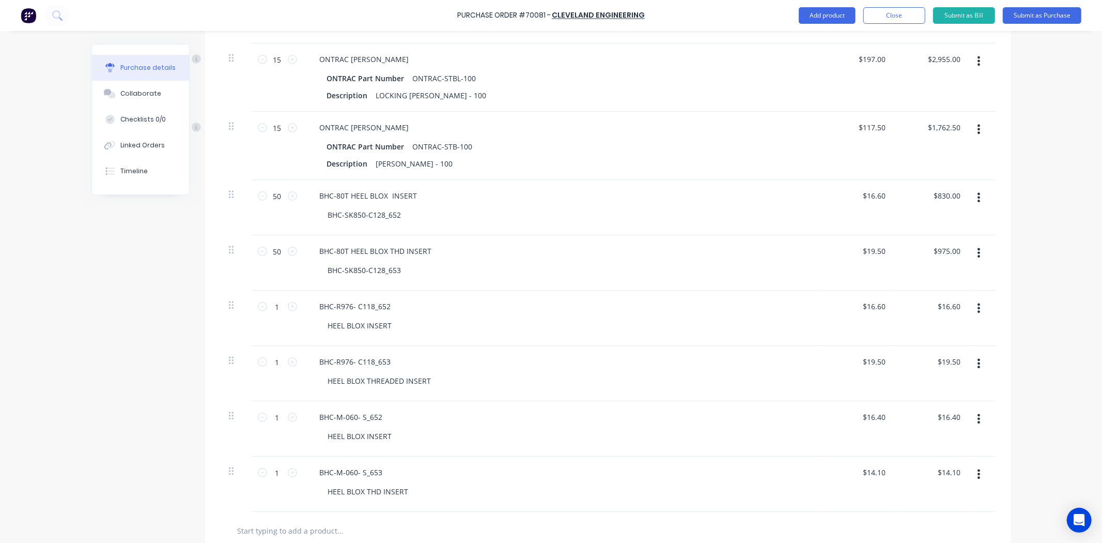
scroll to position [344, 0]
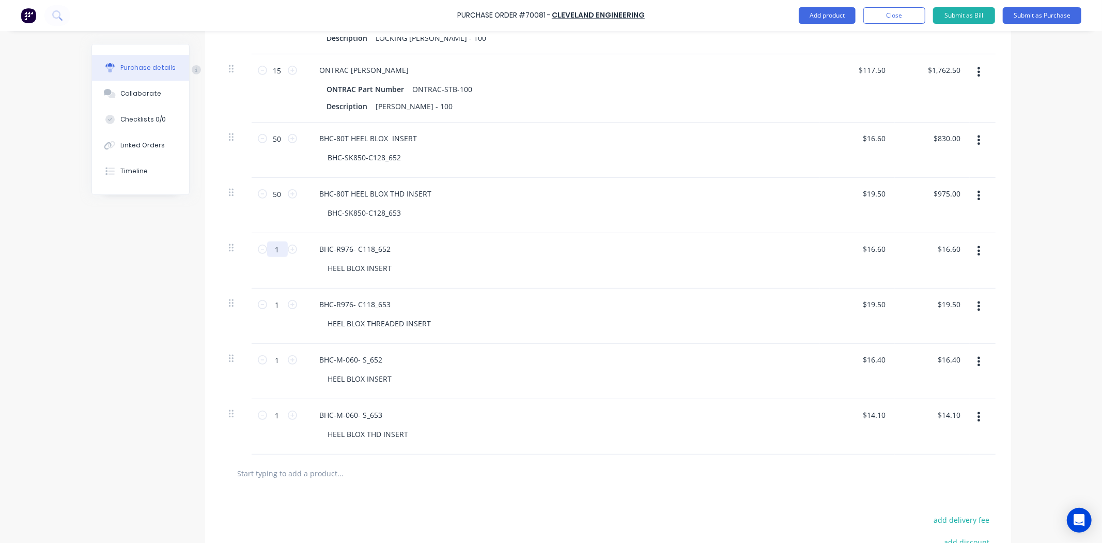
click at [267, 252] on input "1" at bounding box center [277, 249] width 21 height 16
type input "7"
type input "$116.20"
type input "70"
type input "$1,162.00"
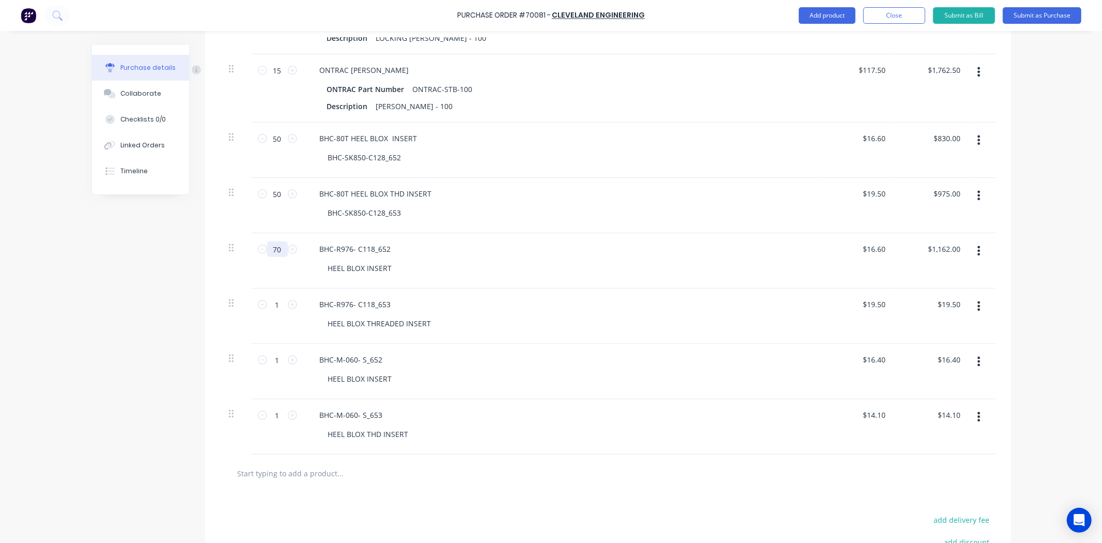
type input "70"
click at [91, 306] on div "Created by [PERSON_NAME] Created [DATE] Required [DATE] Status Draft Contact Ch…" at bounding box center [551, 181] width 920 height 962
click at [271, 306] on input "1" at bounding box center [277, 305] width 21 height 16
type input "7"
type input "$136.50"
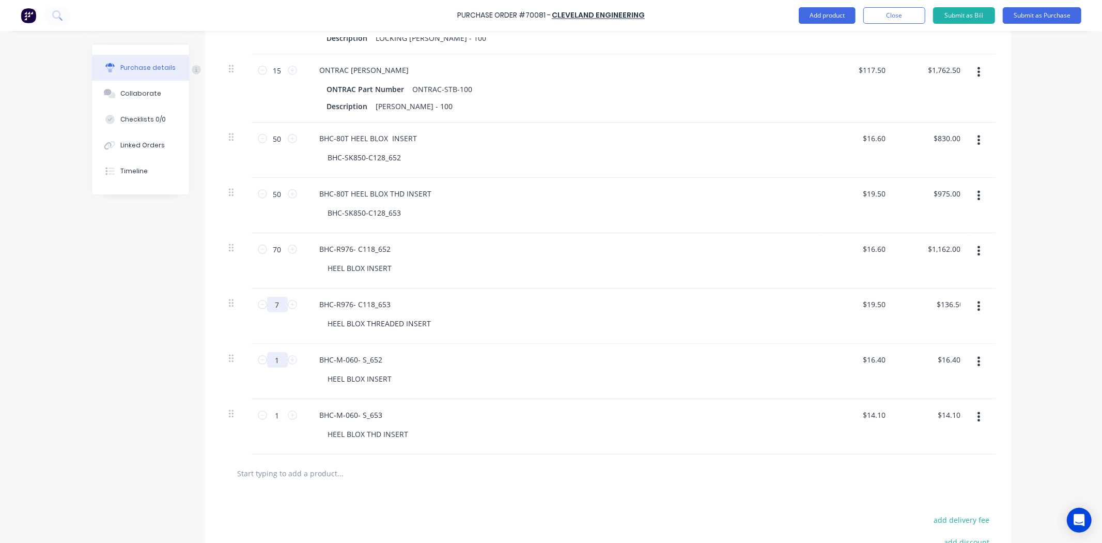
type input "70"
type input "$1,365.00"
type input "70"
click at [154, 336] on div "Created by [PERSON_NAME] Created [DATE] Required [DATE] Status Draft Contact Ch…" at bounding box center [551, 181] width 920 height 962
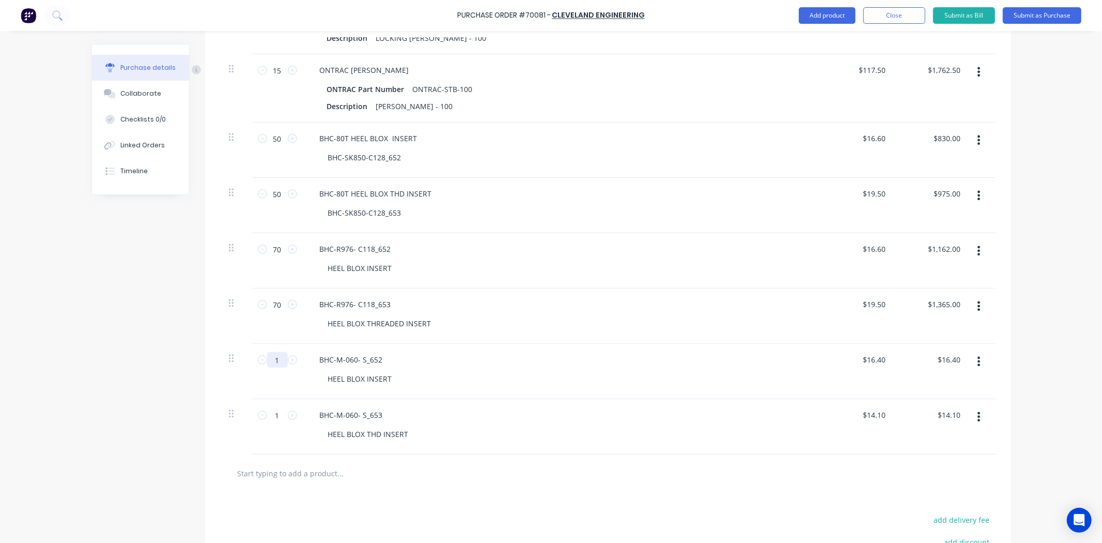
click at [272, 359] on input "1" at bounding box center [277, 360] width 21 height 16
type input "5"
type input "$82.00"
type input "50"
type input "$820.00"
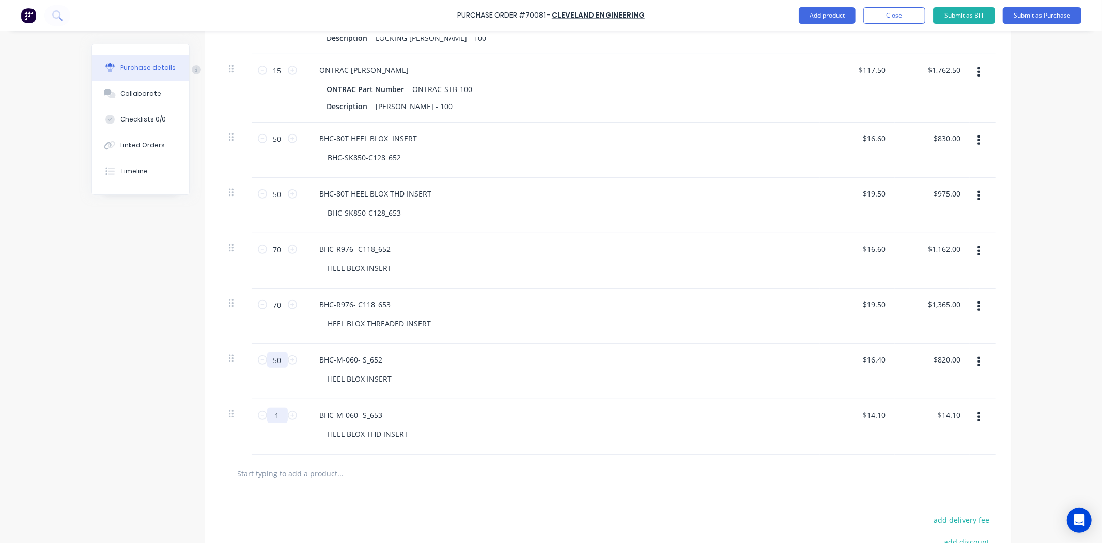
type input "50"
click at [274, 414] on input "1" at bounding box center [277, 415] width 21 height 16
type input "5"
type input "$70.50"
type input "50"
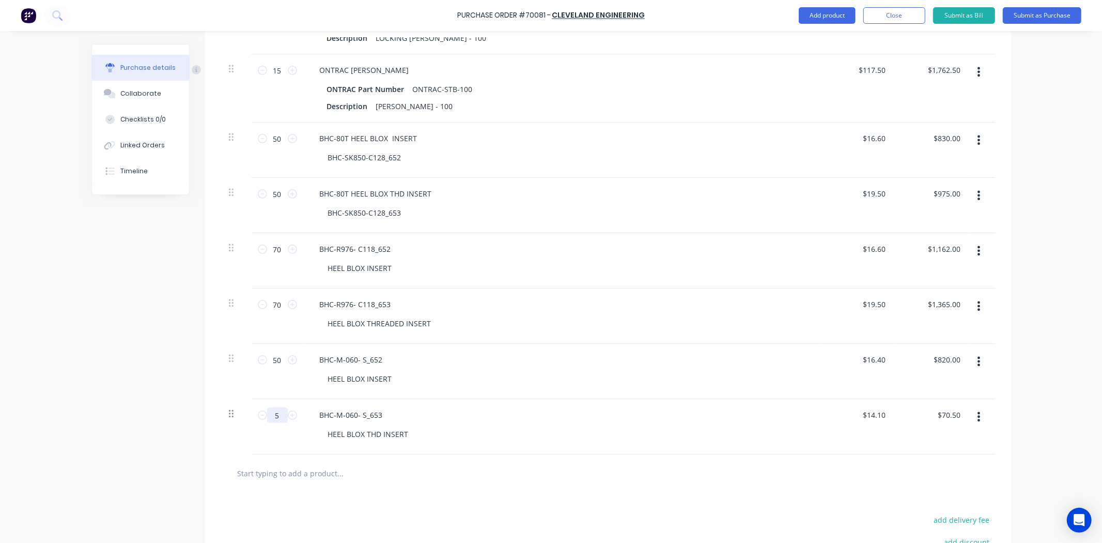
type input "$705.00"
type input "50"
click at [138, 388] on div "Created by [PERSON_NAME] Created [DATE] Required [DATE] Status Draft Contact Ch…" at bounding box center [551, 181] width 920 height 962
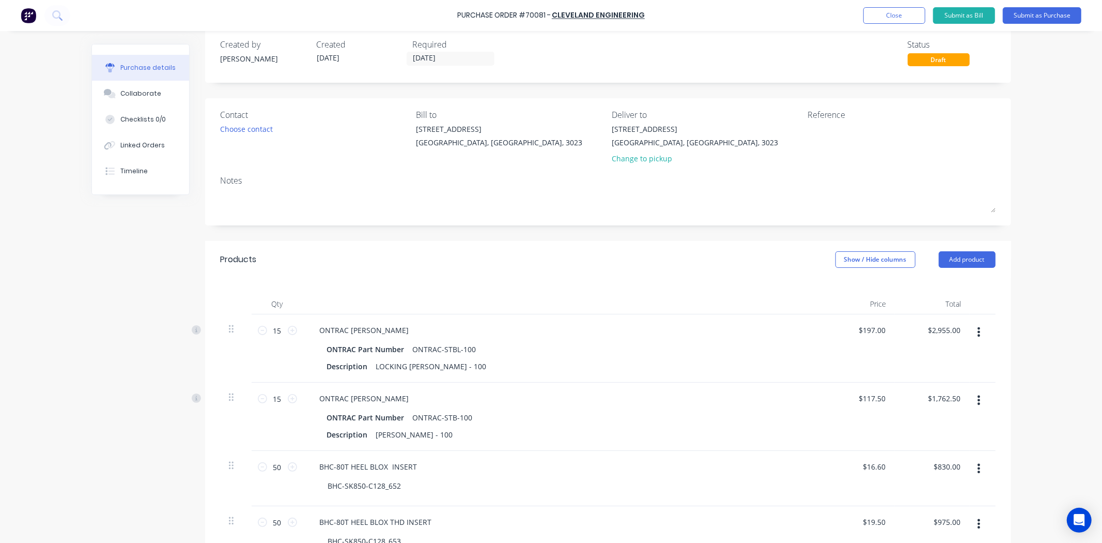
scroll to position [0, 0]
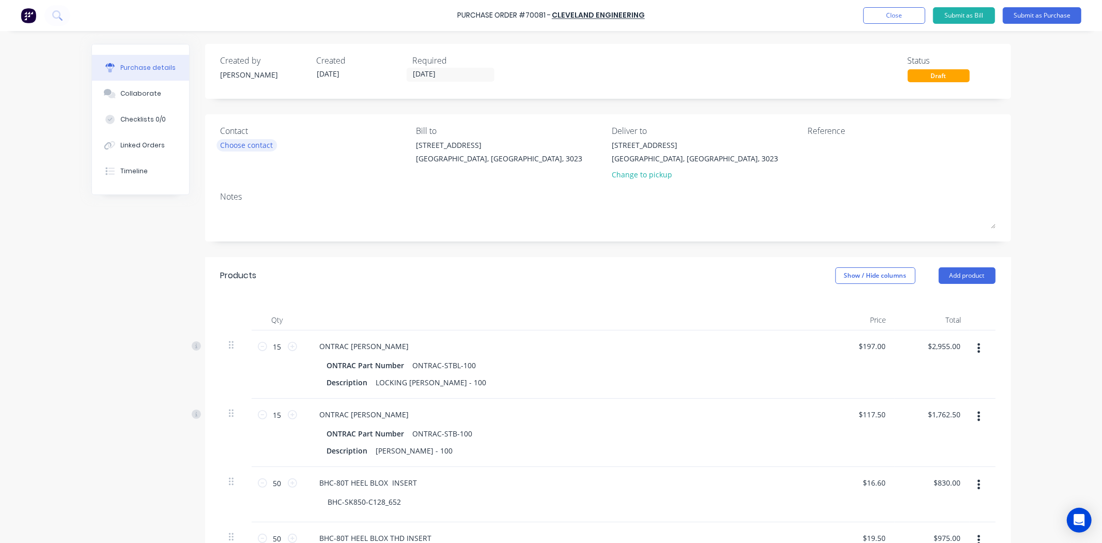
click at [260, 145] on div "Choose contact" at bounding box center [247, 145] width 53 height 11
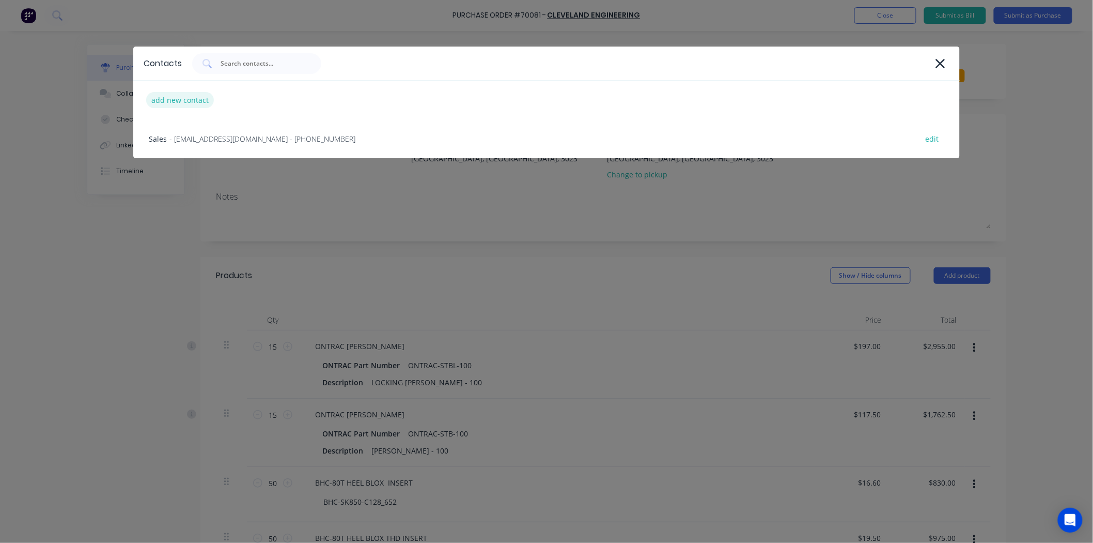
click at [200, 100] on div "add new contact" at bounding box center [180, 100] width 68 height 16
select select "AU"
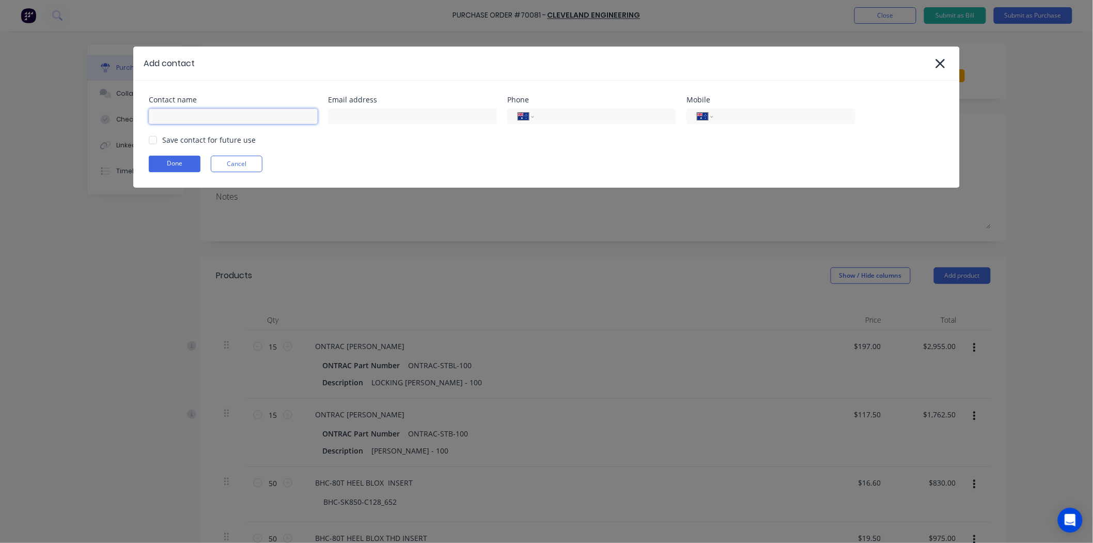
click at [214, 120] on input at bounding box center [233, 117] width 169 height 16
click at [400, 114] on input at bounding box center [412, 117] width 169 height 16
paste input "[EMAIL_ADDRESS][DOMAIN_NAME]"
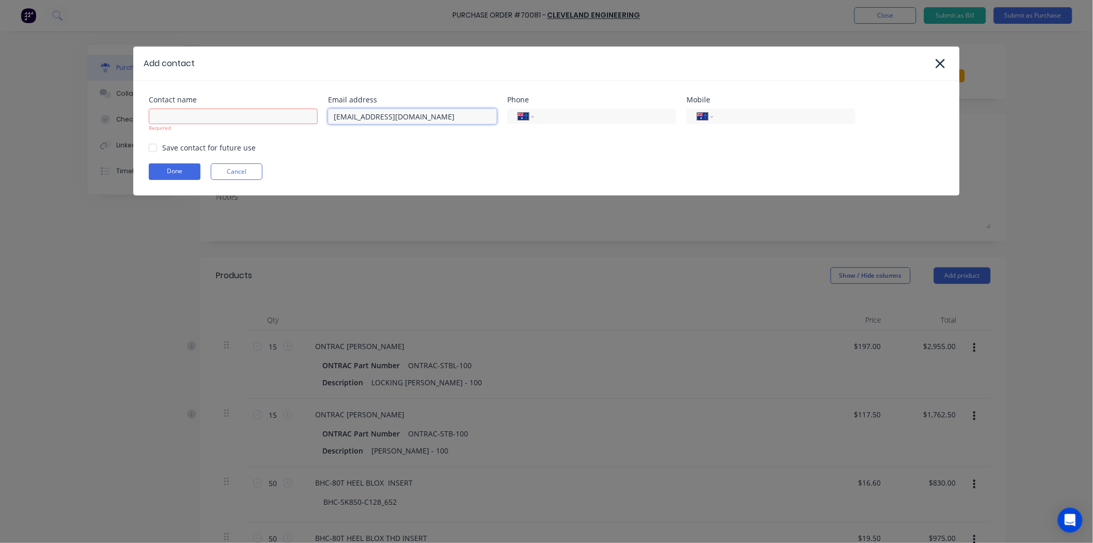
type input "[EMAIL_ADDRESS][DOMAIN_NAME]"
drag, startPoint x: 381, startPoint y: 143, endPoint x: 513, endPoint y: 123, distance: 133.3
click at [382, 143] on div "Save contact for future use" at bounding box center [547, 147] width 796 height 11
drag, startPoint x: 569, startPoint y: 126, endPoint x: 576, endPoint y: 120, distance: 9.1
click at [569, 126] on div "Phone International [GEOGRAPHIC_DATA] [GEOGRAPHIC_DATA] [GEOGRAPHIC_DATA] [GEOG…" at bounding box center [591, 114] width 169 height 36
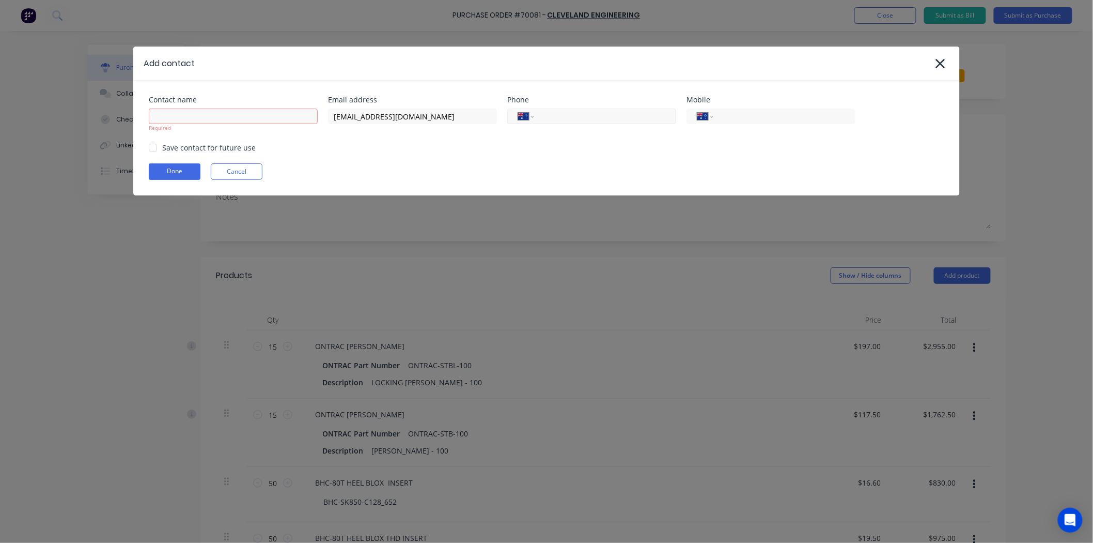
click at [576, 120] on input "tel" at bounding box center [604, 117] width 124 height 12
type input "6"
type input "61 3 9561 7999"
click at [577, 125] on div "Phone International [GEOGRAPHIC_DATA] [GEOGRAPHIC_DATA] [GEOGRAPHIC_DATA] [GEOG…" at bounding box center [591, 114] width 169 height 36
click at [848, 122] on div "International [GEOGRAPHIC_DATA] [GEOGRAPHIC_DATA] [GEOGRAPHIC_DATA] [GEOGRAPHIC…" at bounding box center [771, 117] width 169 height 16
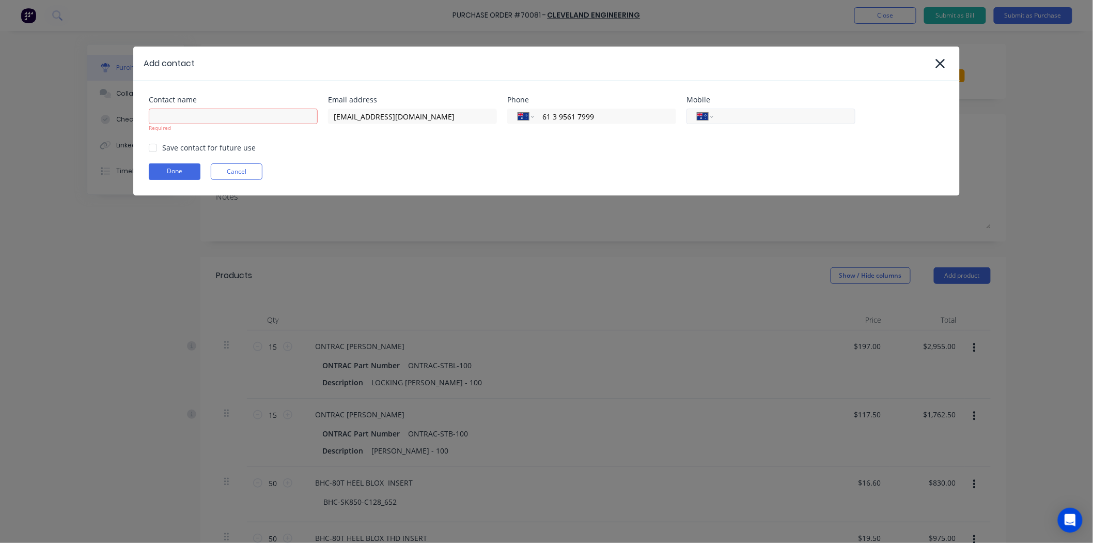
click at [794, 120] on input "tel" at bounding box center [783, 117] width 124 height 12
click at [779, 116] on input "tel" at bounding box center [783, 117] width 124 height 12
type input "61 0411 758 348"
click at [706, 166] on div "Done Cancel" at bounding box center [547, 171] width 796 height 17
click at [252, 117] on input at bounding box center [233, 117] width 169 height 16
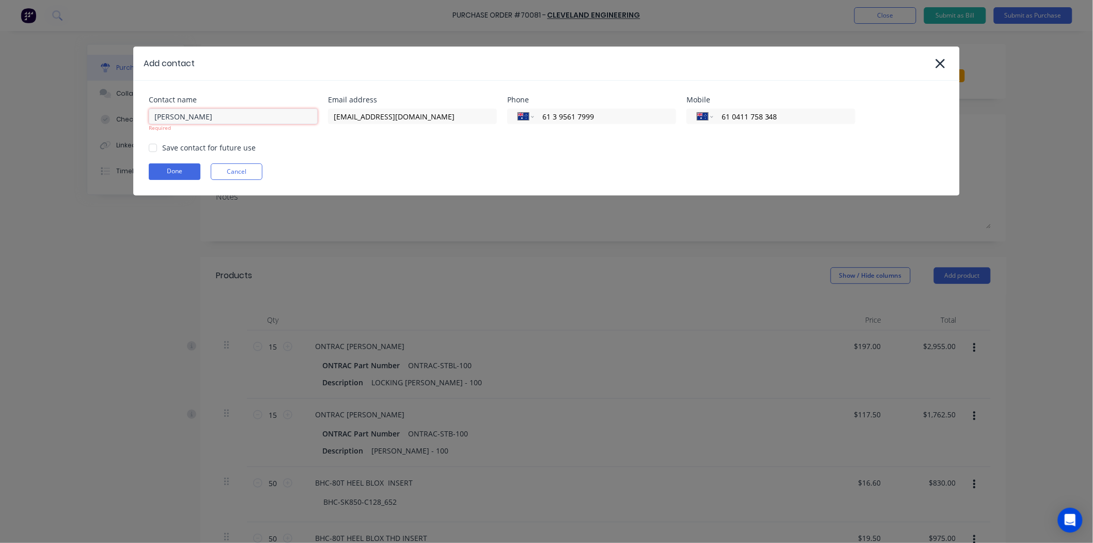
type input "[PERSON_NAME]"
click at [361, 153] on div "Contact name [PERSON_NAME] Required Email address [EMAIL_ADDRESS][DOMAIN_NAME] …" at bounding box center [546, 138] width 827 height 115
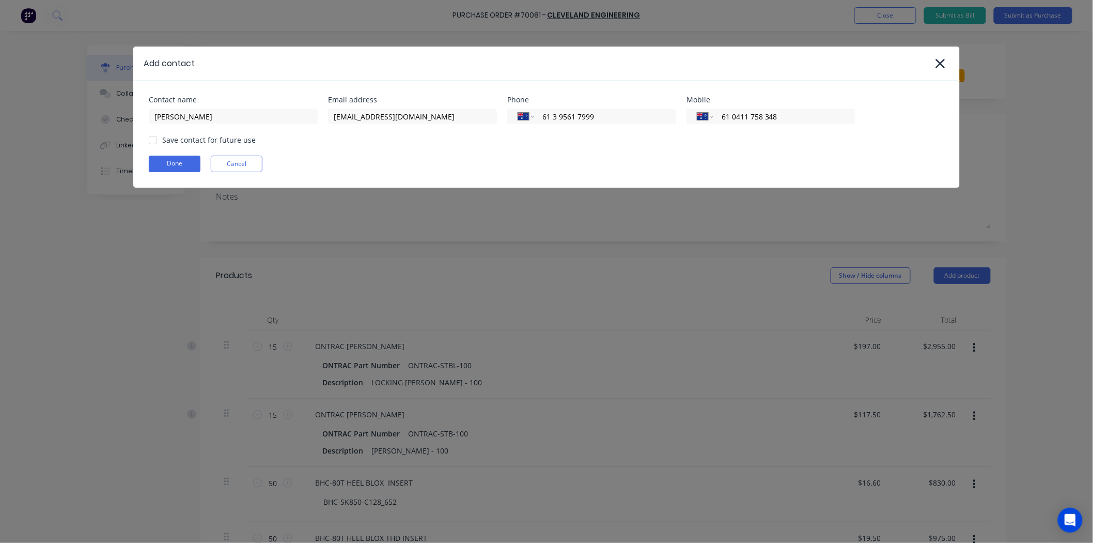
click at [190, 142] on div "Save contact for future use" at bounding box center [209, 139] width 94 height 11
click at [153, 136] on div at bounding box center [153, 140] width 21 height 21
click at [176, 163] on button "Done" at bounding box center [175, 164] width 52 height 17
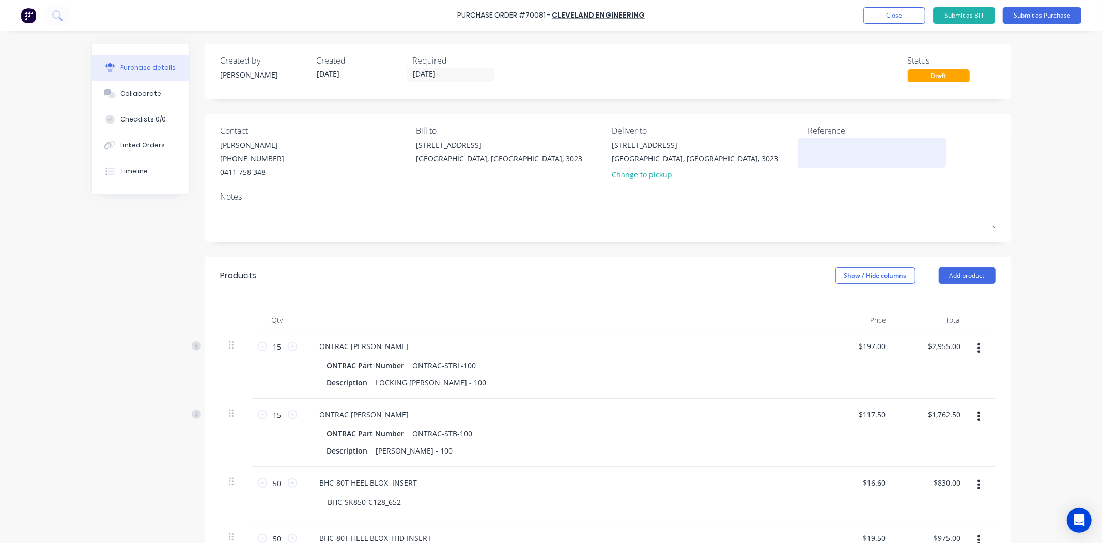
click at [817, 143] on textarea at bounding box center [872, 151] width 129 height 23
drag, startPoint x: 856, startPoint y: 168, endPoint x: 854, endPoint y: 148, distance: 19.7
click at [856, 168] on div "Reference" at bounding box center [902, 155] width 188 height 60
click at [854, 148] on textarea at bounding box center [872, 151] width 129 height 23
paste textarea "00066657"
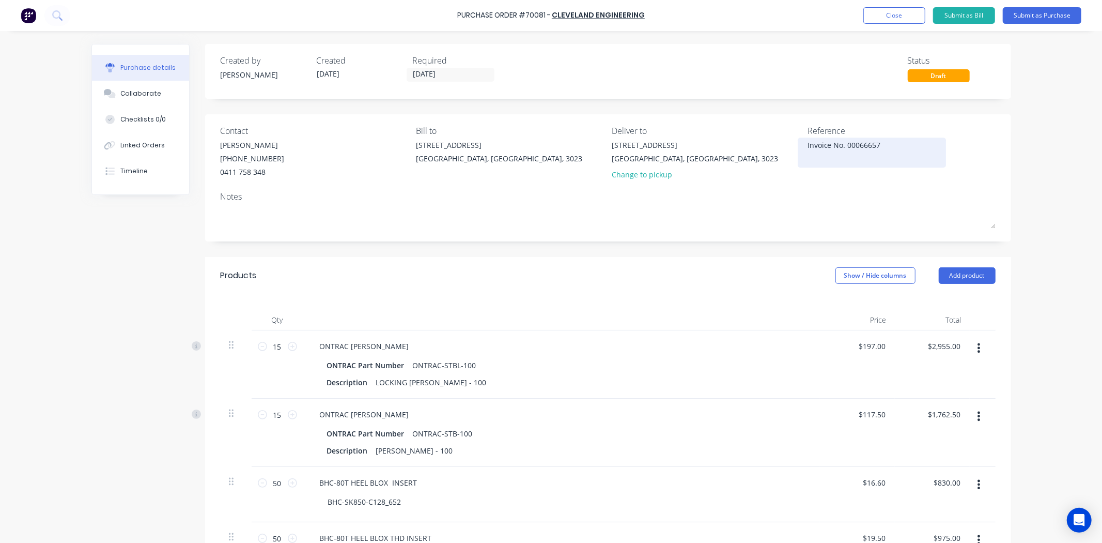
type textarea "Invoice No. 00066657"
click at [838, 148] on textarea "Invoice No. 00066657" at bounding box center [872, 151] width 129 height 23
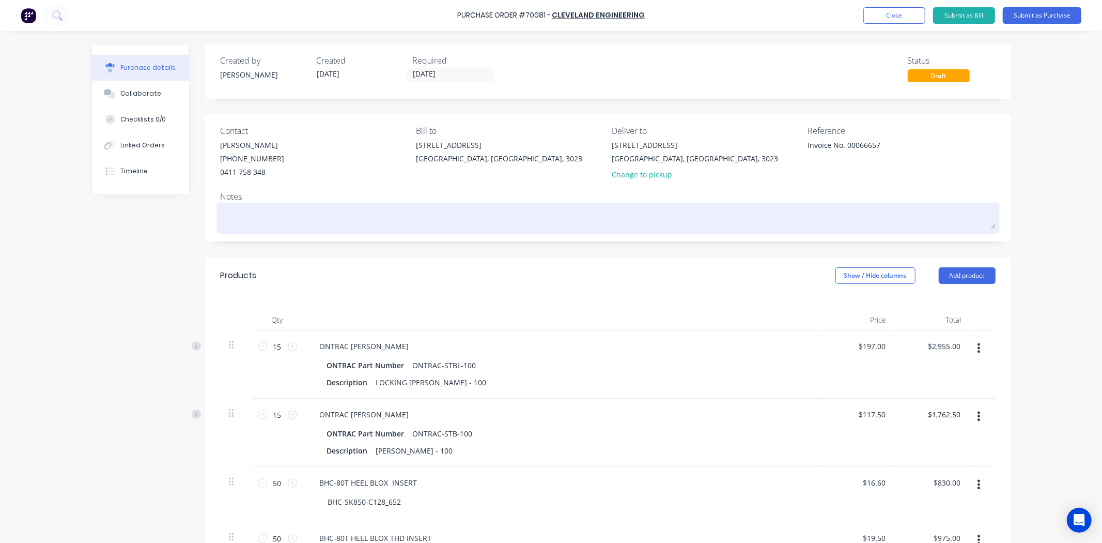
type textarea "x"
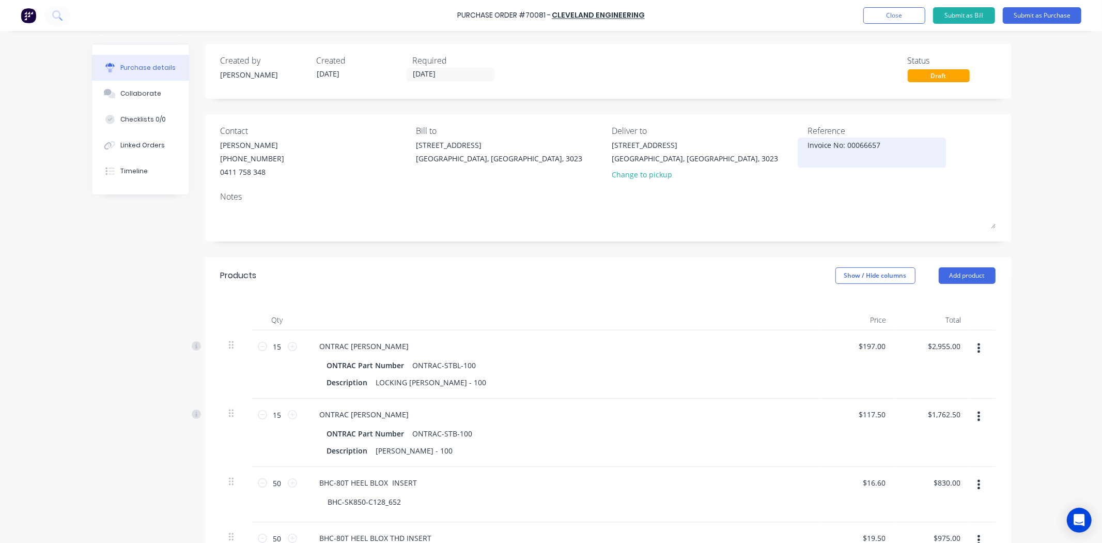
type textarea "Invoice No: 00066657"
type textarea "x"
type textarea "Invoice No: 00066657"
click at [890, 163] on div "Invoice No: 00066657" at bounding box center [872, 153] width 129 height 26
click at [898, 150] on textarea "Invoice No: 00066657" at bounding box center [872, 151] width 129 height 23
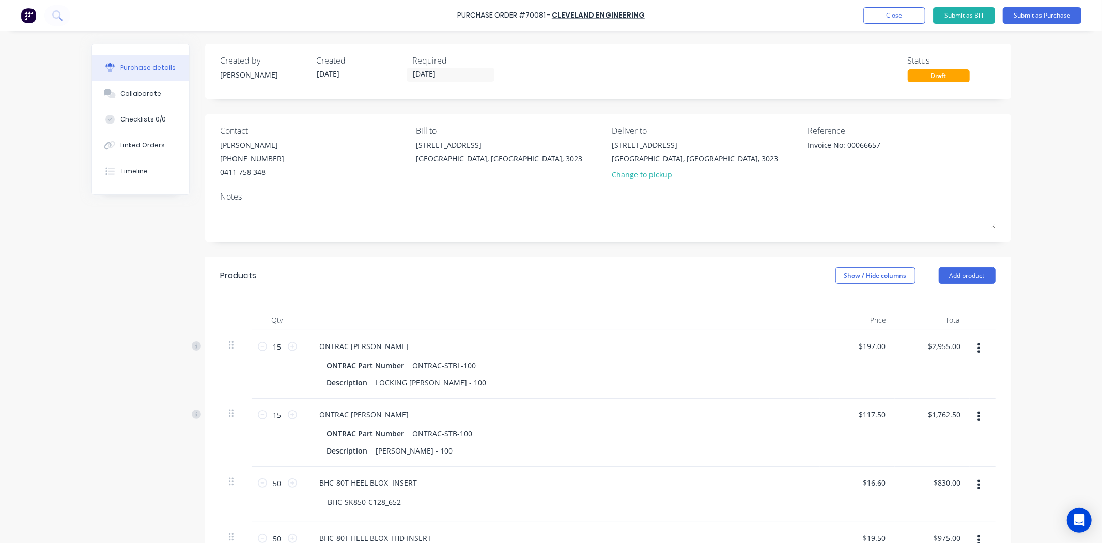
click at [862, 196] on div "Notes" at bounding box center [608, 196] width 775 height 12
click at [1066, 22] on button "Submit as Purchase" at bounding box center [1042, 15] width 79 height 17
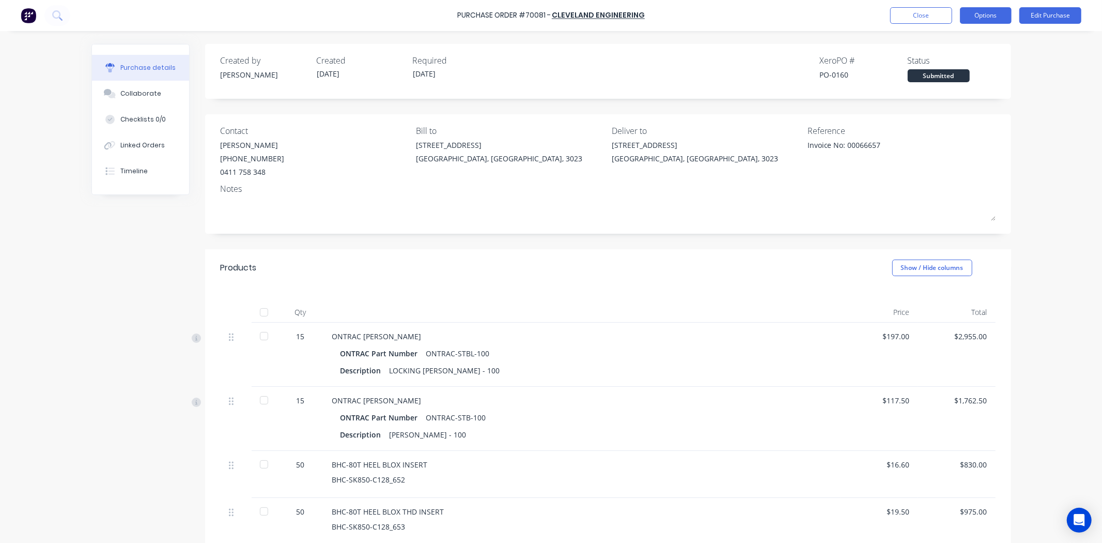
click at [989, 16] on button "Options" at bounding box center [986, 15] width 52 height 17
click at [951, 39] on div "Print / Email" at bounding box center [963, 42] width 80 height 15
click at [957, 59] on div "With pricing" at bounding box center [963, 62] width 80 height 15
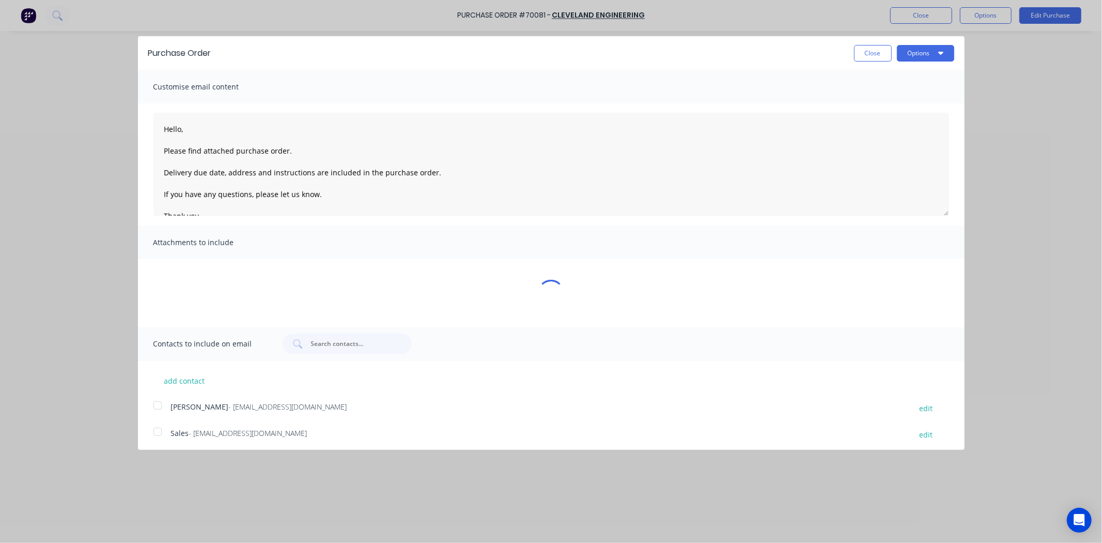
type textarea "x"
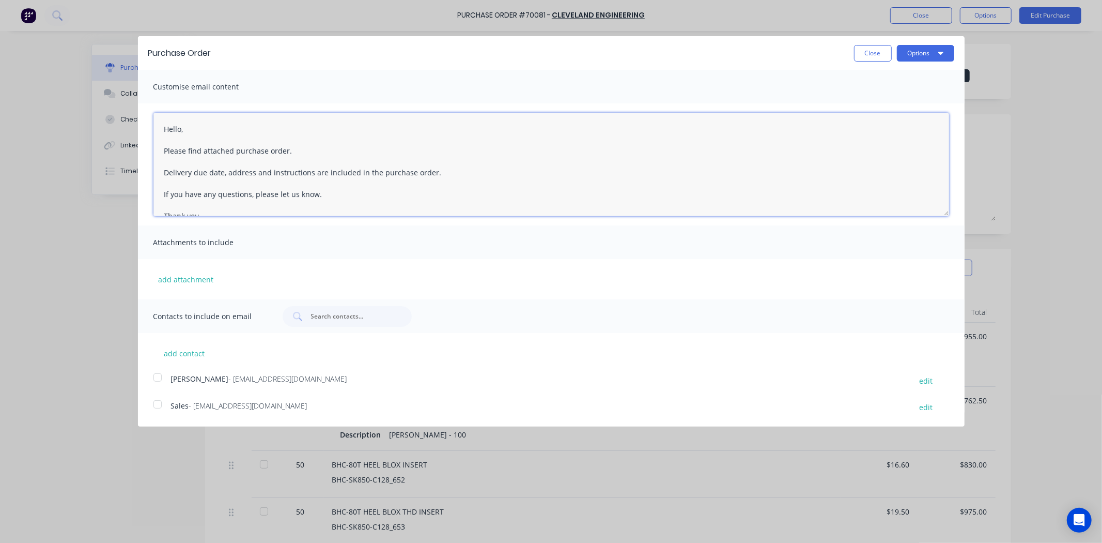
click at [181, 132] on textarea "Hello, Please find attached purchase order. Delivery due date, address and inst…" at bounding box center [551, 164] width 796 height 103
drag, startPoint x: 442, startPoint y: 171, endPoint x: 148, endPoint y: 167, distance: 294.1
click at [148, 167] on div "Hello [PERSON_NAME], Please find attached purchase order #70081. Delivery due d…" at bounding box center [551, 164] width 827 height 122
click at [319, 161] on textarea "Hello [PERSON_NAME], Please find attached purchase order #70081. If you have an…" at bounding box center [551, 164] width 796 height 103
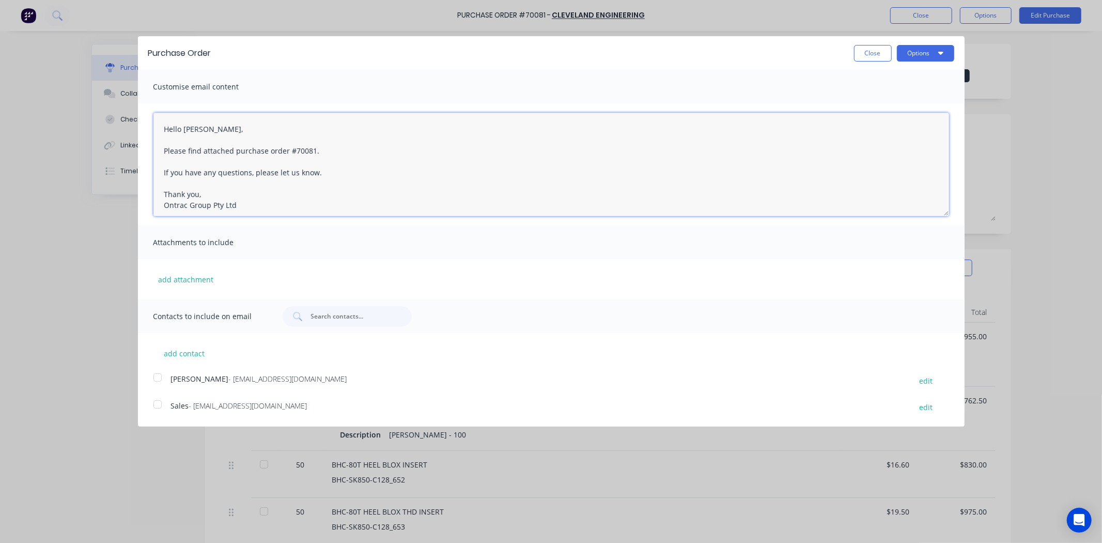
scroll to position [5, 0]
click at [318, 182] on textarea "Hello [PERSON_NAME], Please find attached purchase order #70081. If you have an…" at bounding box center [551, 164] width 796 height 103
click at [342, 158] on textarea "Hello [PERSON_NAME], Please find attached purchase order #70081. If you have an…" at bounding box center [551, 164] width 796 height 103
click at [161, 375] on div at bounding box center [157, 377] width 21 height 21
type textarea "Hello [PERSON_NAME], Please find attached purchase order #70081. If you have an…"
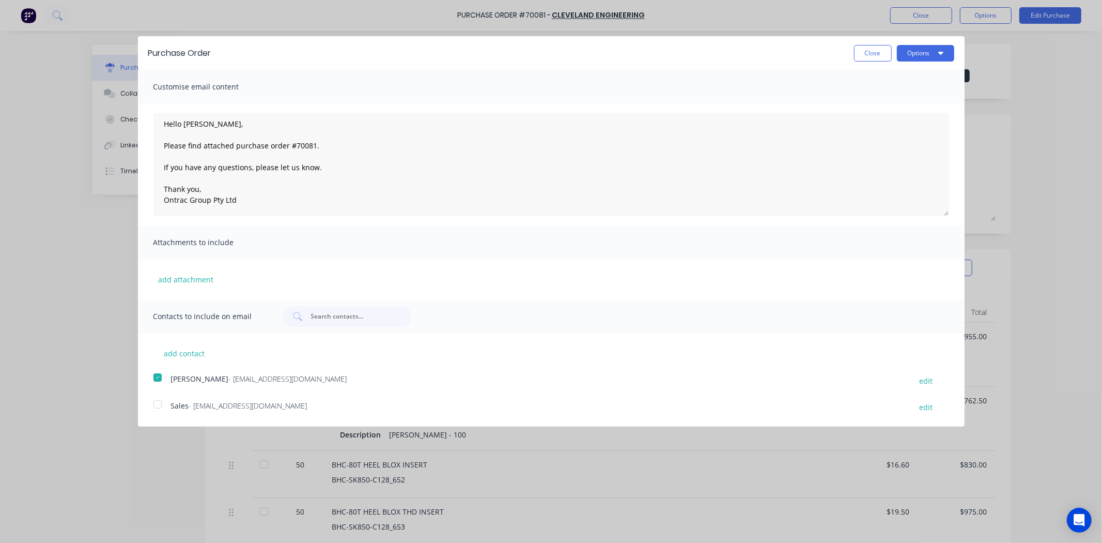
click at [283, 218] on div "Hello [PERSON_NAME], Please find attached purchase order #70081. If you have an…" at bounding box center [551, 164] width 827 height 122
click at [295, 202] on textarea "Hello [PERSON_NAME], Please find attached purchase order #70081. If you have an…" at bounding box center [551, 164] width 796 height 103
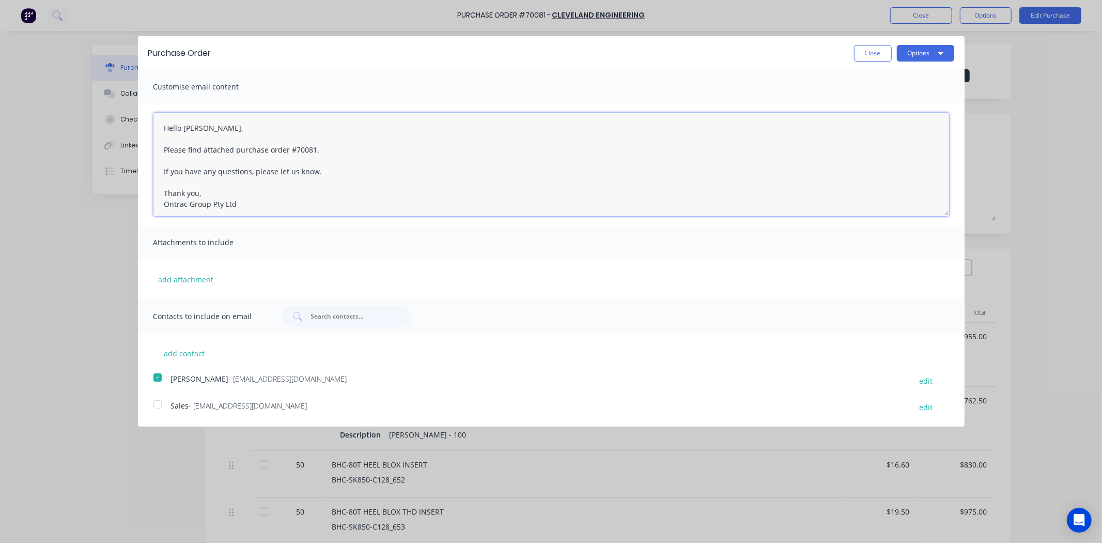
scroll to position [0, 0]
click at [920, 52] on button "Options" at bounding box center [925, 53] width 57 height 17
click at [904, 80] on div "Print" at bounding box center [906, 79] width 80 height 15
click at [921, 101] on div "Email" at bounding box center [906, 99] width 80 height 15
type textarea "x"
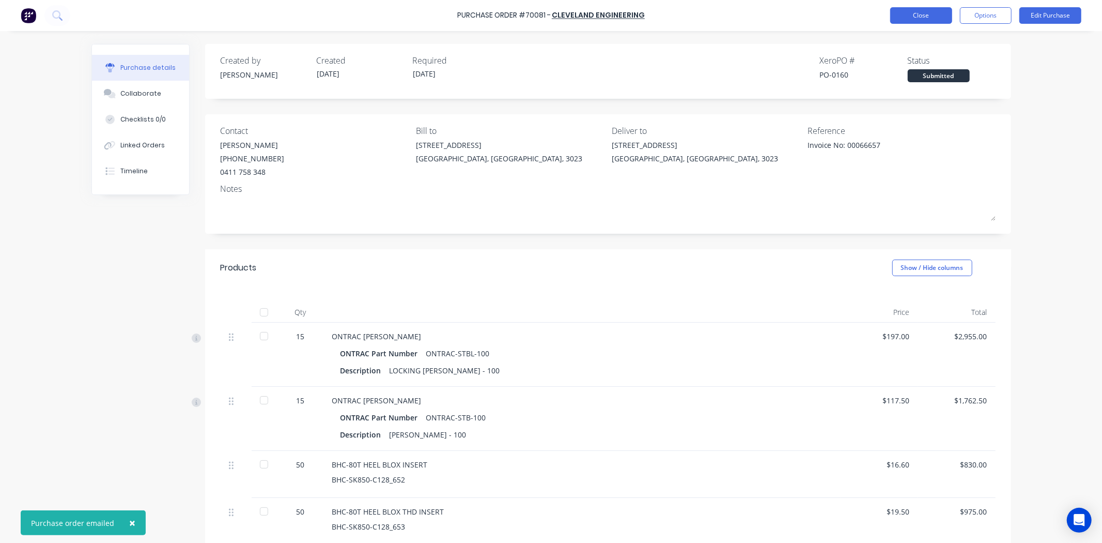
click at [939, 9] on button "Close" at bounding box center [921, 15] width 62 height 17
